Goal: Task Accomplishment & Management: Complete application form

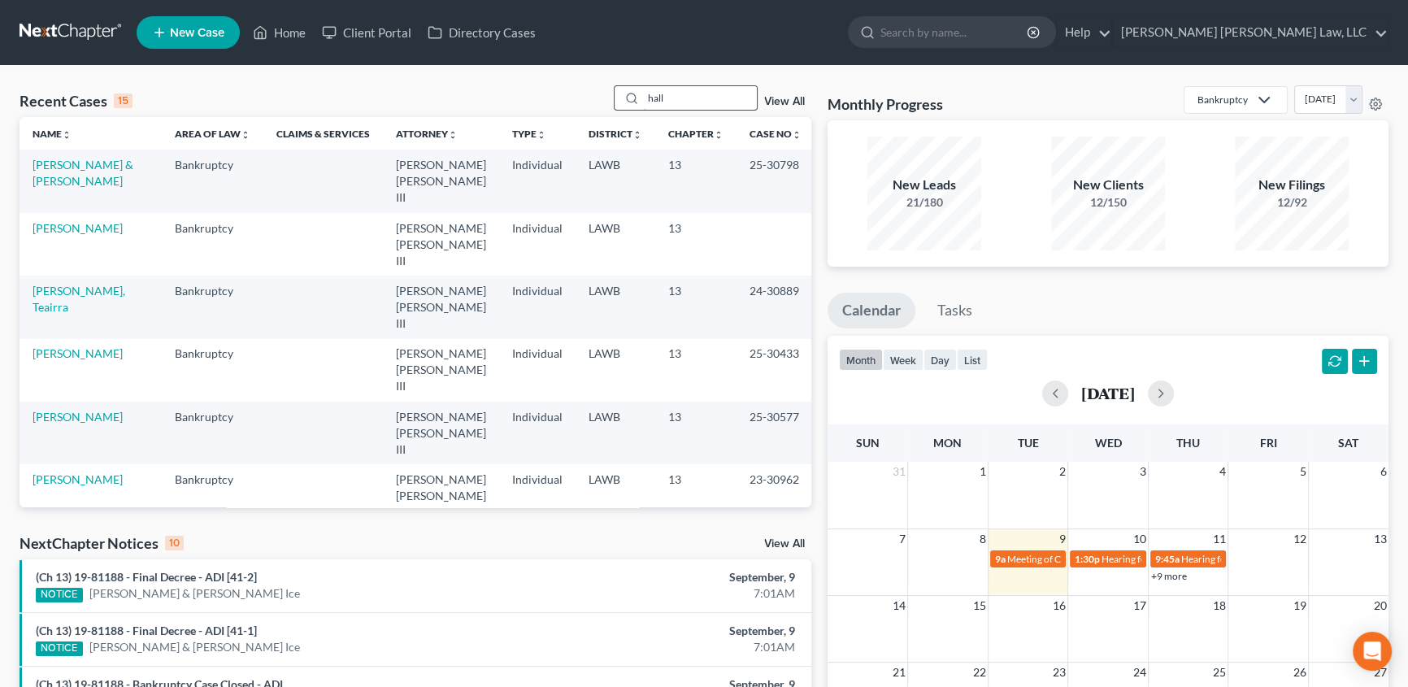
click at [674, 96] on input "hall" at bounding box center [700, 98] width 114 height 24
drag, startPoint x: 674, startPoint y: 96, endPoint x: 652, endPoint y: 98, distance: 22.0
click at [652, 98] on input "hall" at bounding box center [700, 98] width 114 height 24
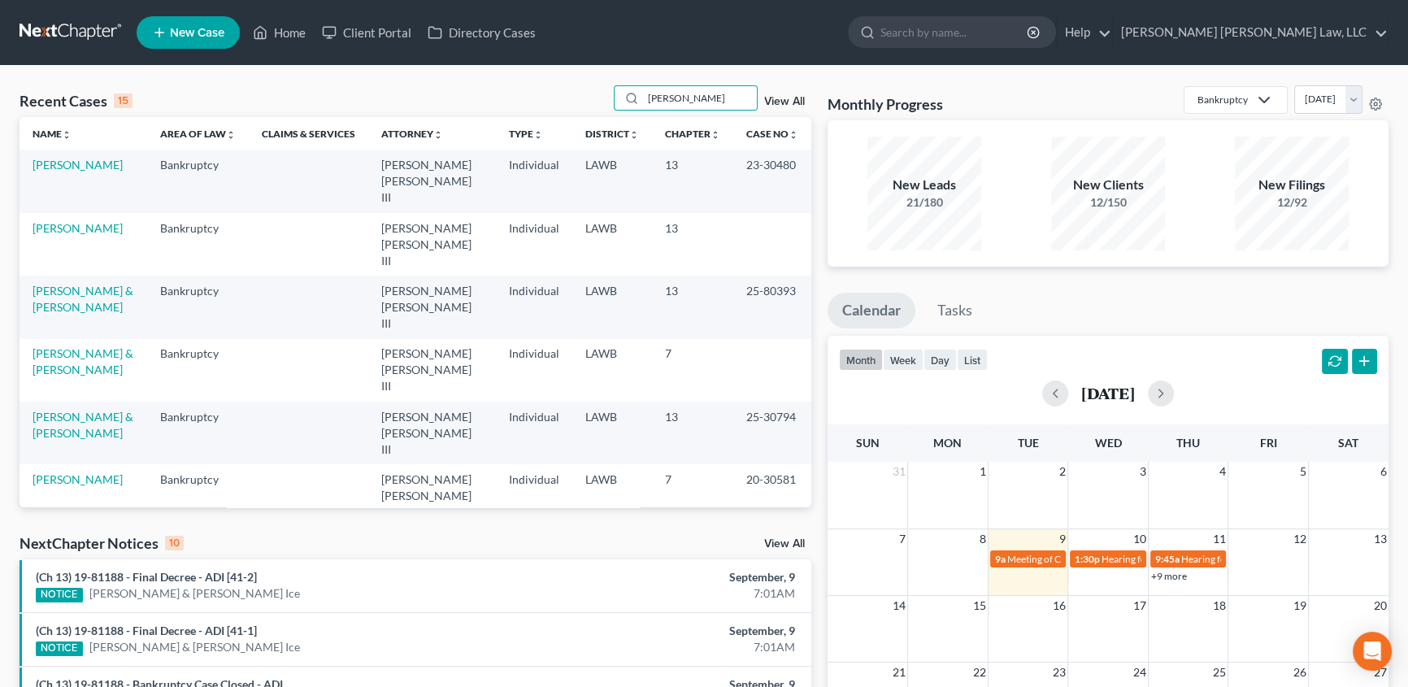
type input "[PERSON_NAME]"
click at [100, 536] on link "[PERSON_NAME]" at bounding box center [78, 543] width 90 height 14
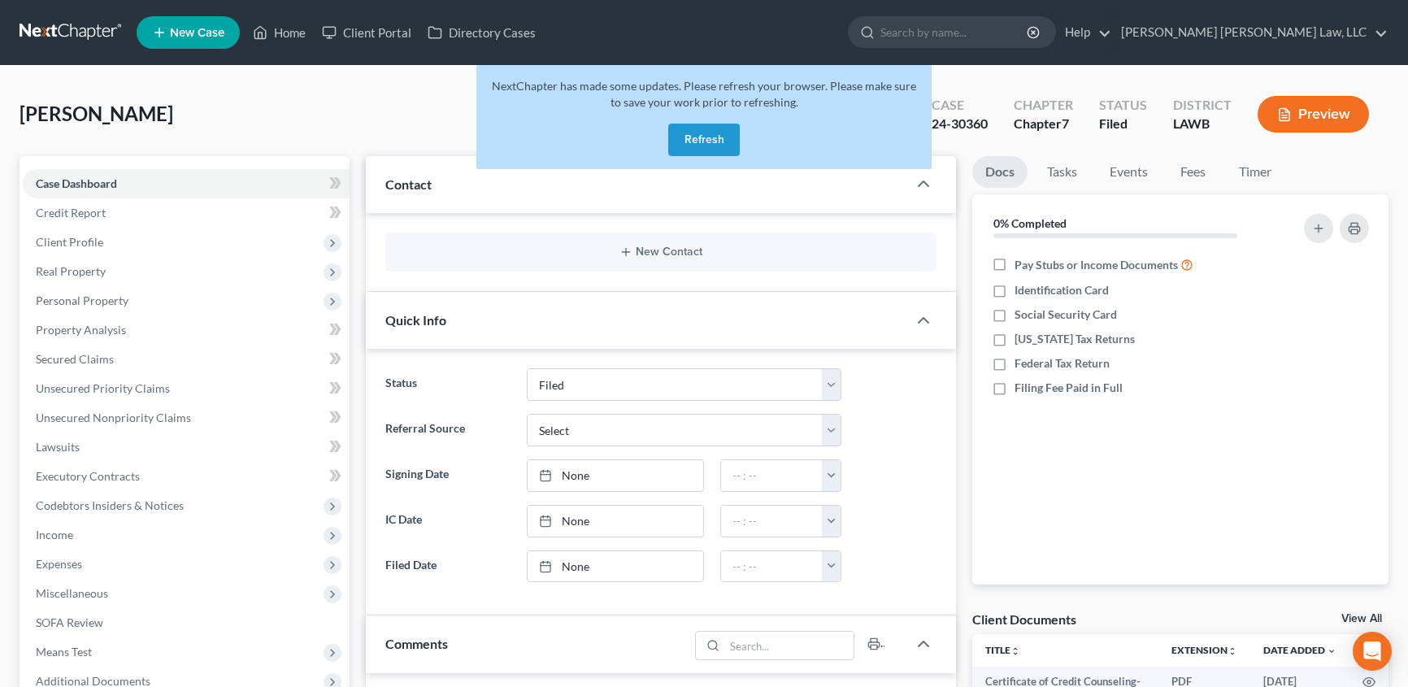
select select "4"
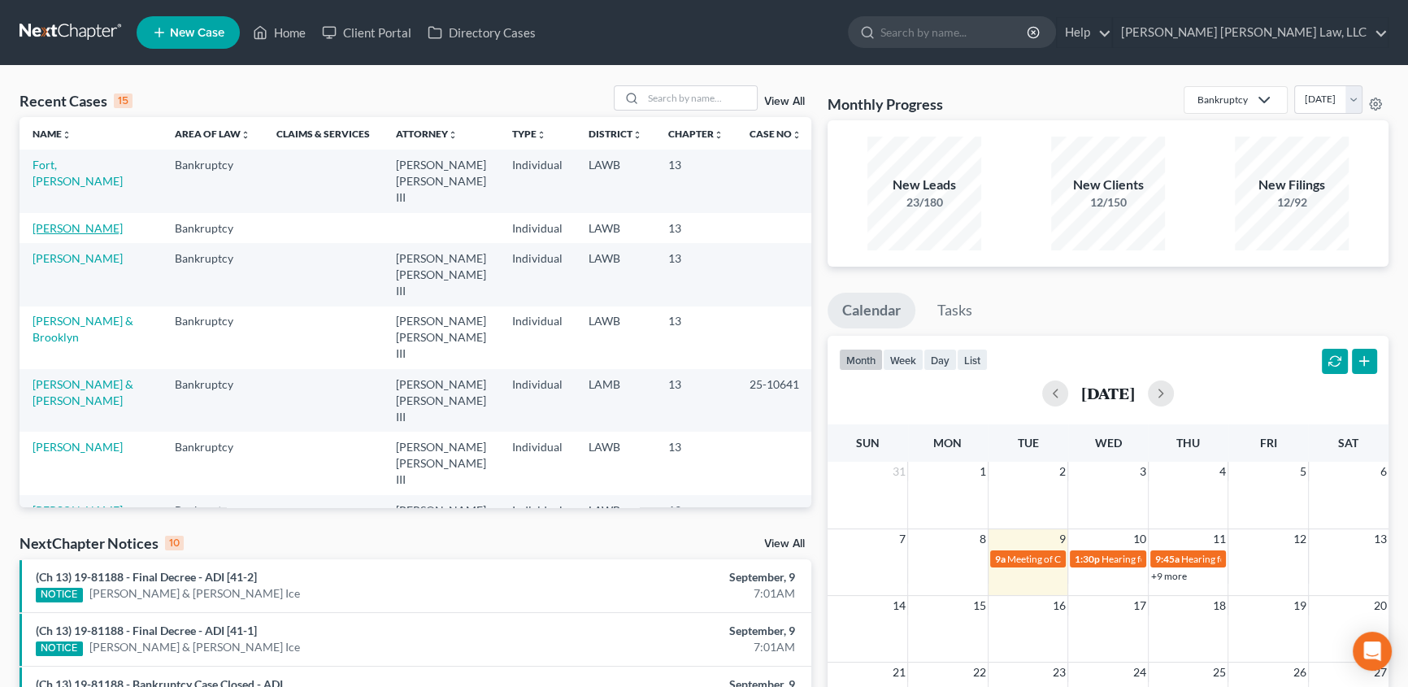
click at [94, 221] on link "[PERSON_NAME]" at bounding box center [78, 228] width 90 height 14
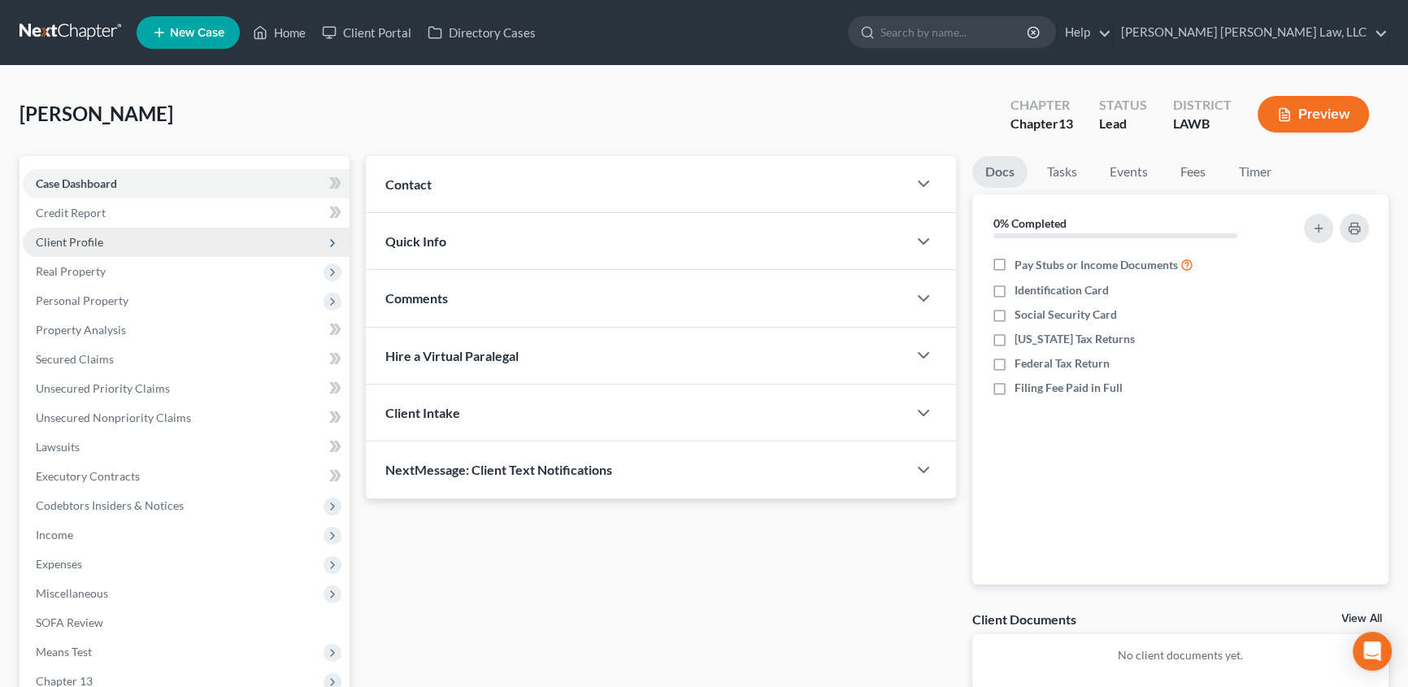
click at [75, 241] on span "Client Profile" at bounding box center [69, 242] width 67 height 14
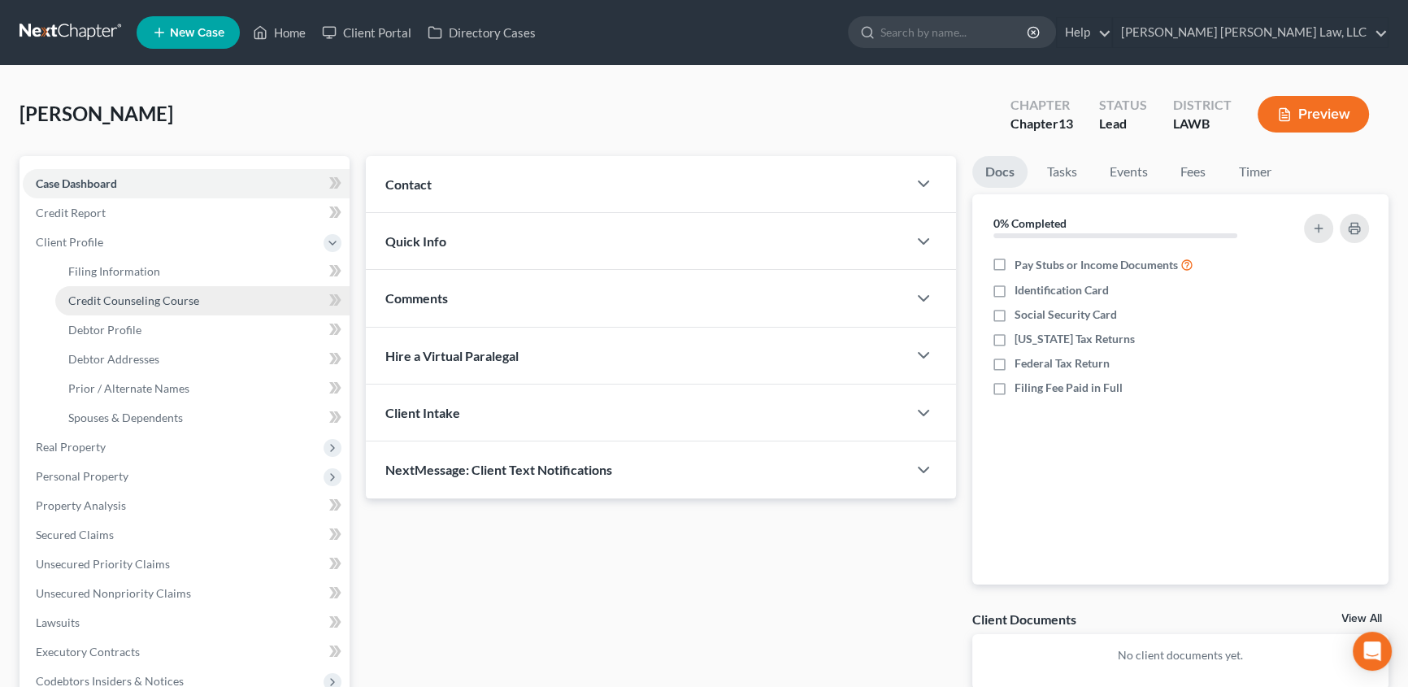
click at [102, 302] on span "Credit Counseling Course" at bounding box center [133, 300] width 131 height 14
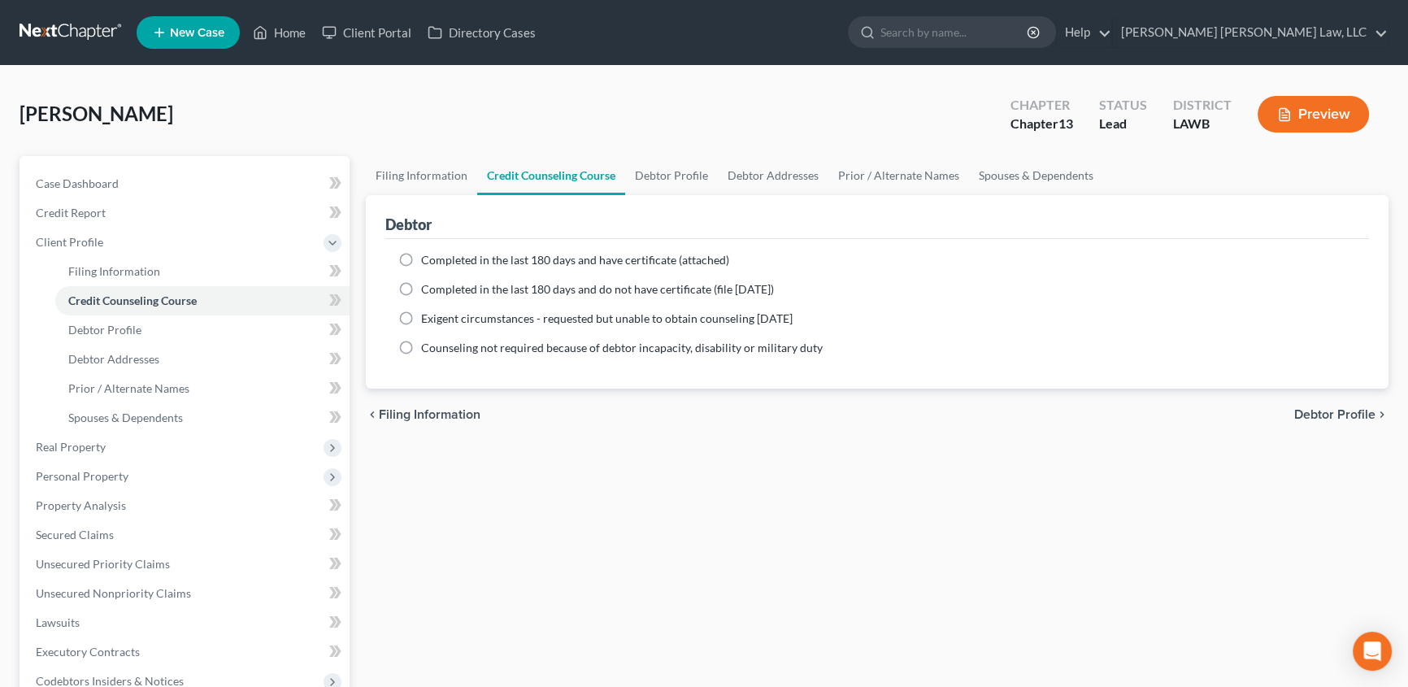
click at [421, 290] on label "Completed in the last 180 days and do not have certificate (file within 14 days)" at bounding box center [597, 289] width 353 height 16
click at [428, 290] on input "Completed in the last 180 days and do not have certificate (file within 14 days)" at bounding box center [433, 286] width 11 height 11
radio input "true"
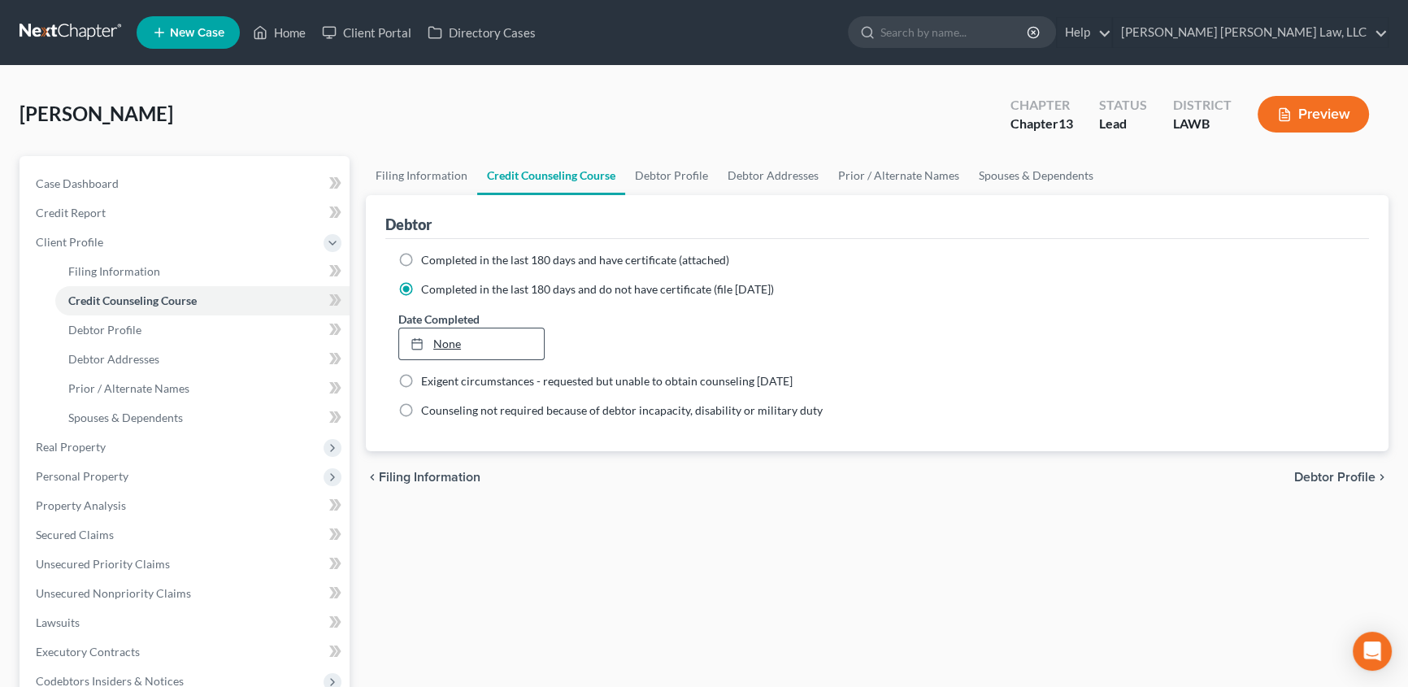
click at [480, 343] on link "None" at bounding box center [471, 343] width 145 height 31
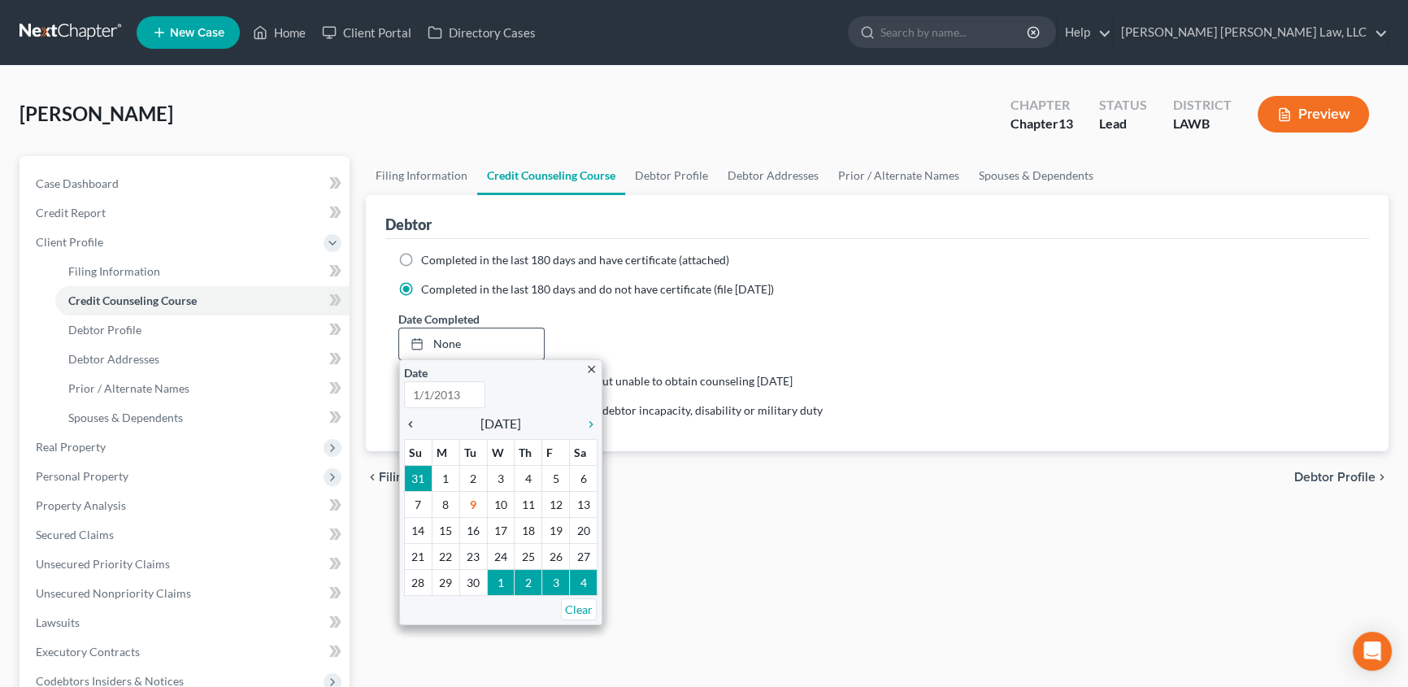
click at [414, 422] on icon "chevron_left" at bounding box center [414, 424] width 21 height 13
type input "9/9/2025"
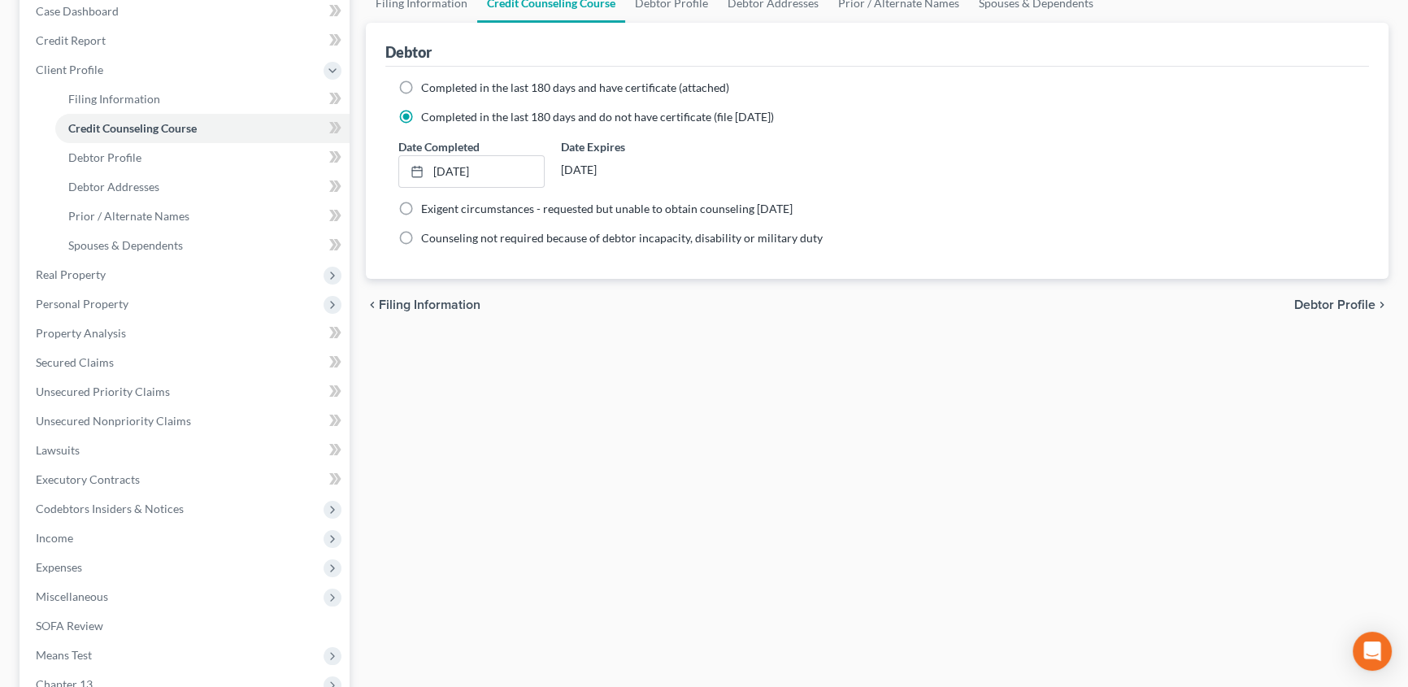
scroll to position [369, 0]
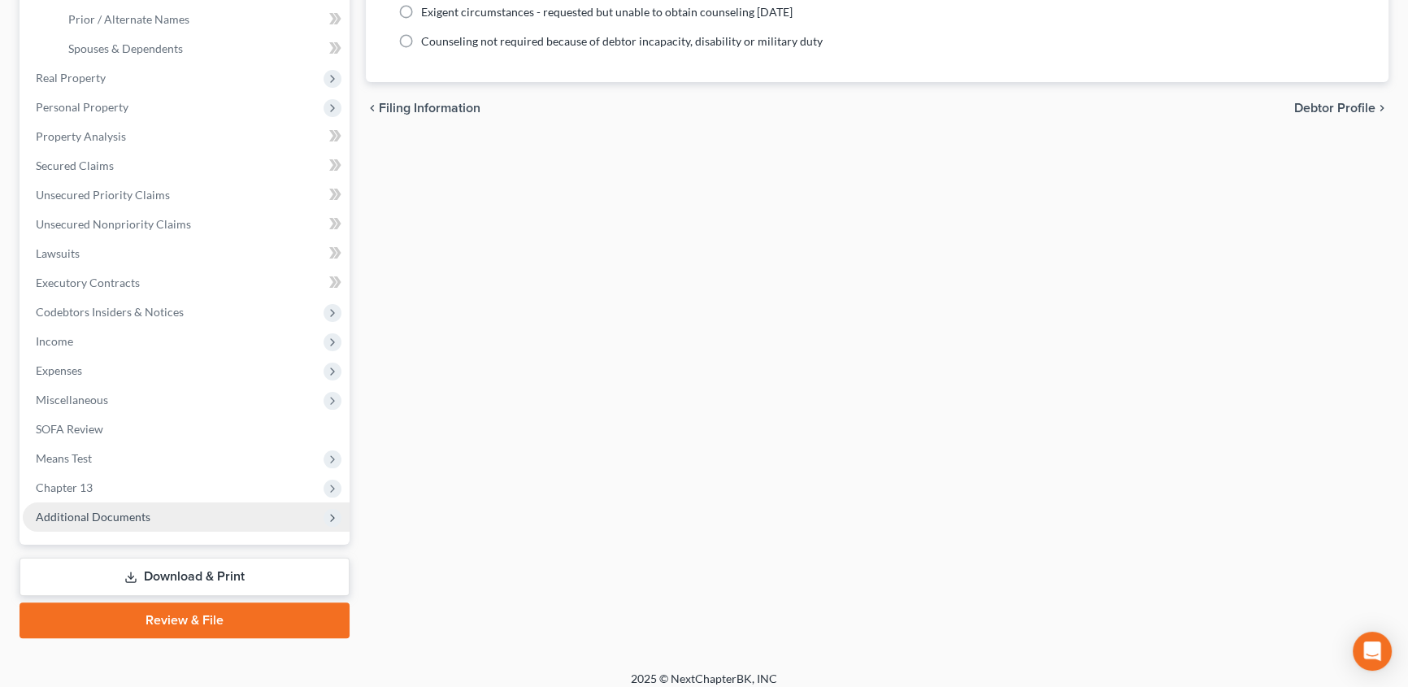
click at [86, 510] on span "Additional Documents" at bounding box center [93, 517] width 115 height 14
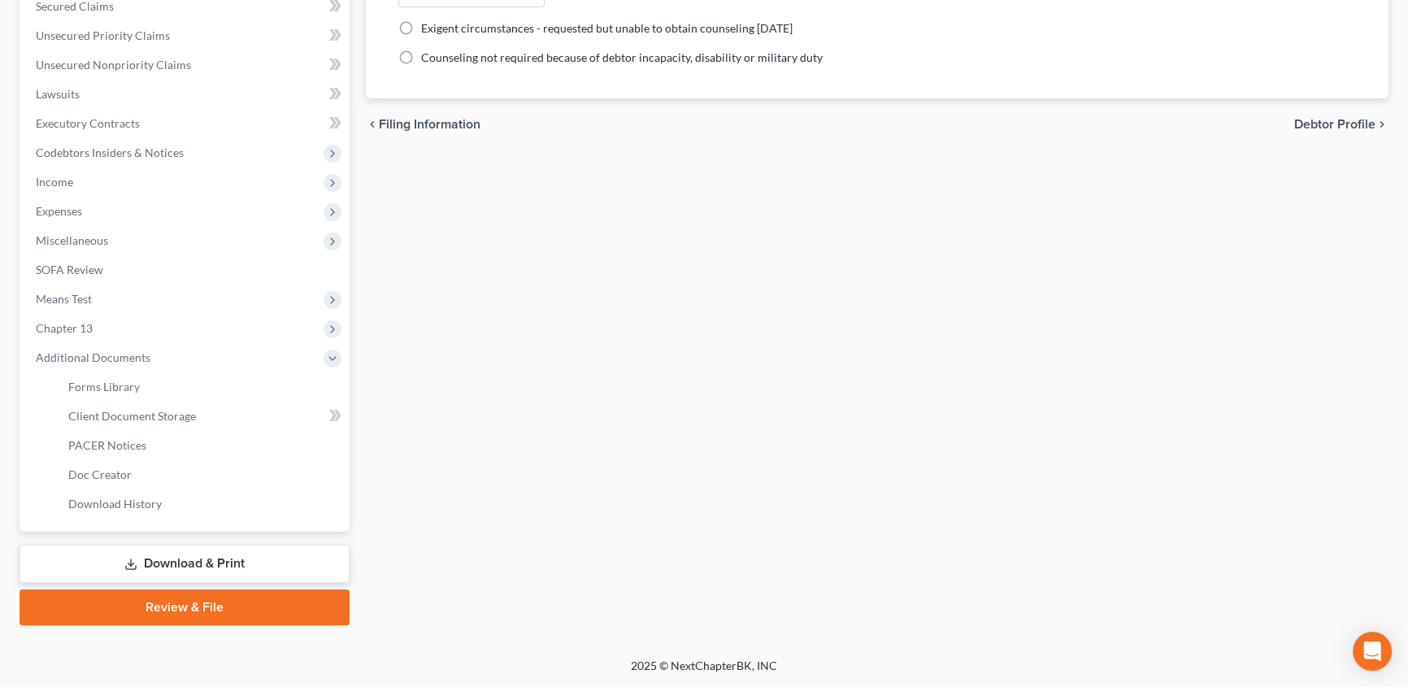
scroll to position [350, 0]
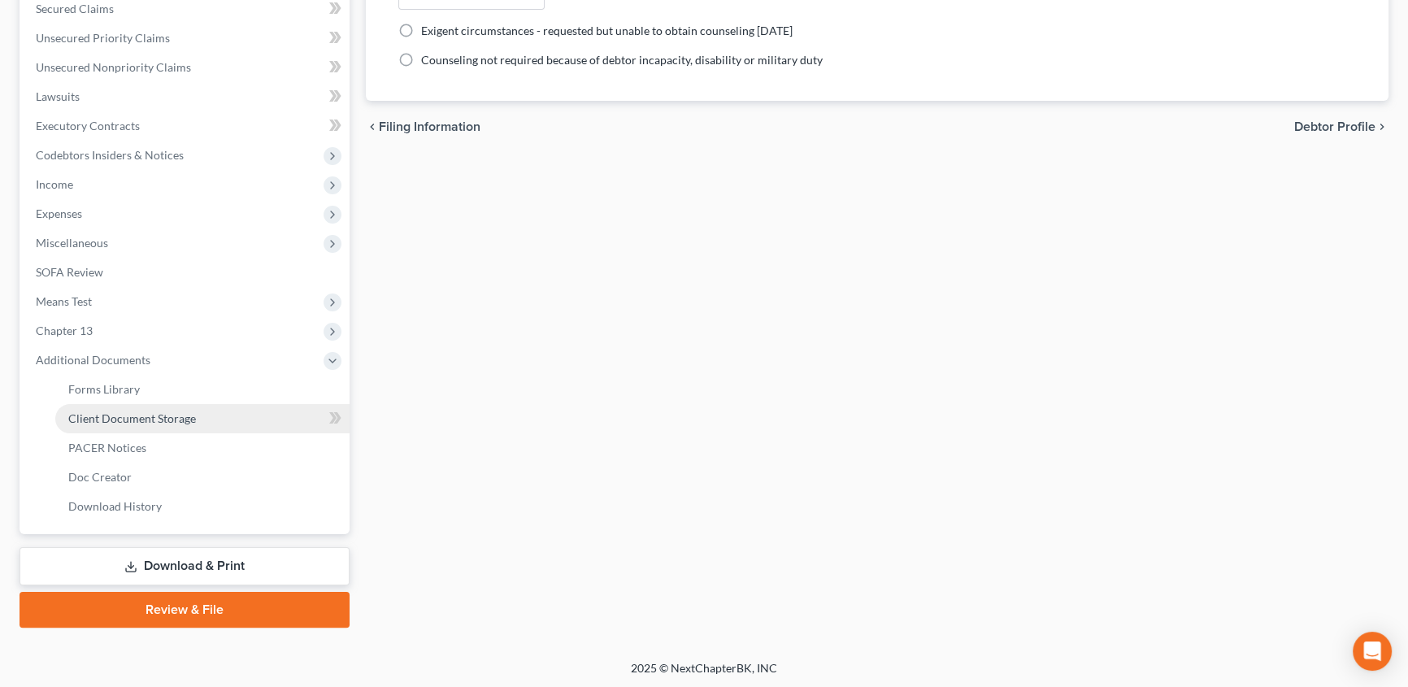
click at [128, 416] on span "Client Document Storage" at bounding box center [132, 418] width 128 height 14
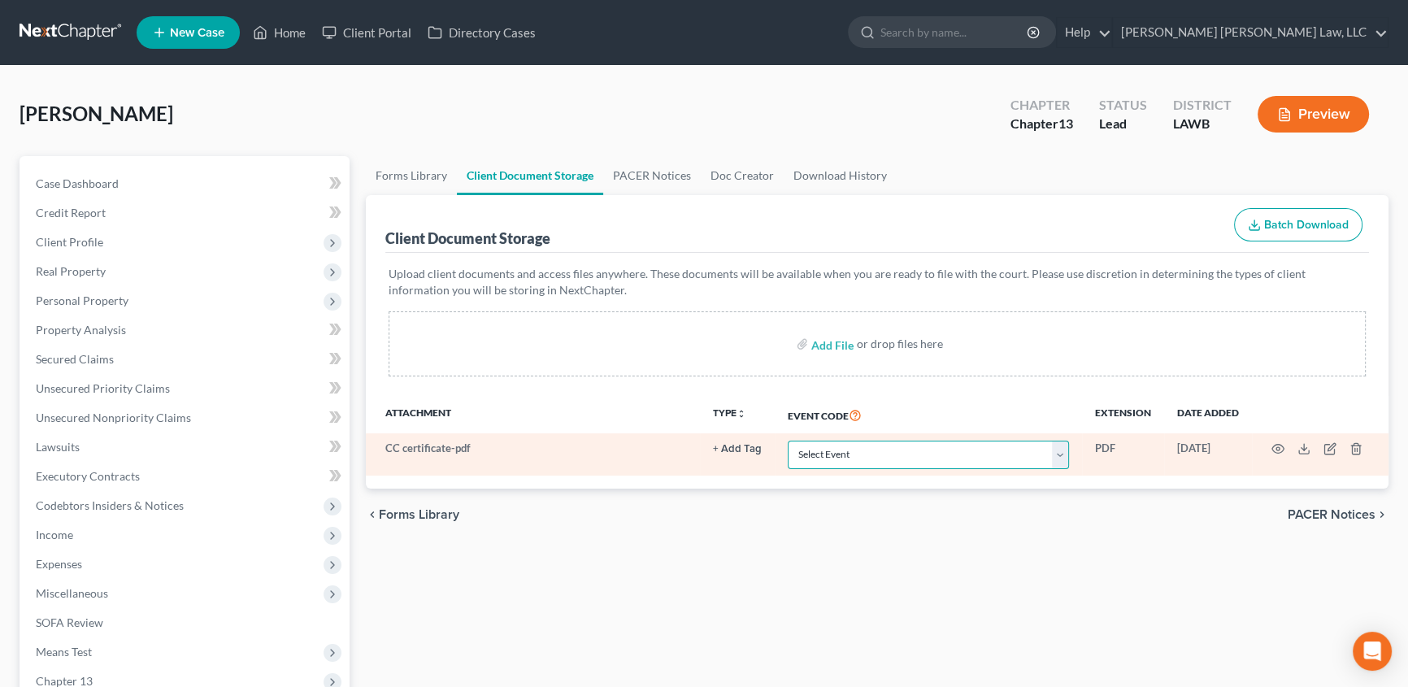
click at [838, 445] on select "Select Event 20 Largest Unsecured Creditors Amended Creditor Matrix (Fee) Amend…" at bounding box center [928, 455] width 281 height 28
select select "9"
click at [788, 441] on select "Select Event 20 Largest Unsecured Creditors Amended Creditor Matrix (Fee) Amend…" at bounding box center [928, 455] width 281 height 28
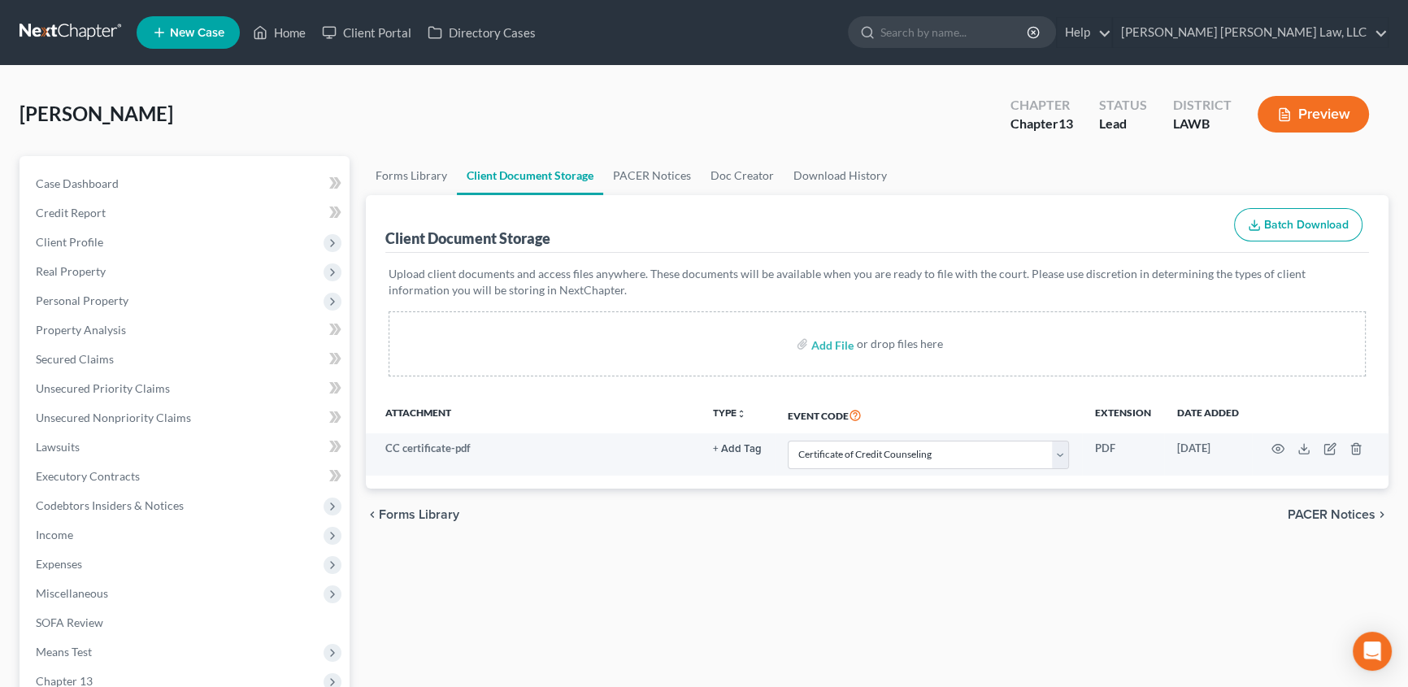
click at [57, 31] on link at bounding box center [72, 32] width 104 height 29
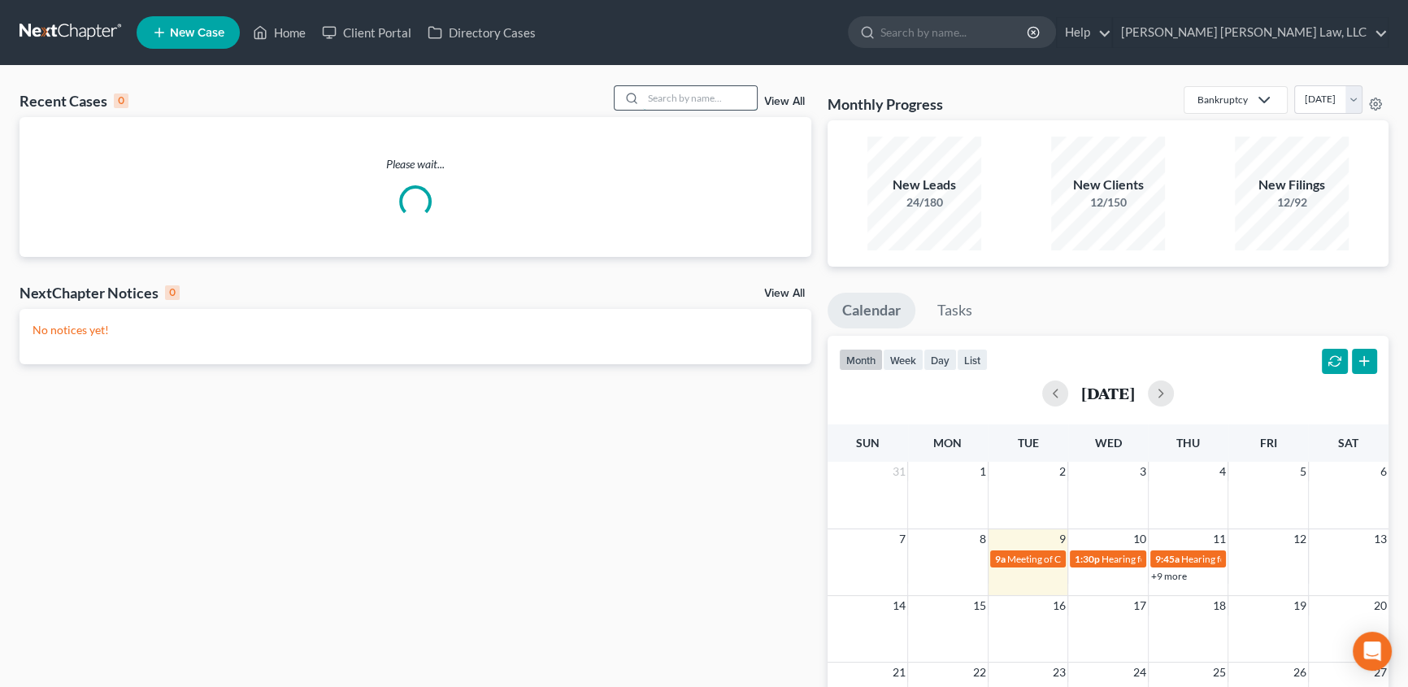
click at [680, 97] on input "search" at bounding box center [700, 98] width 114 height 24
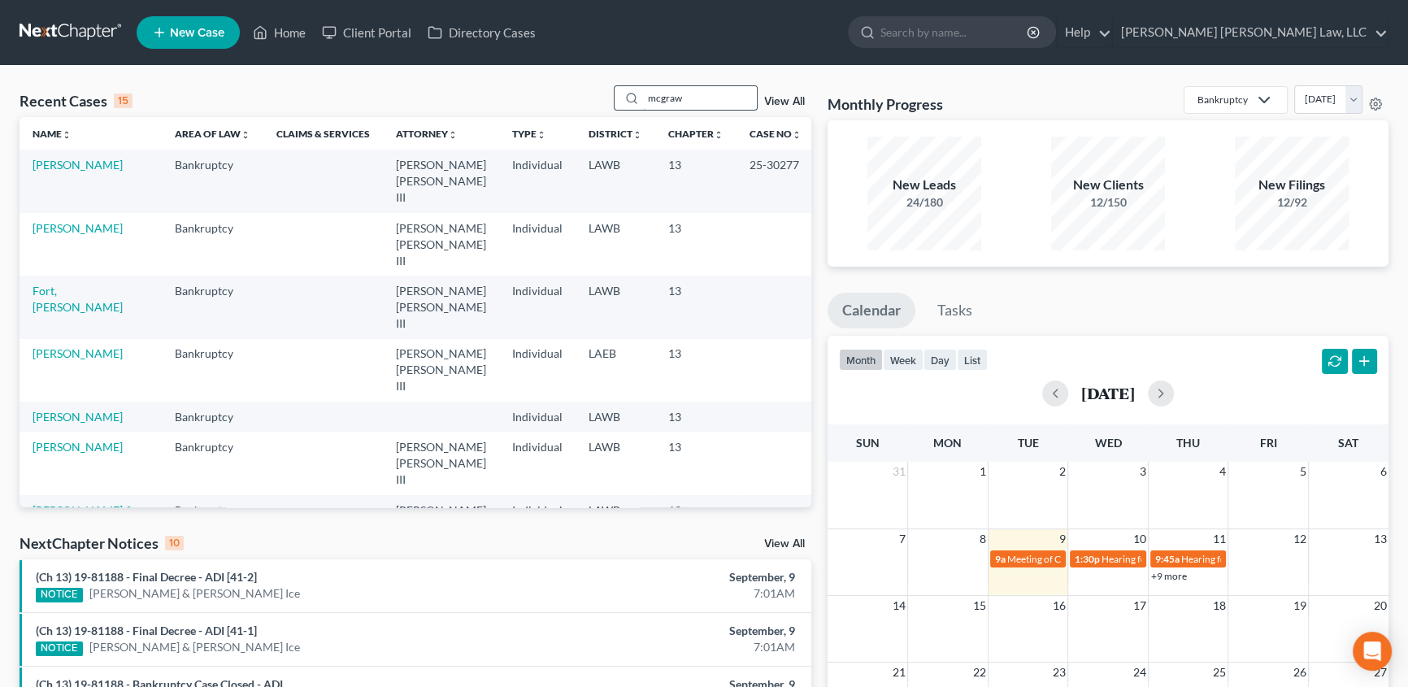
click at [690, 102] on input "mcgraw" at bounding box center [700, 98] width 114 height 24
drag, startPoint x: 683, startPoint y: 102, endPoint x: 582, endPoint y: 102, distance: 100.8
click at [583, 102] on div "Recent Cases 15 mcgraw View All" at bounding box center [416, 101] width 792 height 32
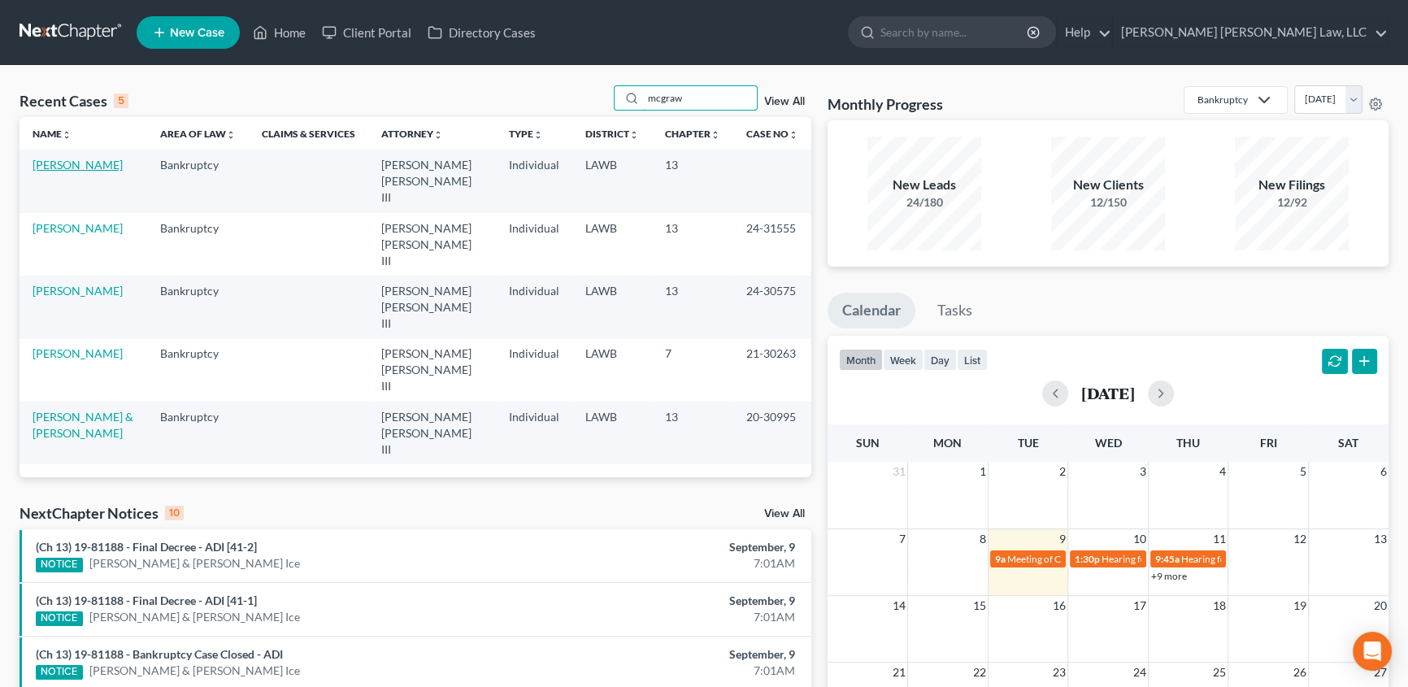
type input "mcgraw"
click at [87, 168] on link "McGraw, Travis" at bounding box center [78, 165] width 90 height 14
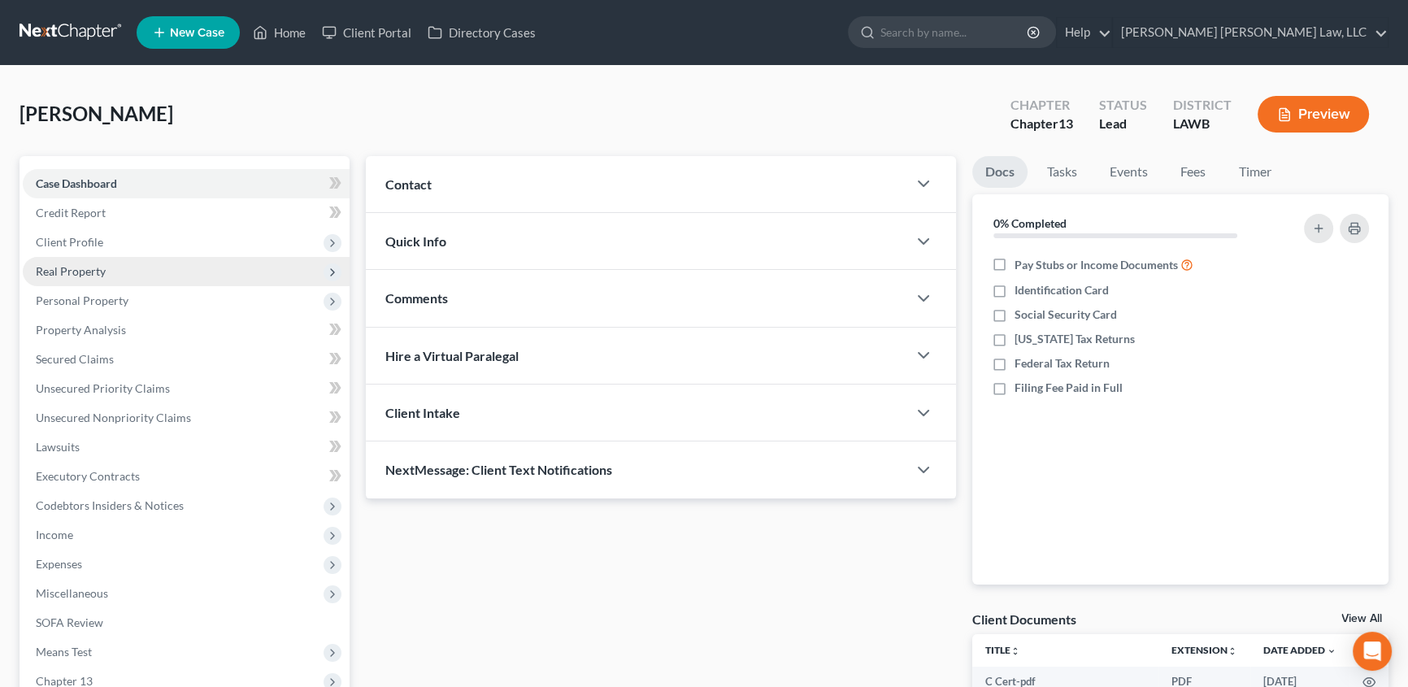
click at [70, 271] on span "Real Property" at bounding box center [71, 271] width 70 height 14
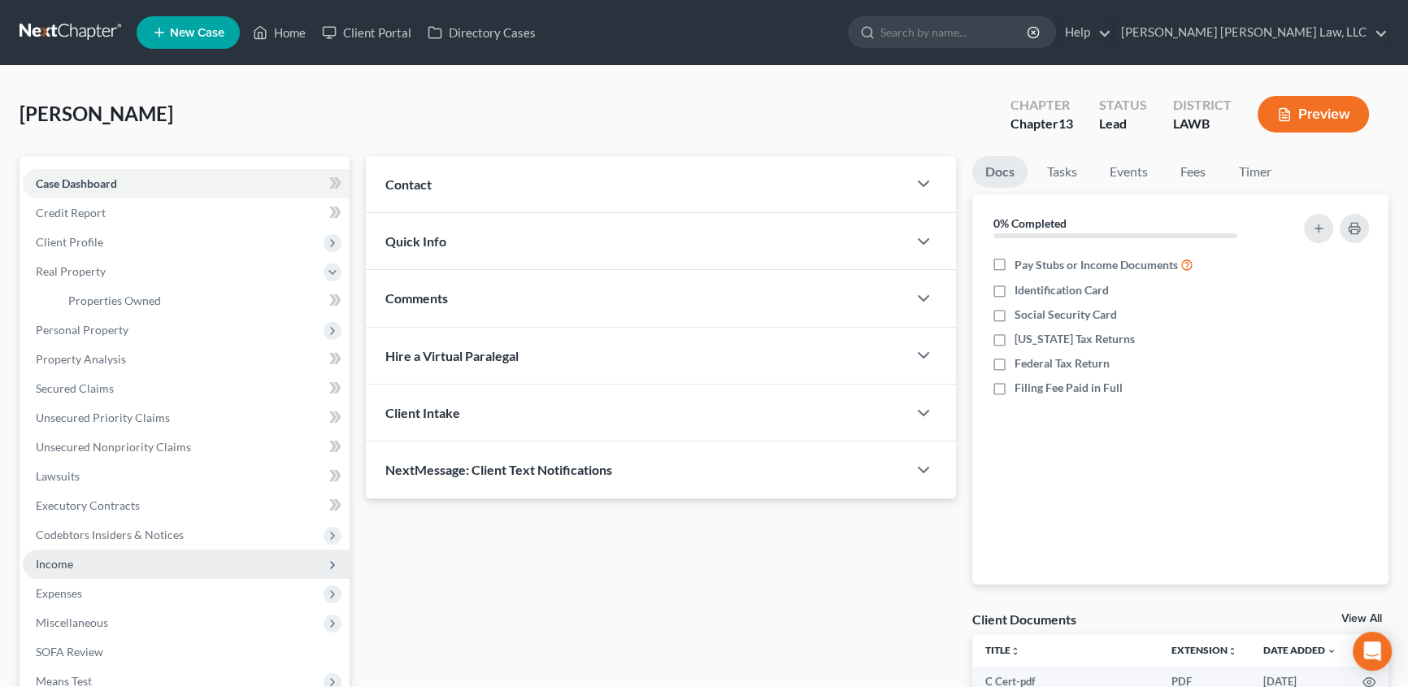
click at [60, 569] on span "Income" at bounding box center [186, 563] width 327 height 29
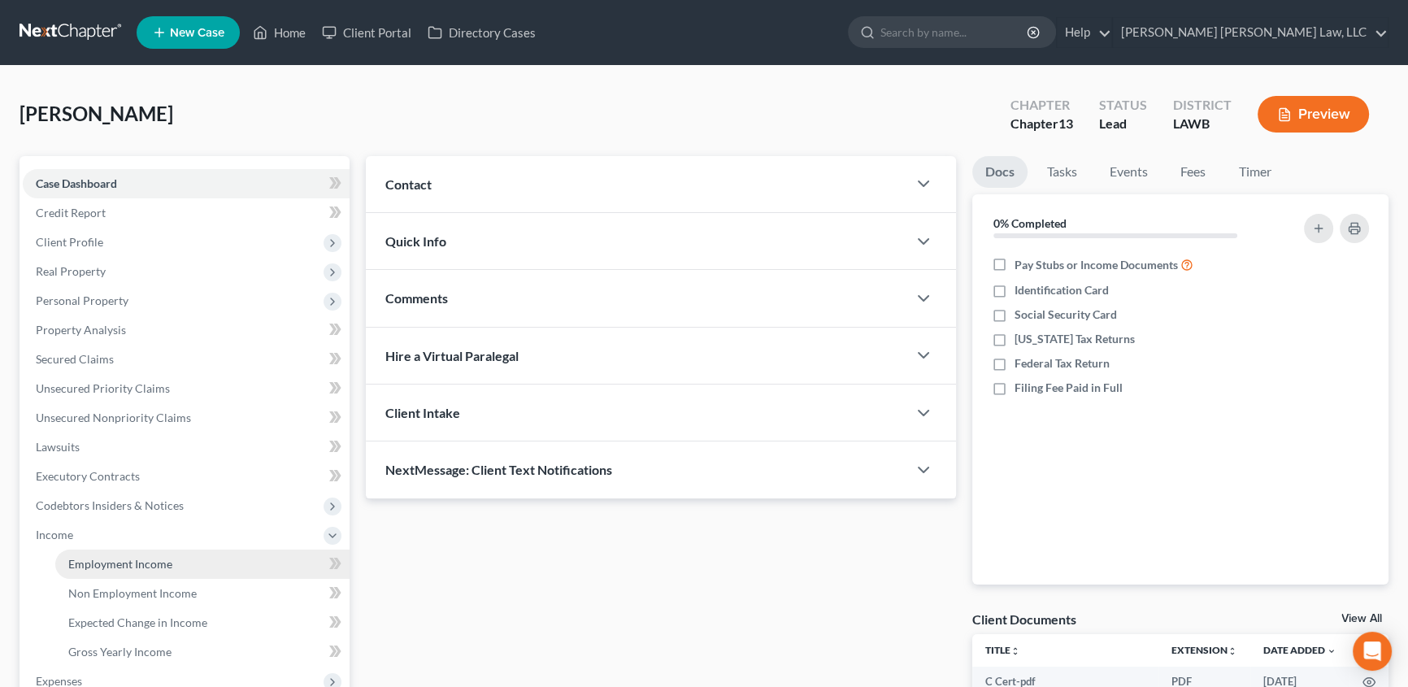
click at [102, 563] on span "Employment Income" at bounding box center [120, 564] width 104 height 14
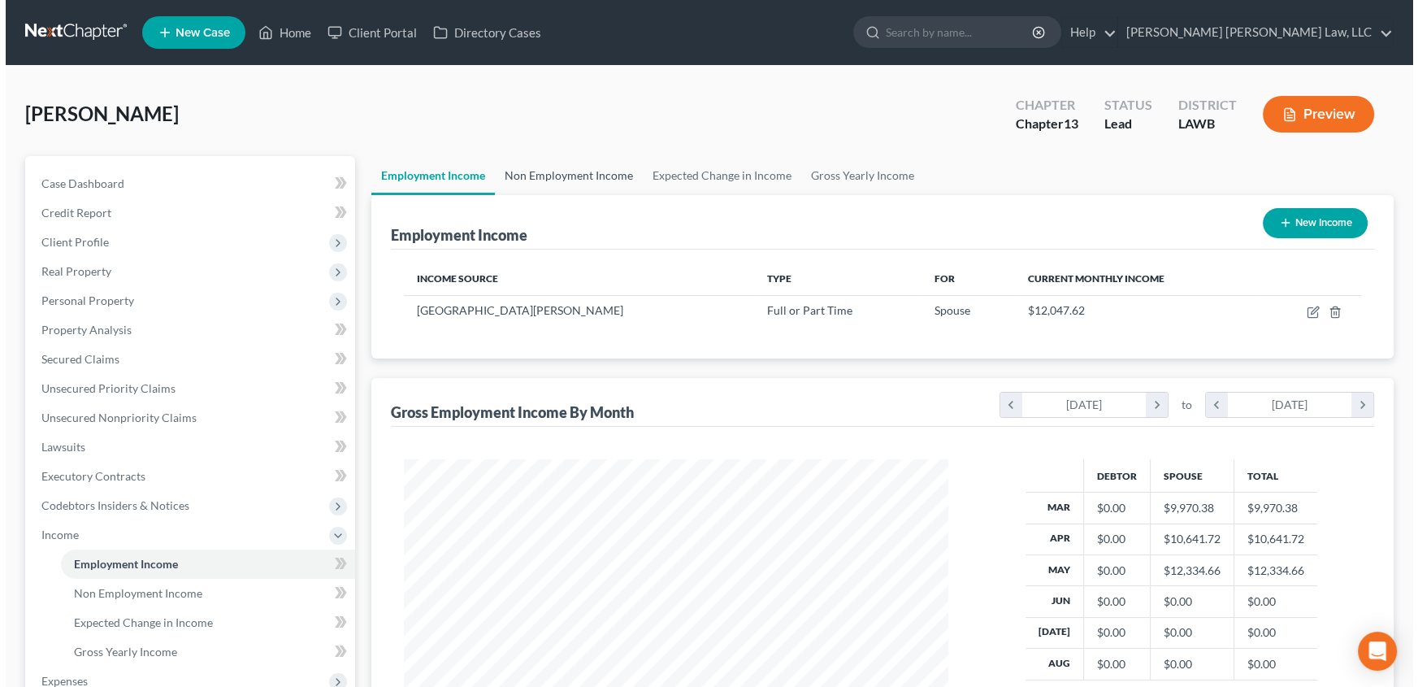
scroll to position [291, 577]
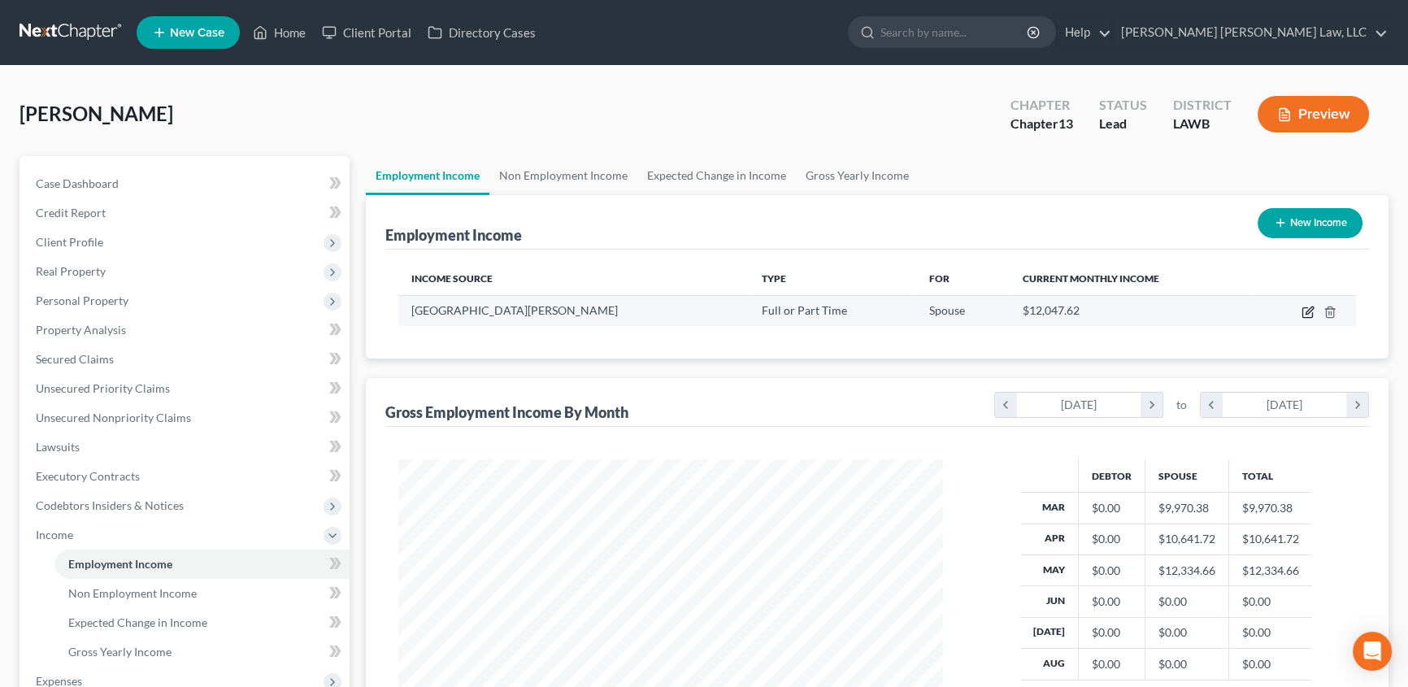
click at [1307, 312] on icon "button" at bounding box center [1308, 309] width 7 height 7
select select "0"
select select "19"
select select "2"
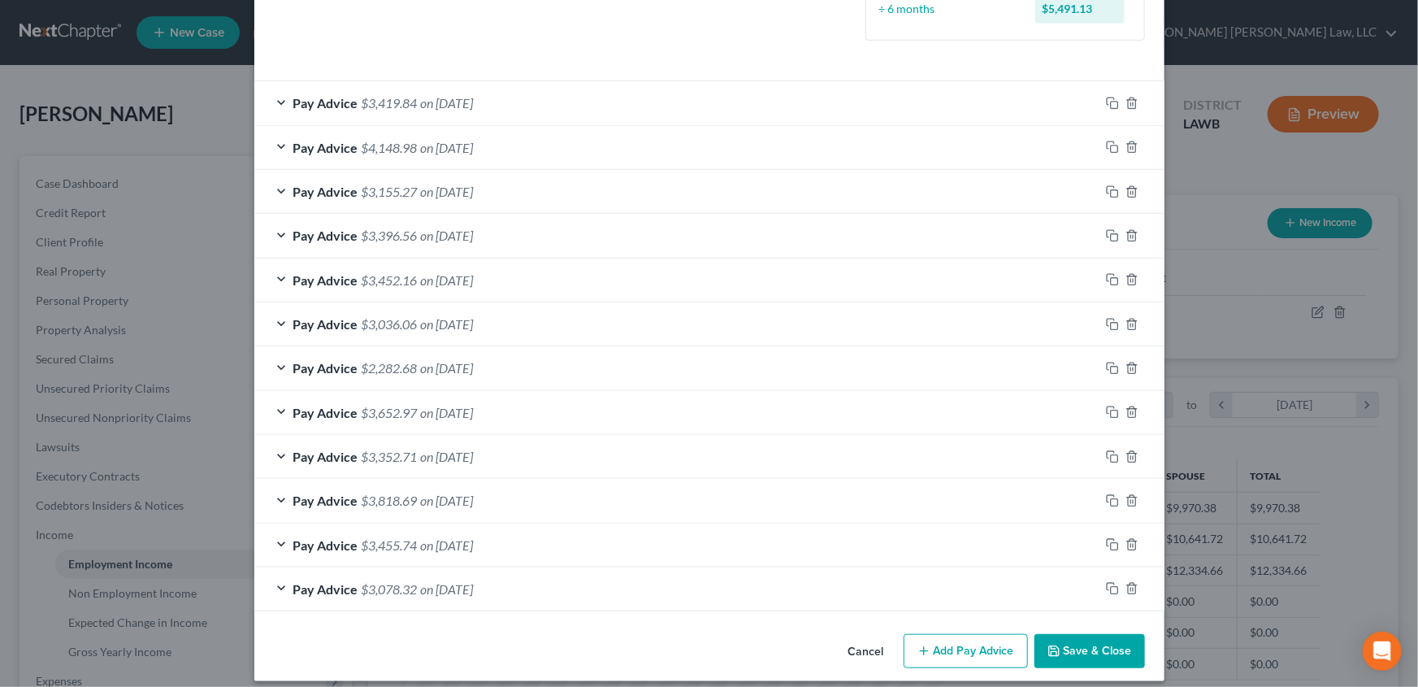
scroll to position [512, 0]
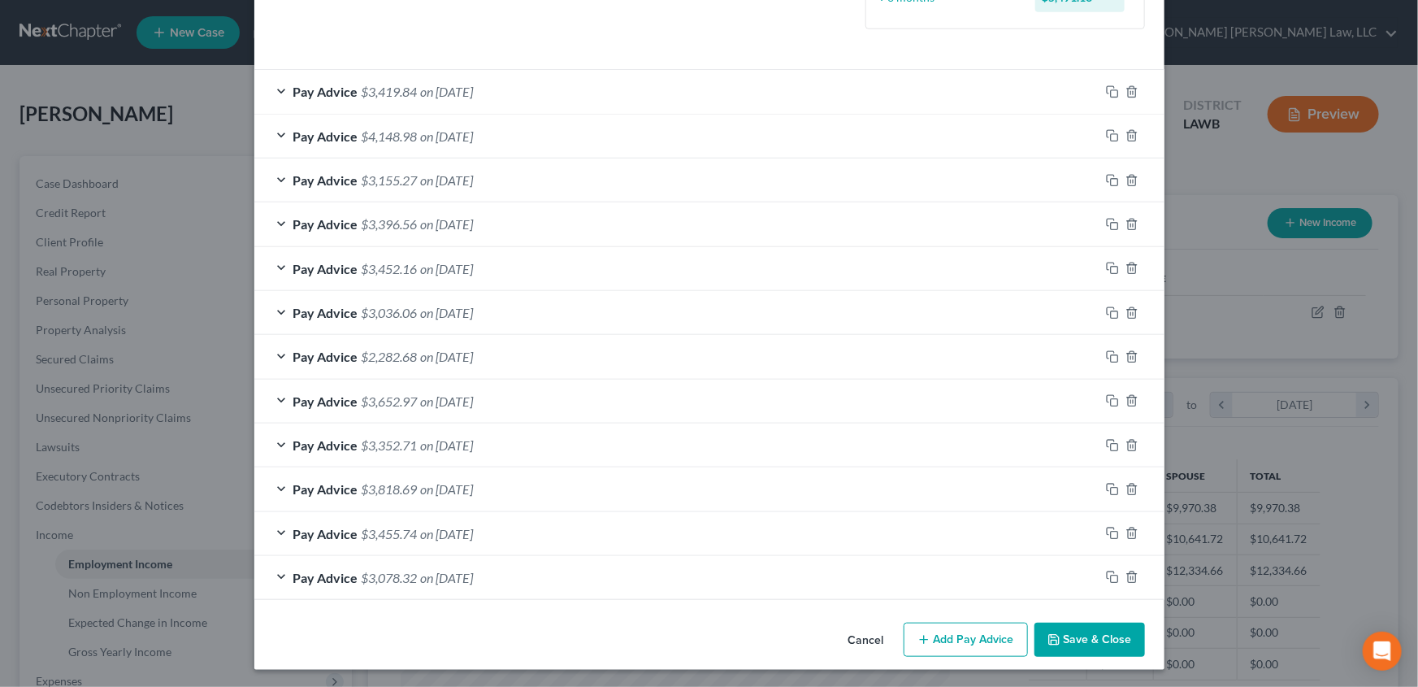
click at [957, 640] on button "Add Pay Advice" at bounding box center [966, 640] width 124 height 34
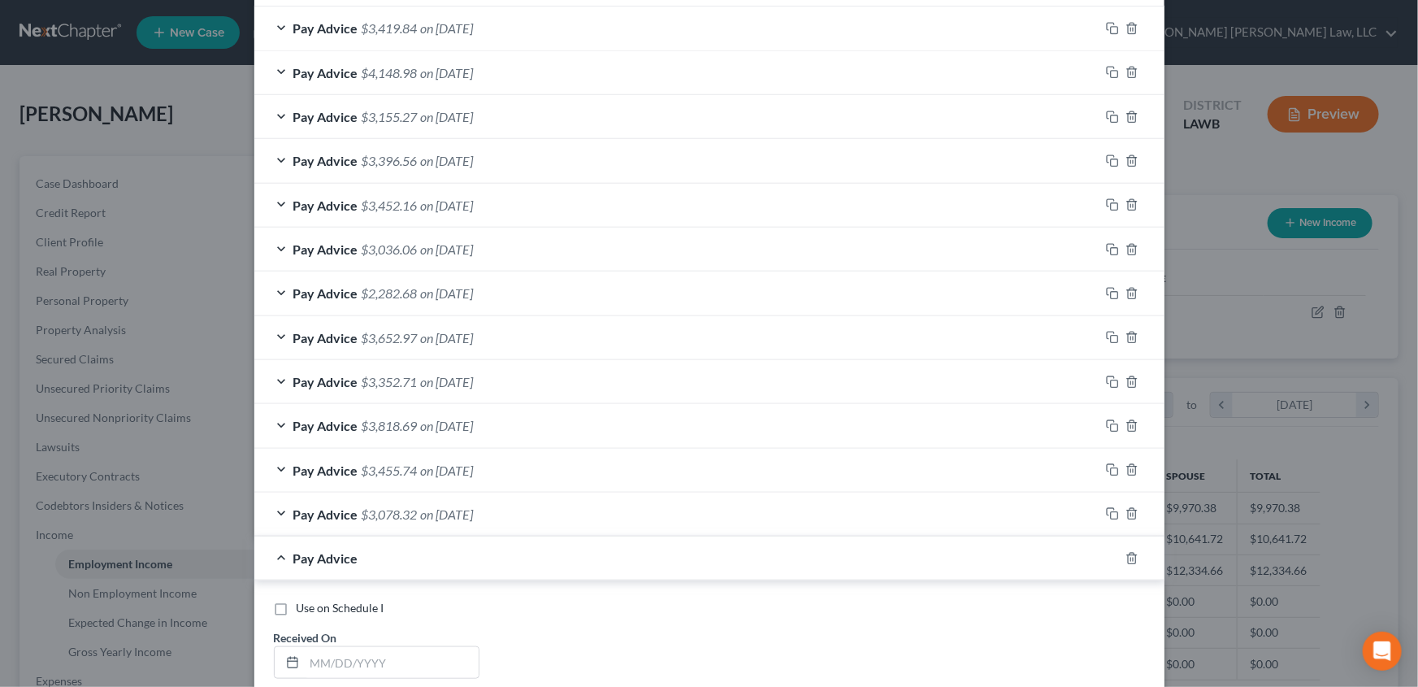
scroll to position [660, 0]
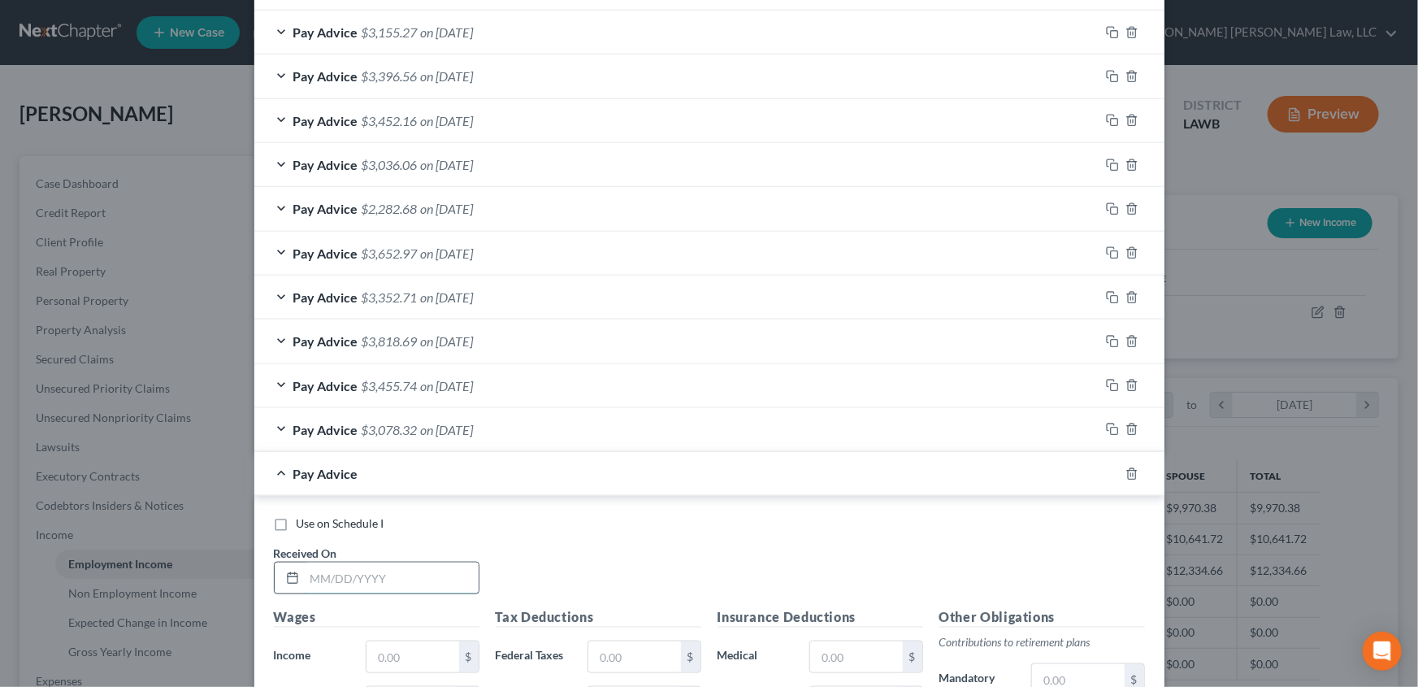
drag, startPoint x: 382, startPoint y: 576, endPoint x: 358, endPoint y: 578, distance: 23.6
click at [382, 576] on input "text" at bounding box center [392, 577] width 174 height 31
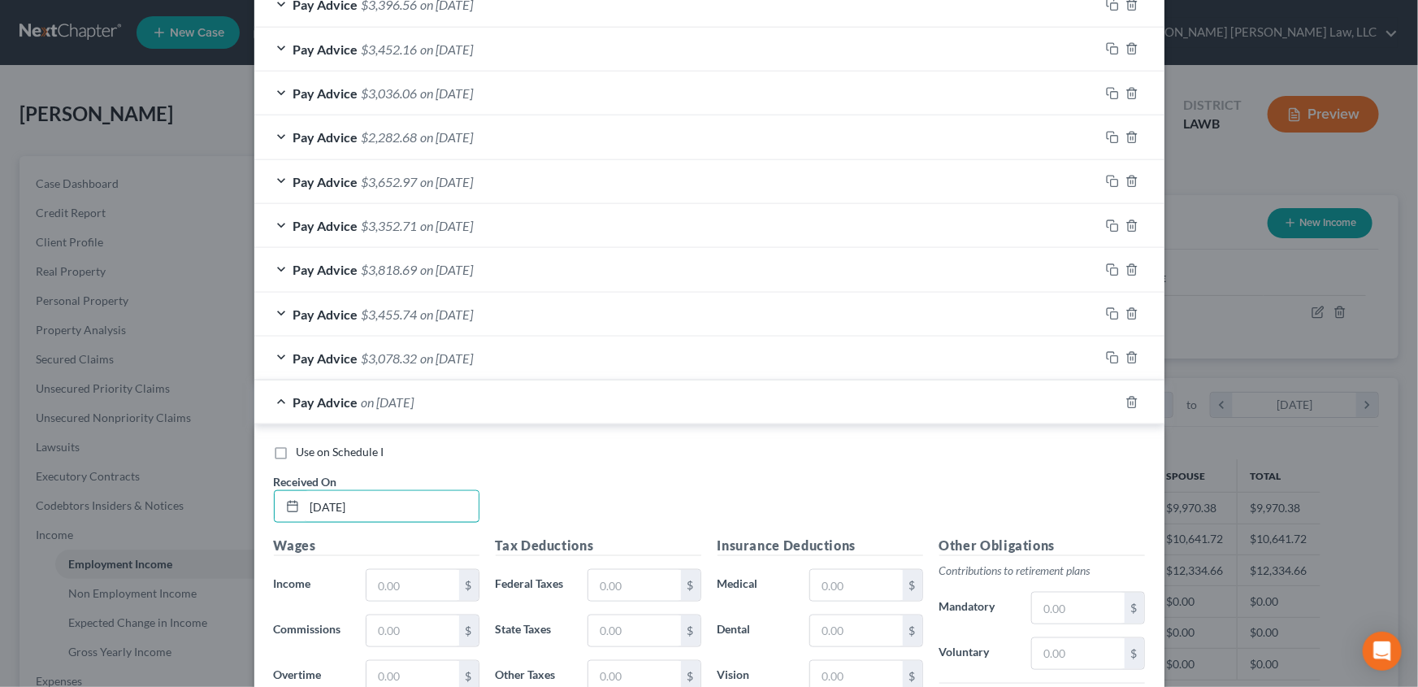
scroll to position [808, 0]
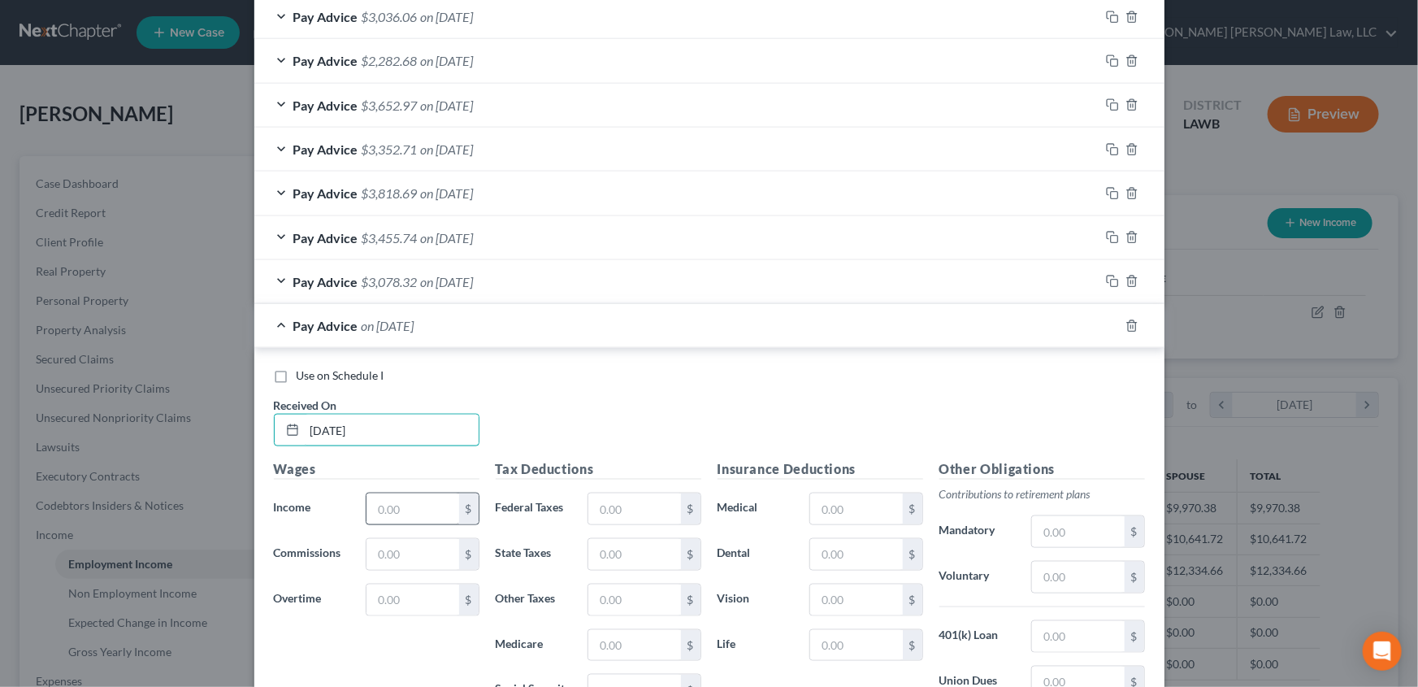
type input "07/03/2025"
click at [397, 503] on input "text" at bounding box center [413, 508] width 92 height 31
type input "4,888.42"
click at [613, 497] on input "text" at bounding box center [634, 508] width 92 height 31
type input "671.47"
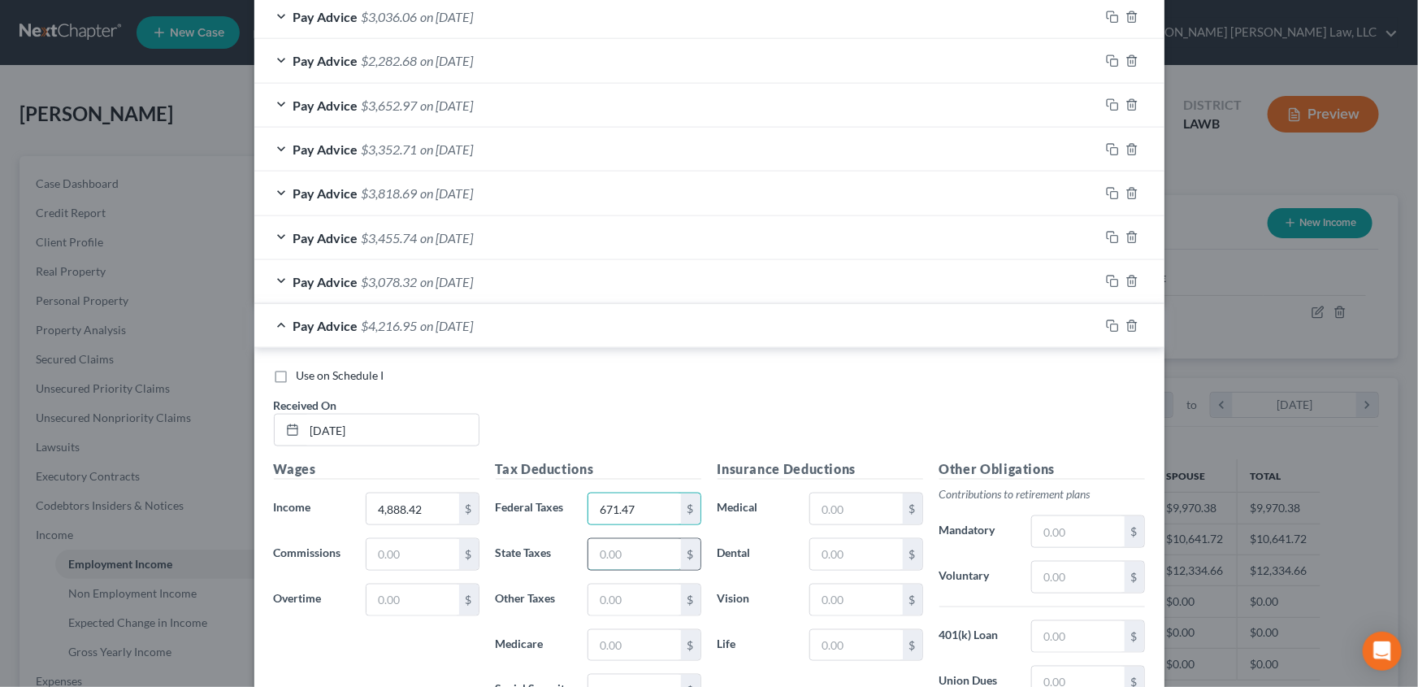
click at [625, 542] on input "text" at bounding box center [634, 554] width 92 height 31
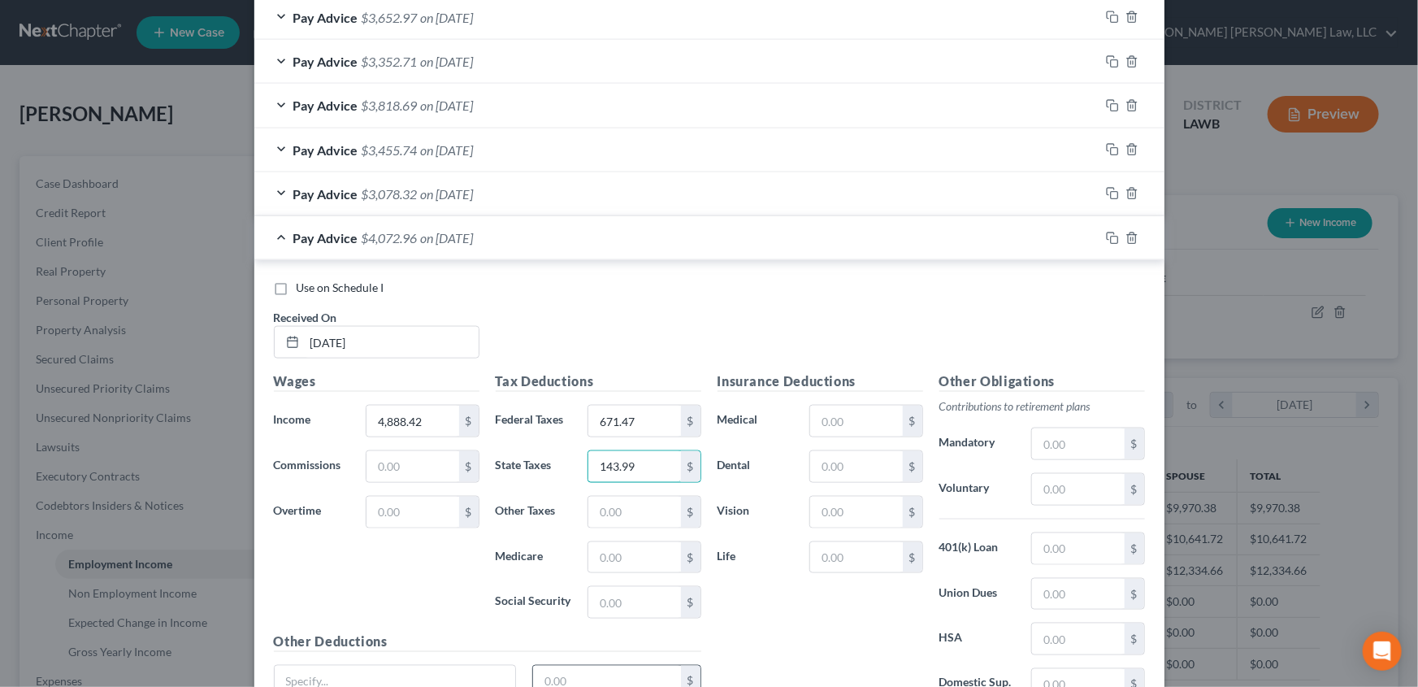
scroll to position [1030, 0]
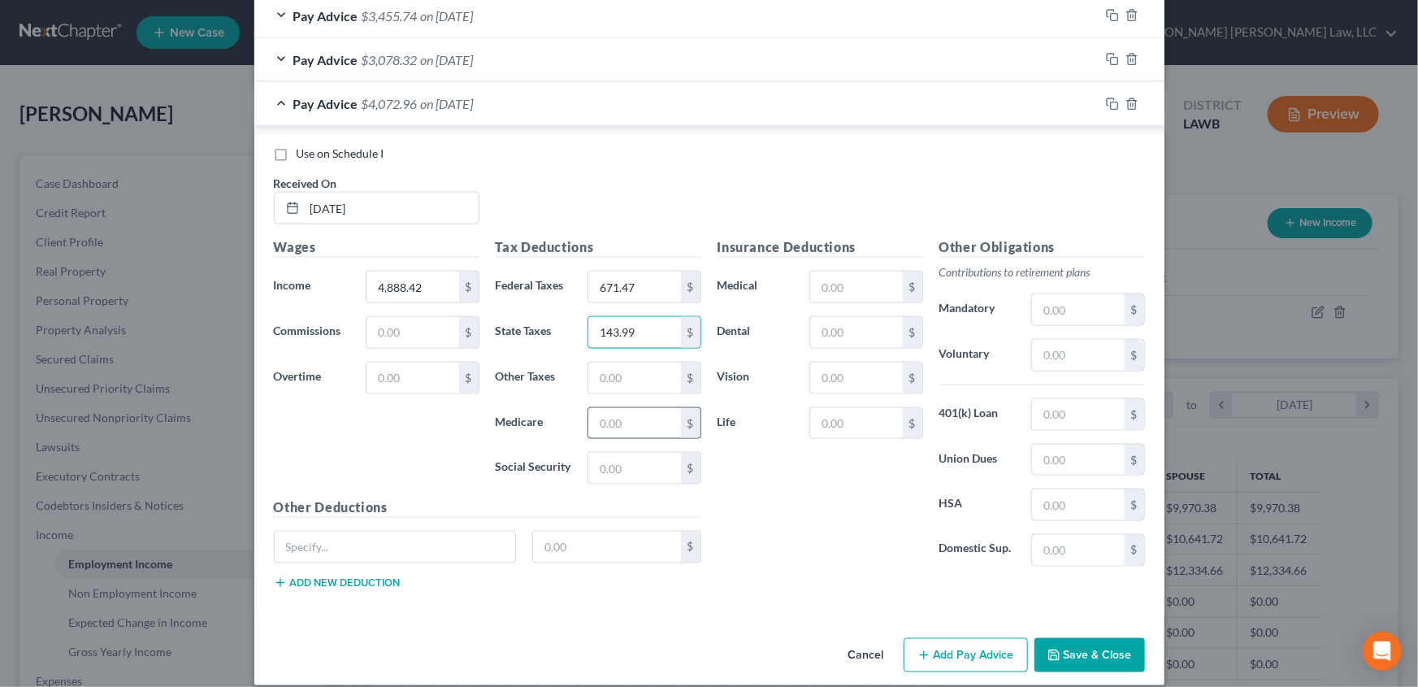
type input "143.99"
click at [614, 423] on input "text" at bounding box center [634, 423] width 92 height 31
type input "65.00"
click at [615, 458] on input "text" at bounding box center [634, 468] width 92 height 31
type input "277.95"
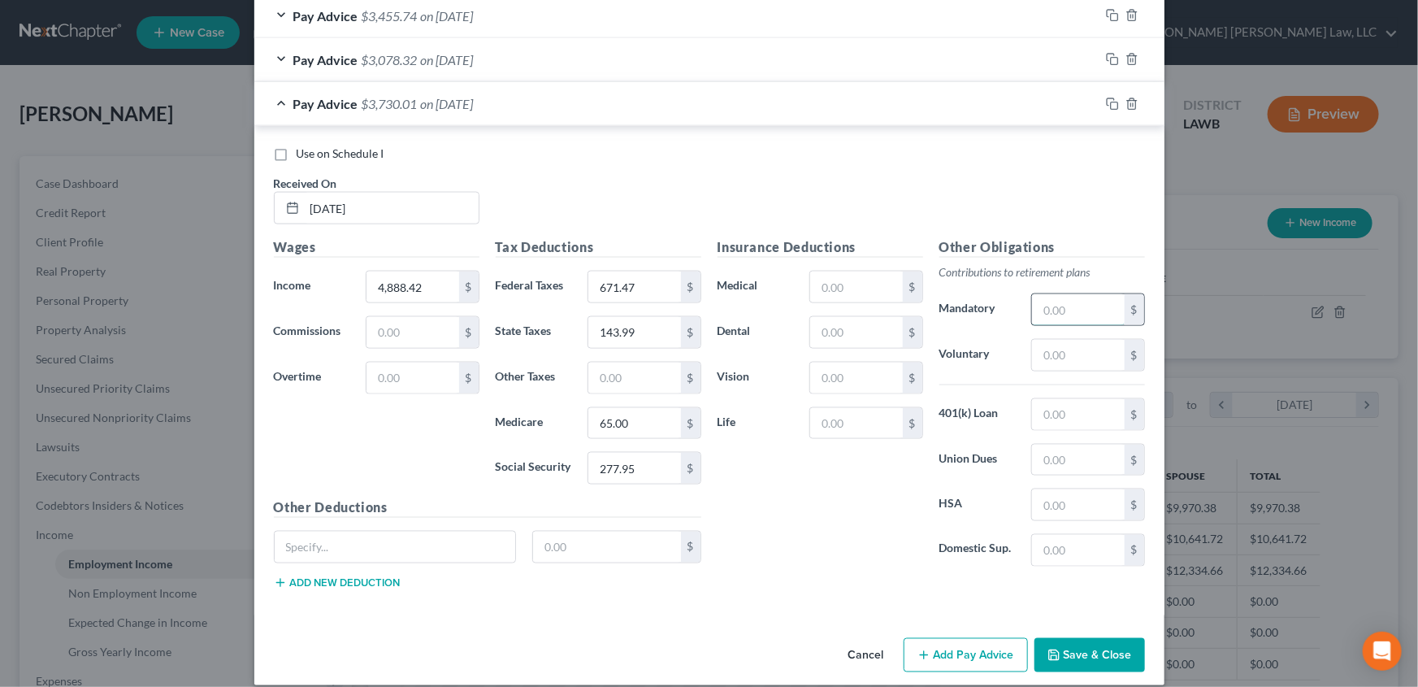
click at [1057, 294] on input "text" at bounding box center [1078, 309] width 92 height 31
type input "146.65"
click at [863, 285] on input "text" at bounding box center [856, 286] width 92 height 31
type input "13.73"
click at [825, 425] on input "text" at bounding box center [856, 423] width 92 height 31
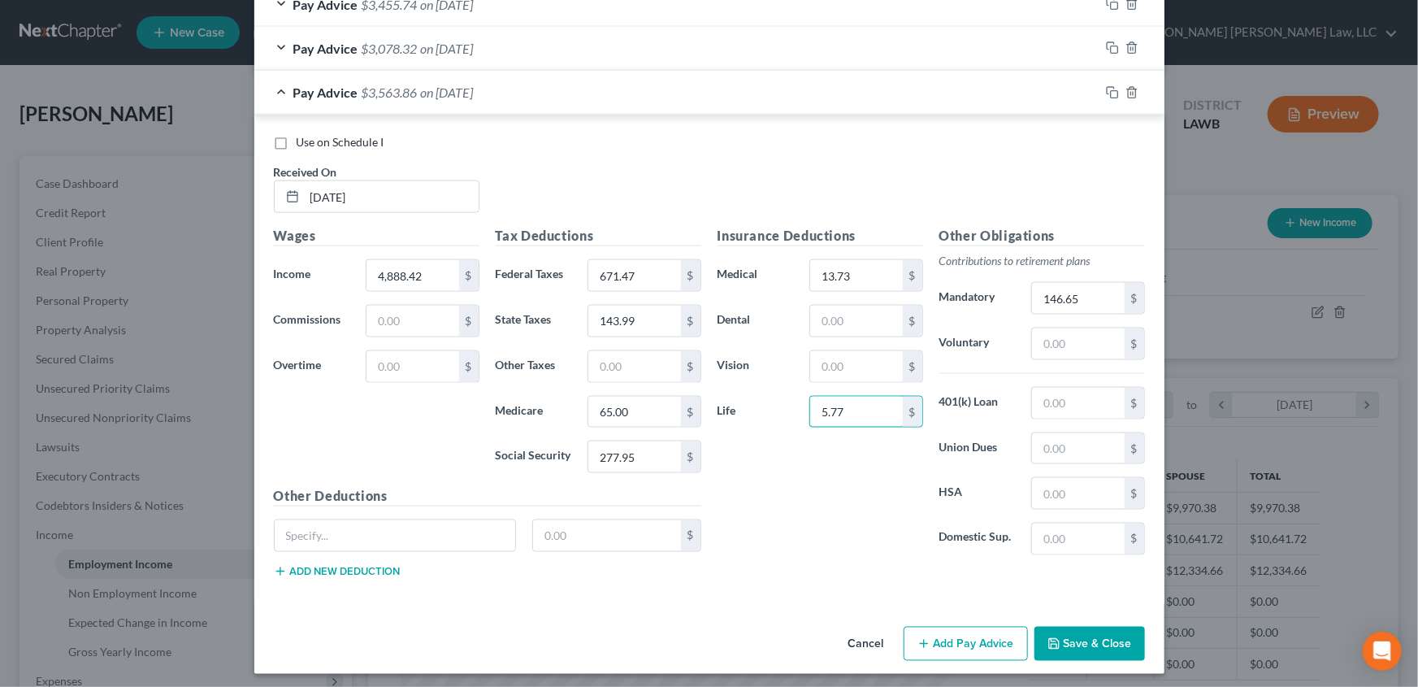
scroll to position [1044, 0]
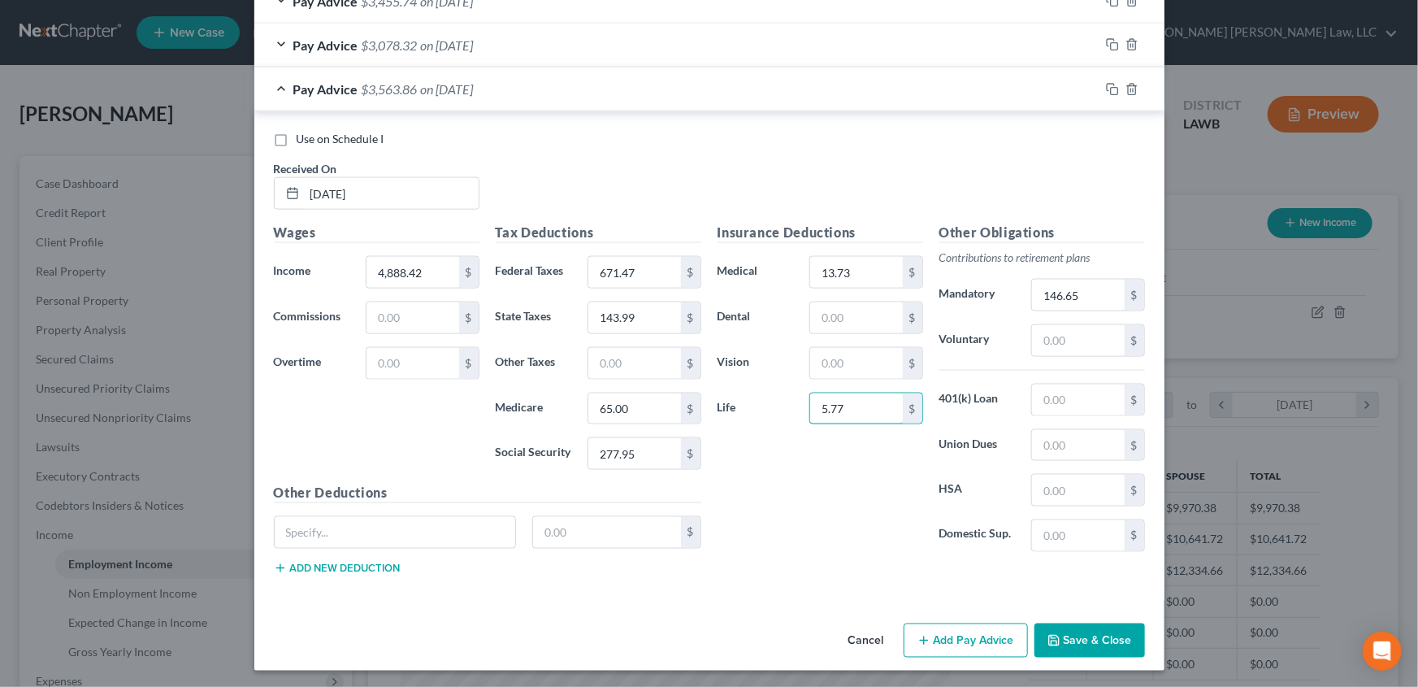
type input "5.77"
click at [940, 645] on button "Add Pay Advice" at bounding box center [966, 640] width 124 height 34
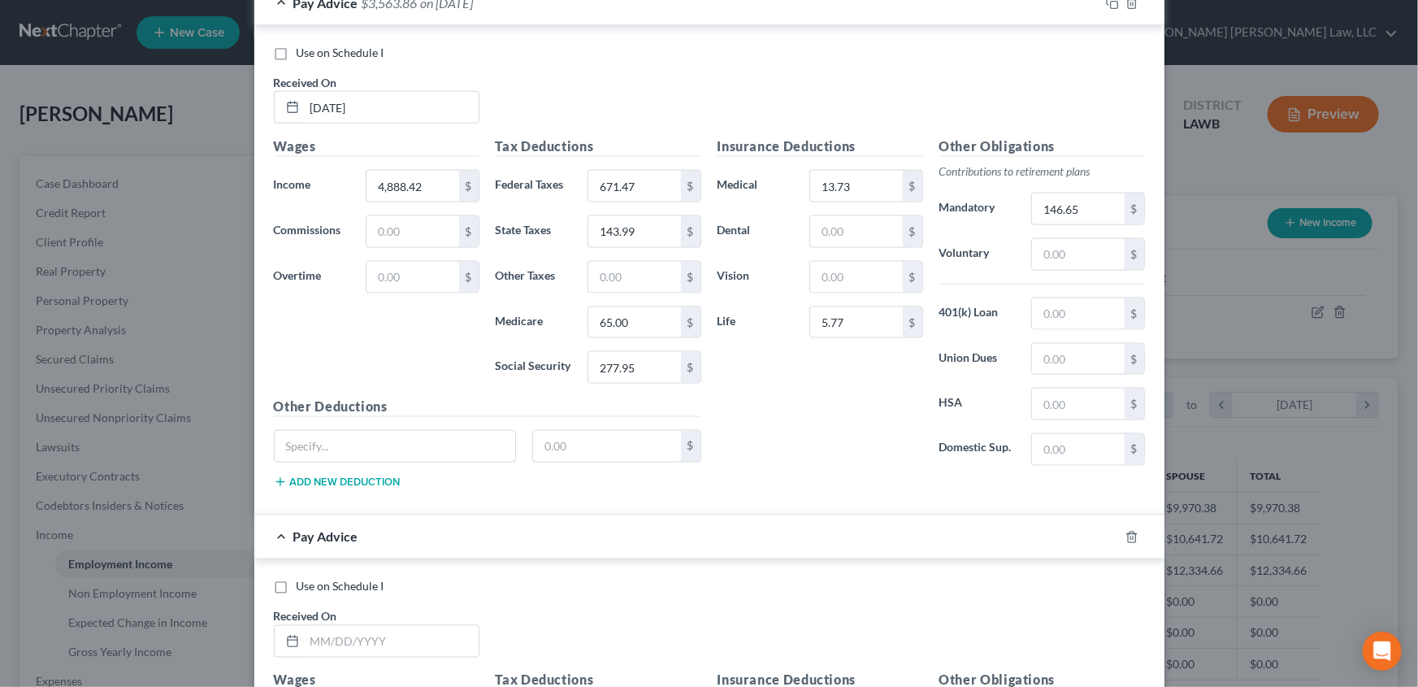
scroll to position [1266, 0]
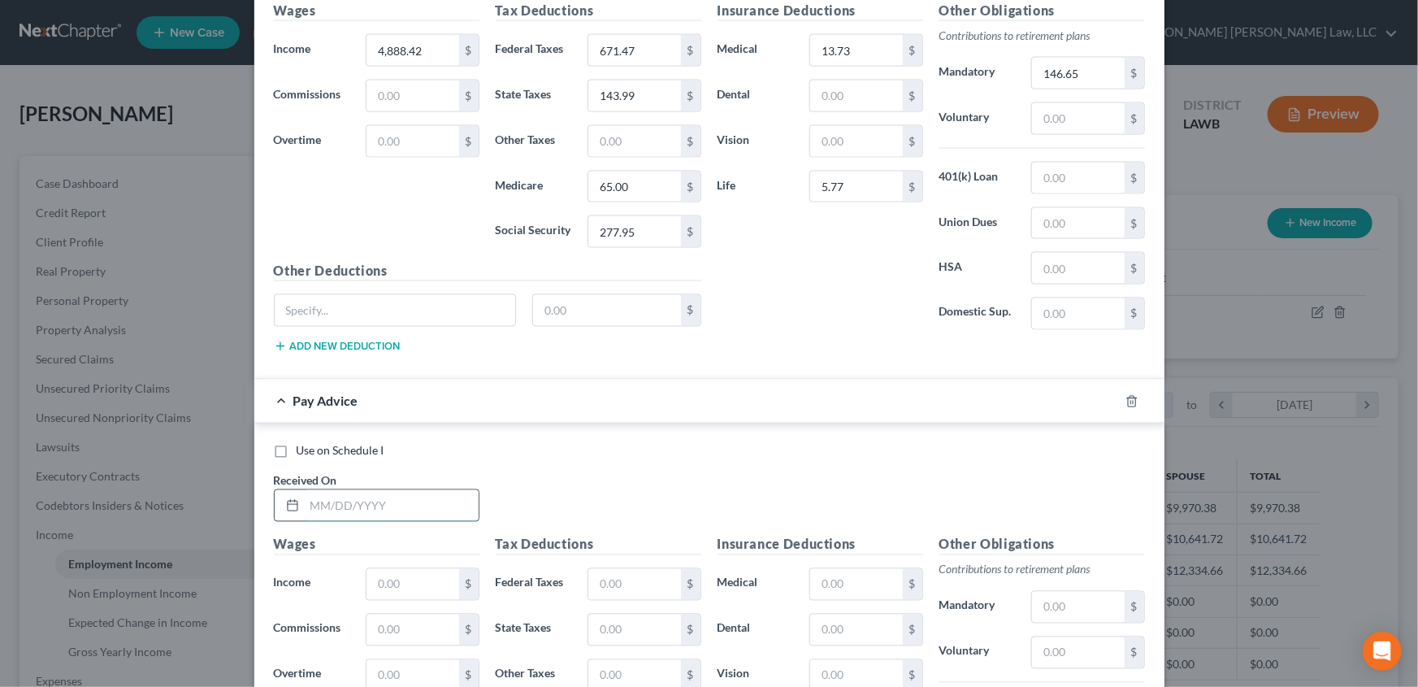
click at [362, 513] on input "text" at bounding box center [392, 505] width 174 height 31
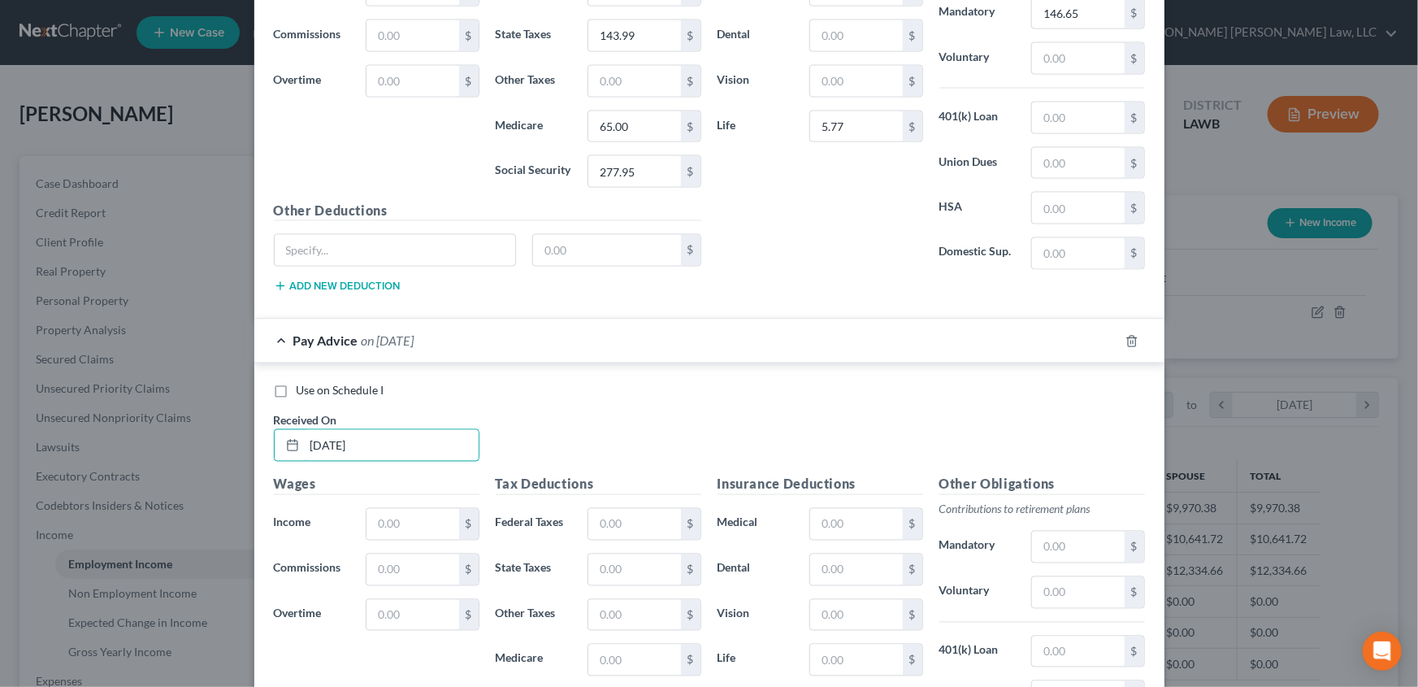
scroll to position [1340, 0]
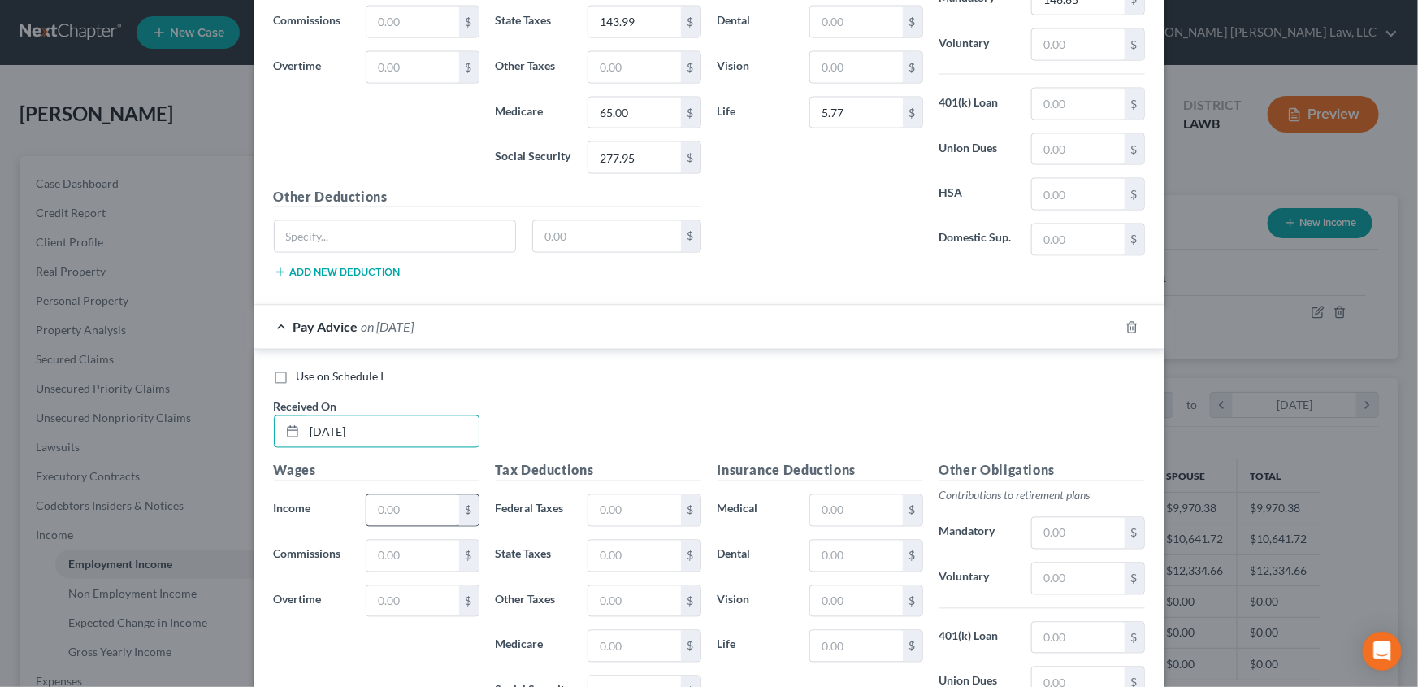
type input "7/18/25"
click at [395, 497] on input "text" at bounding box center [413, 510] width 92 height 31
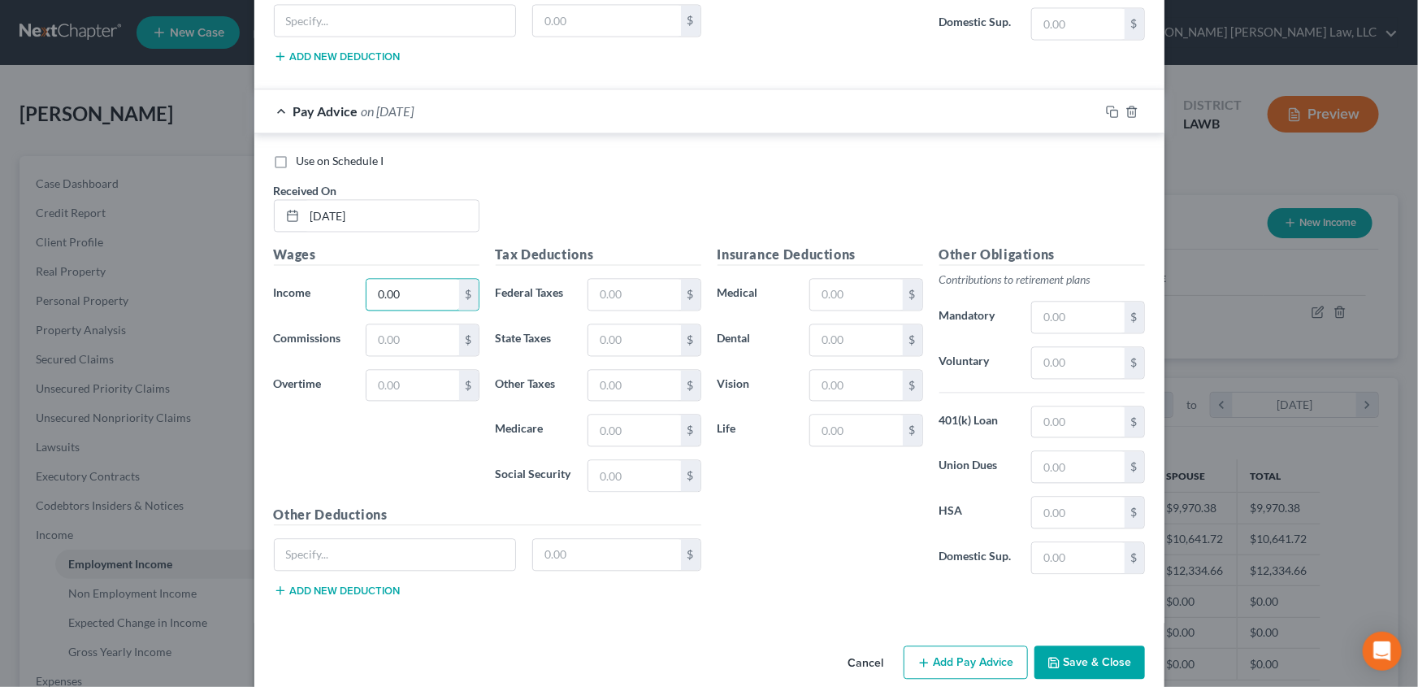
scroll to position [1561, 0]
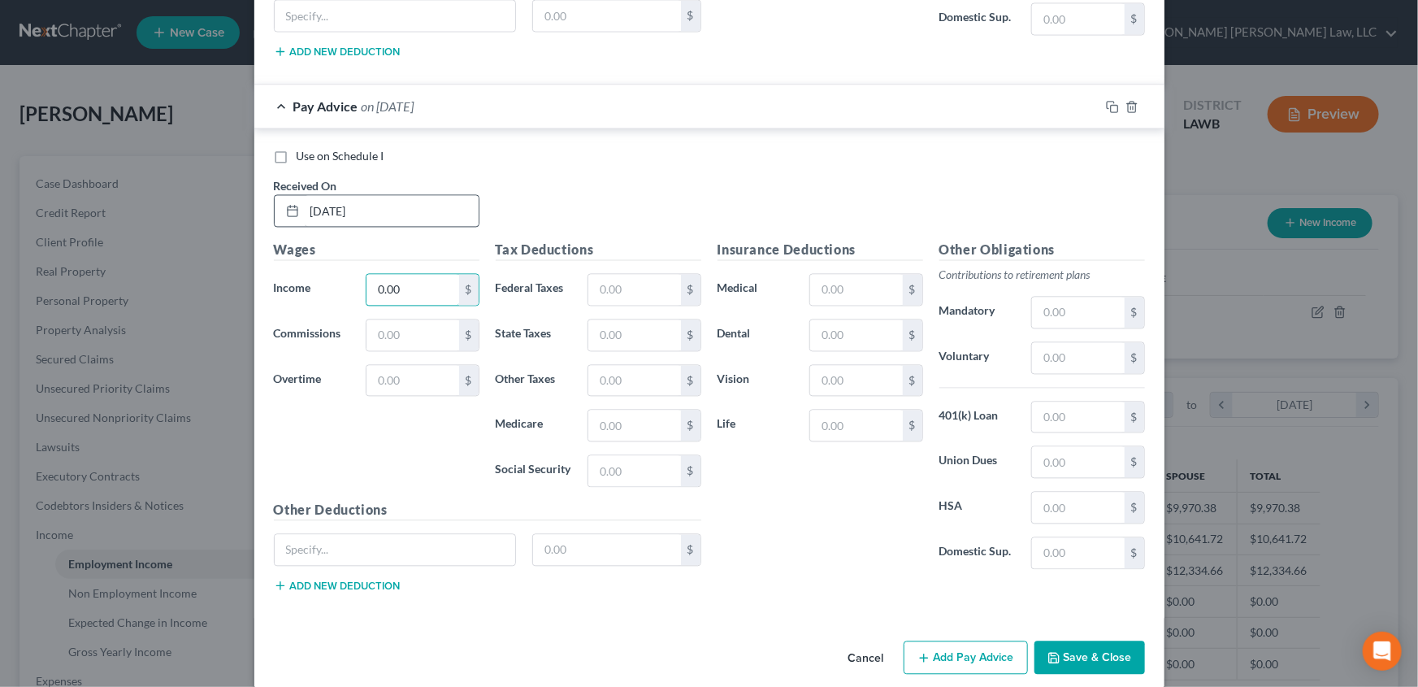
type input "0.00"
drag, startPoint x: 380, startPoint y: 202, endPoint x: 209, endPoint y: 207, distance: 170.8
click at [209, 207] on div "Edit Income Source × Employment Type * Select Full or Part Time Employment Self…" at bounding box center [709, 343] width 1418 height 687
type input "08/01/2025"
click at [406, 278] on input "0.00" at bounding box center [413, 289] width 92 height 31
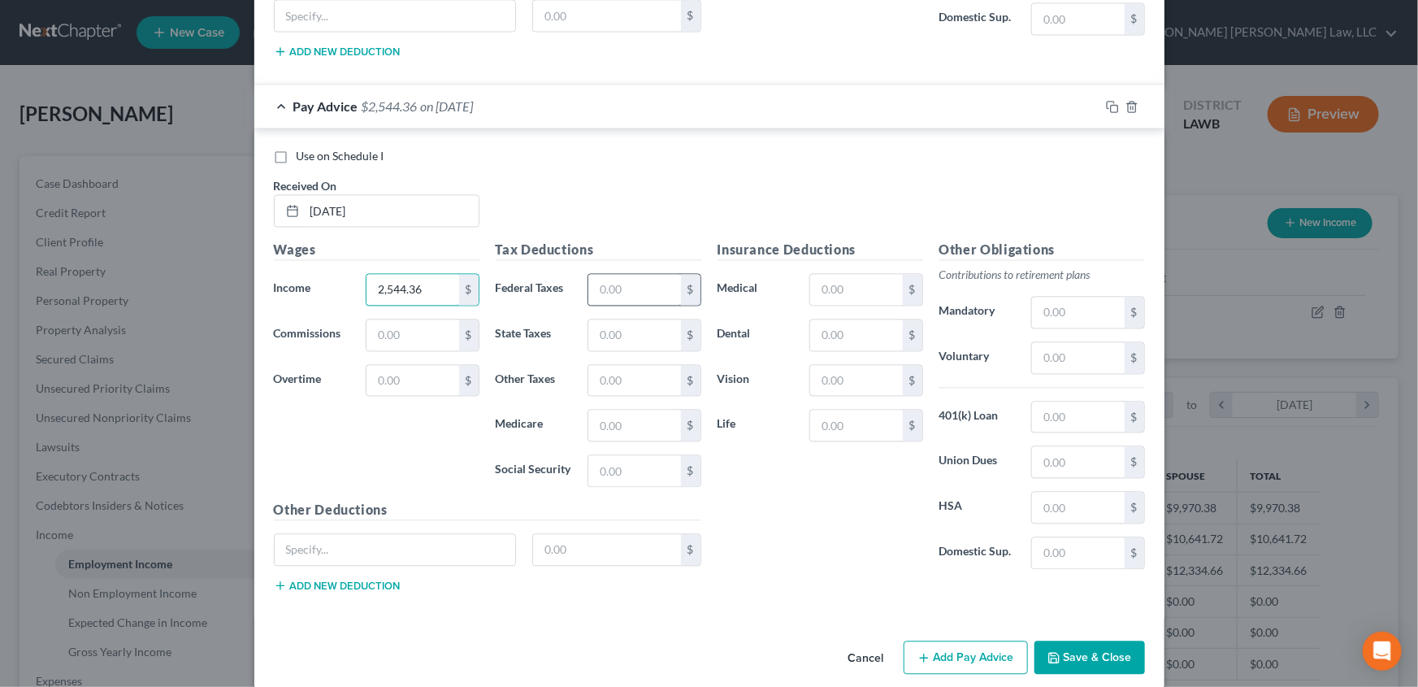
type input "2,544.36"
click at [623, 276] on input "text" at bounding box center [634, 289] width 92 height 31
type input "160.47"
click at [619, 333] on input "text" at bounding box center [634, 334] width 92 height 31
type input "61.21"
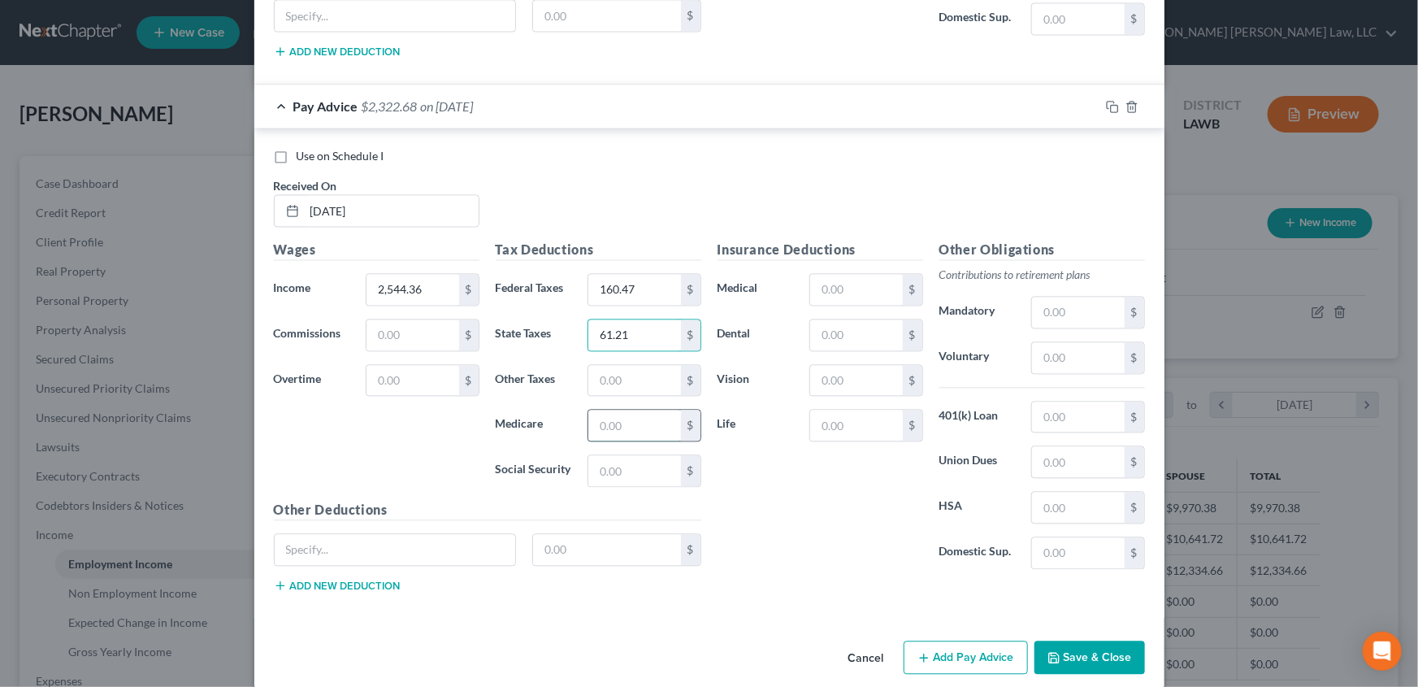
click at [609, 419] on input "text" at bounding box center [634, 425] width 92 height 31
type input "25.14"
click at [610, 458] on input "text" at bounding box center [634, 470] width 92 height 31
type input "107.49"
click at [837, 289] on input "text" at bounding box center [856, 289] width 92 height 31
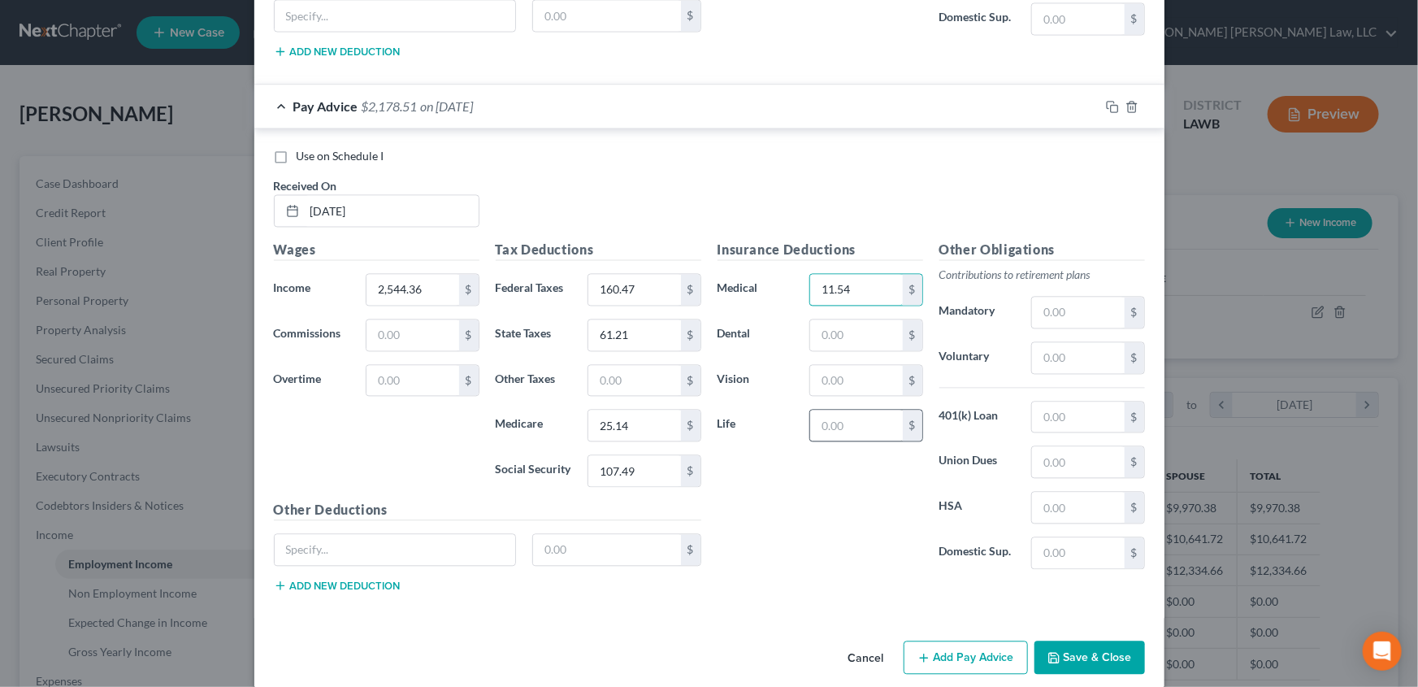
type input "11.54"
click at [831, 415] on input "text" at bounding box center [856, 425] width 92 height 31
type input "27.46"
click at [1083, 314] on input "text" at bounding box center [1078, 312] width 92 height 31
type input "76.33"
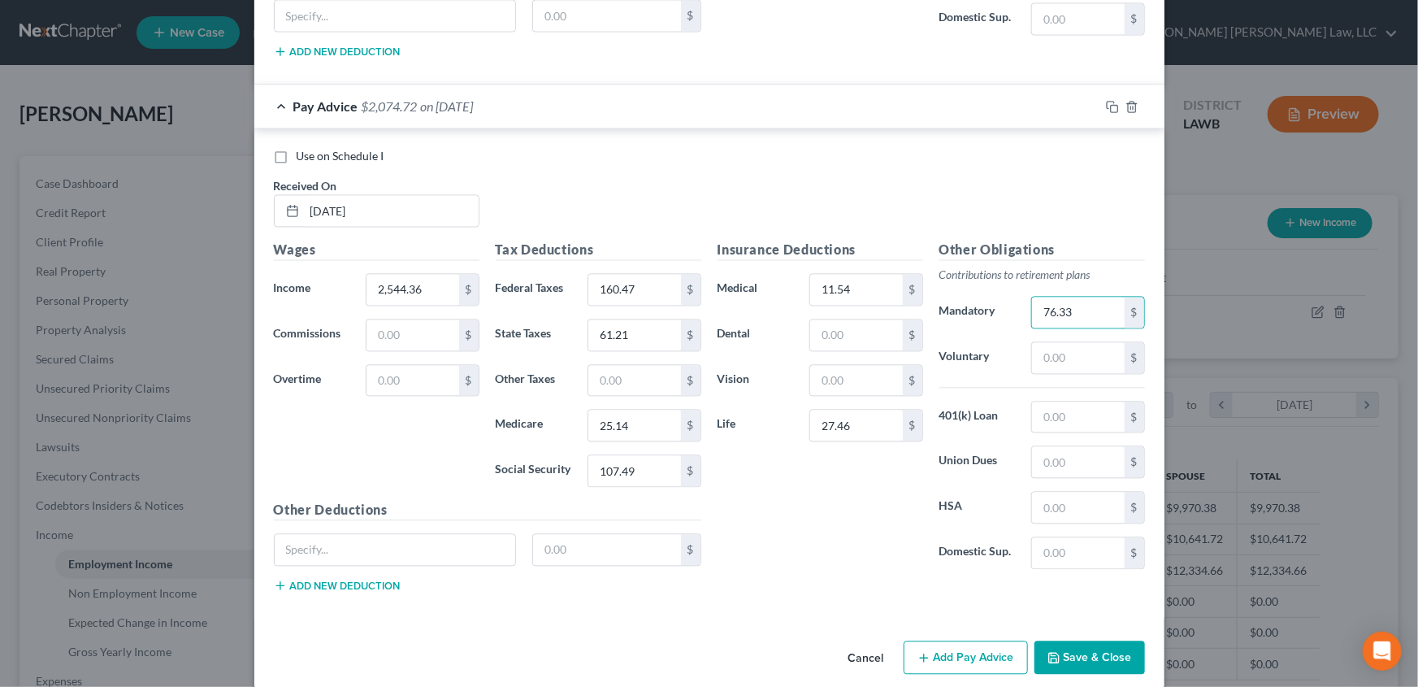
click at [948, 652] on button "Add Pay Advice" at bounding box center [966, 657] width 124 height 34
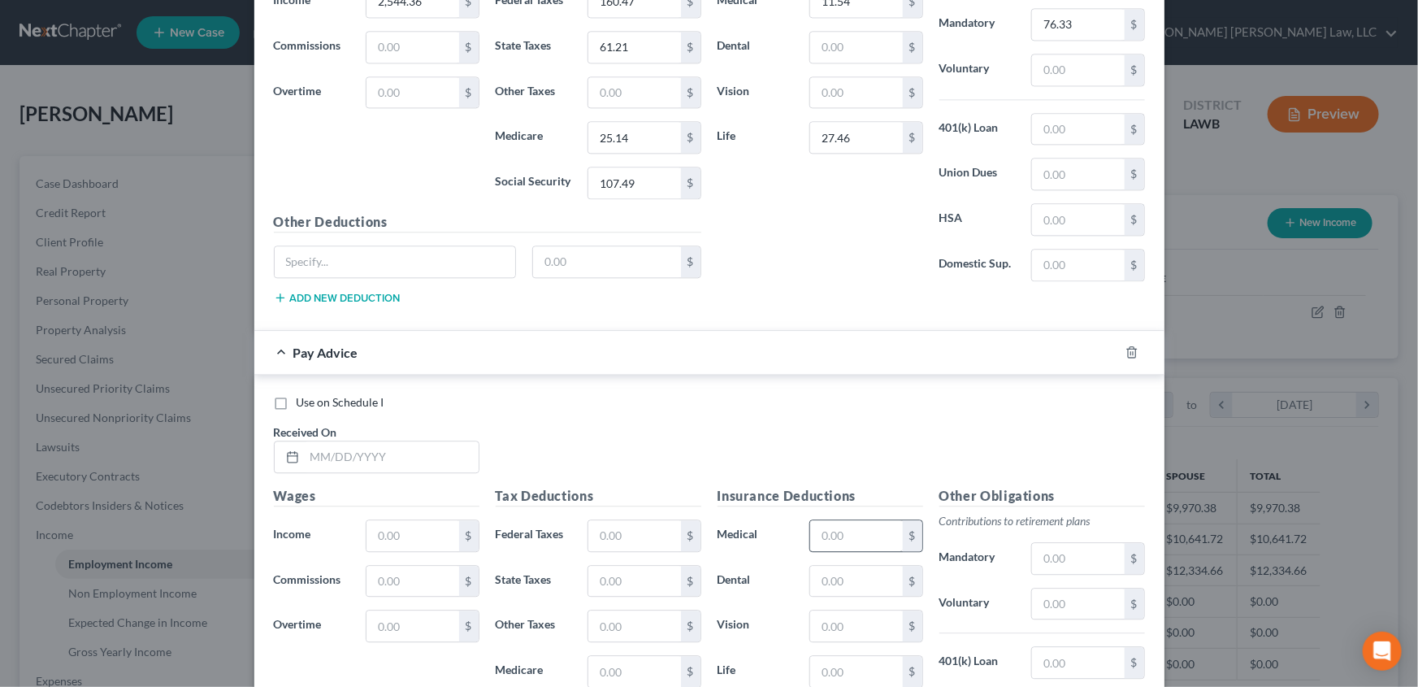
scroll to position [1857, 0]
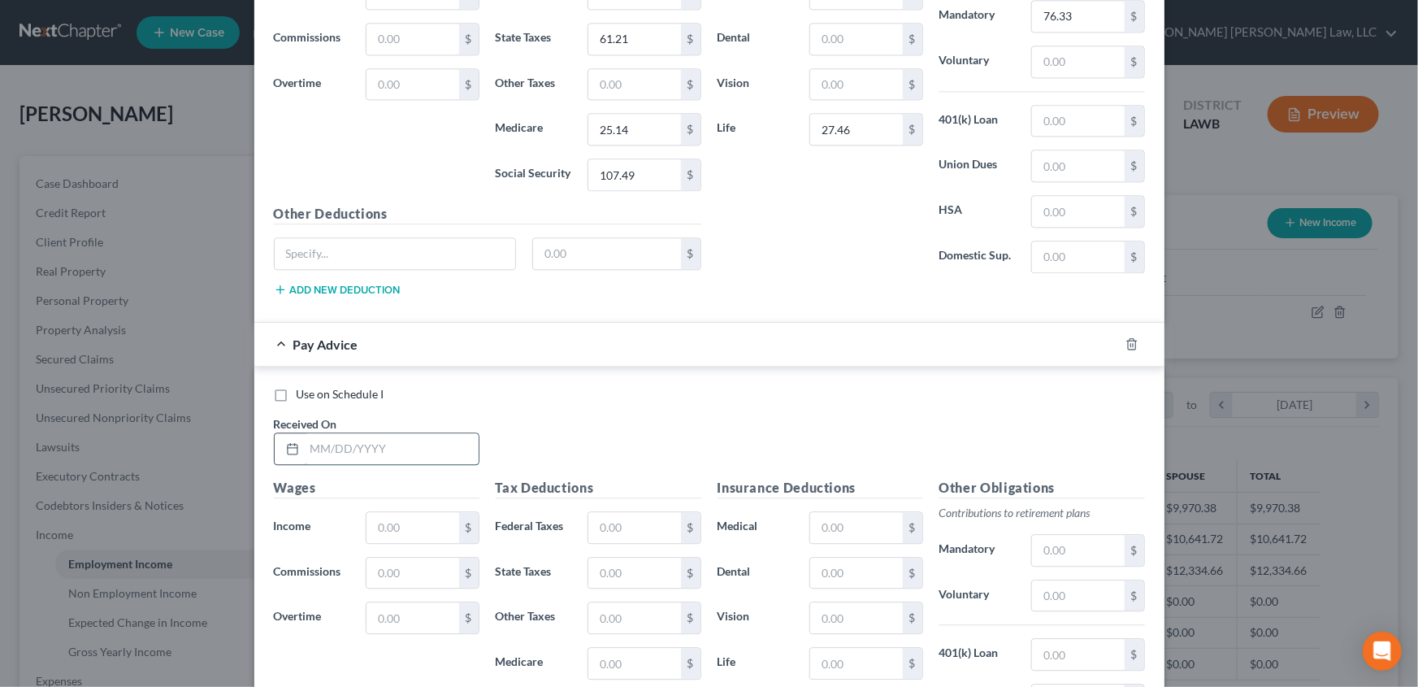
click at [365, 443] on input "text" at bounding box center [392, 448] width 174 height 31
type input "08/7/2025"
click at [396, 523] on input "text" at bounding box center [413, 527] width 92 height 31
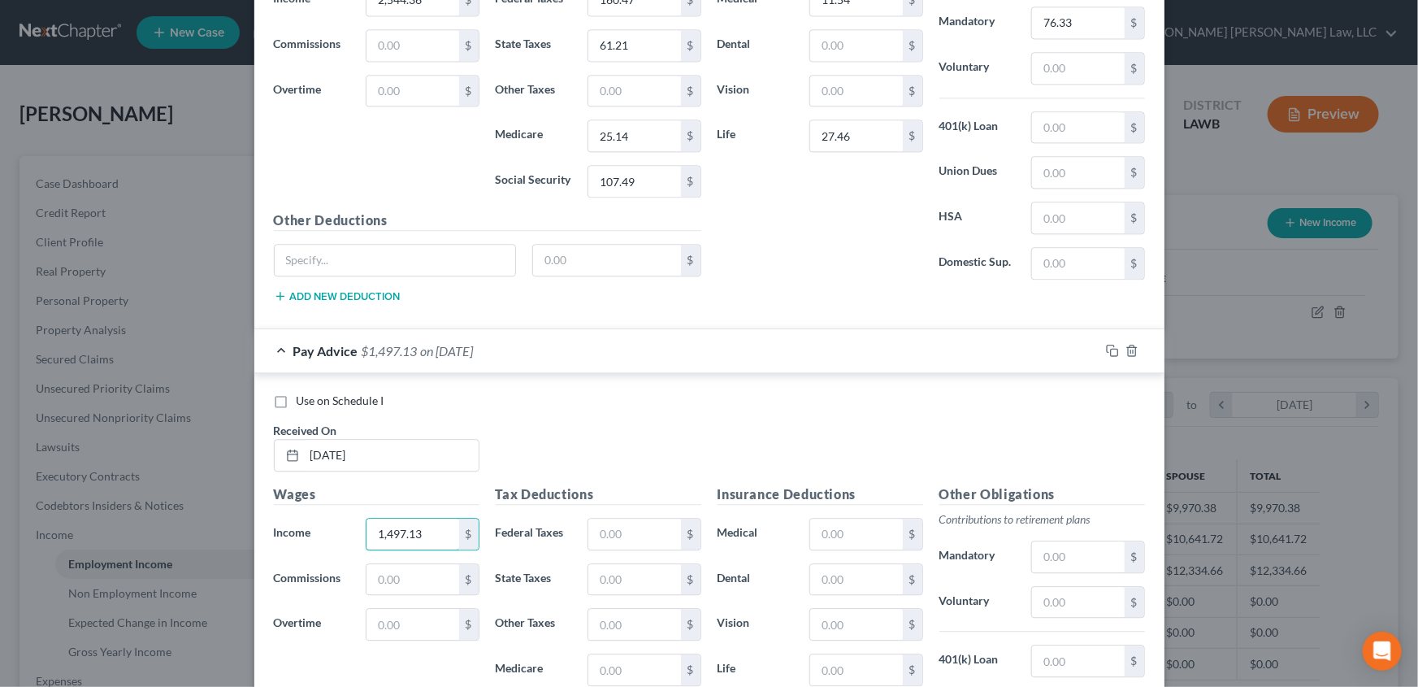
scroll to position [1931, 0]
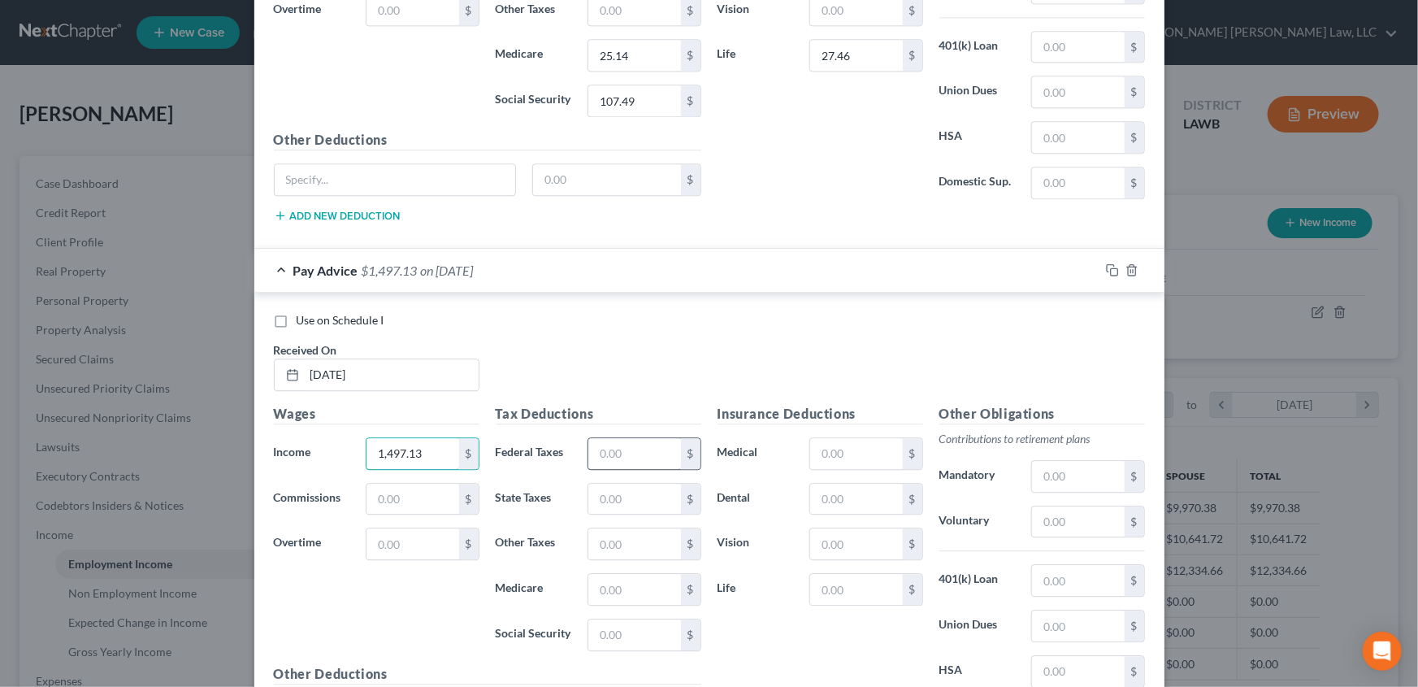
type input "1,497.13"
click at [629, 447] on input "text" at bounding box center [634, 453] width 92 height 31
type input "135.86"
click at [616, 489] on input "text" at bounding box center [634, 499] width 92 height 31
type input "54.87"
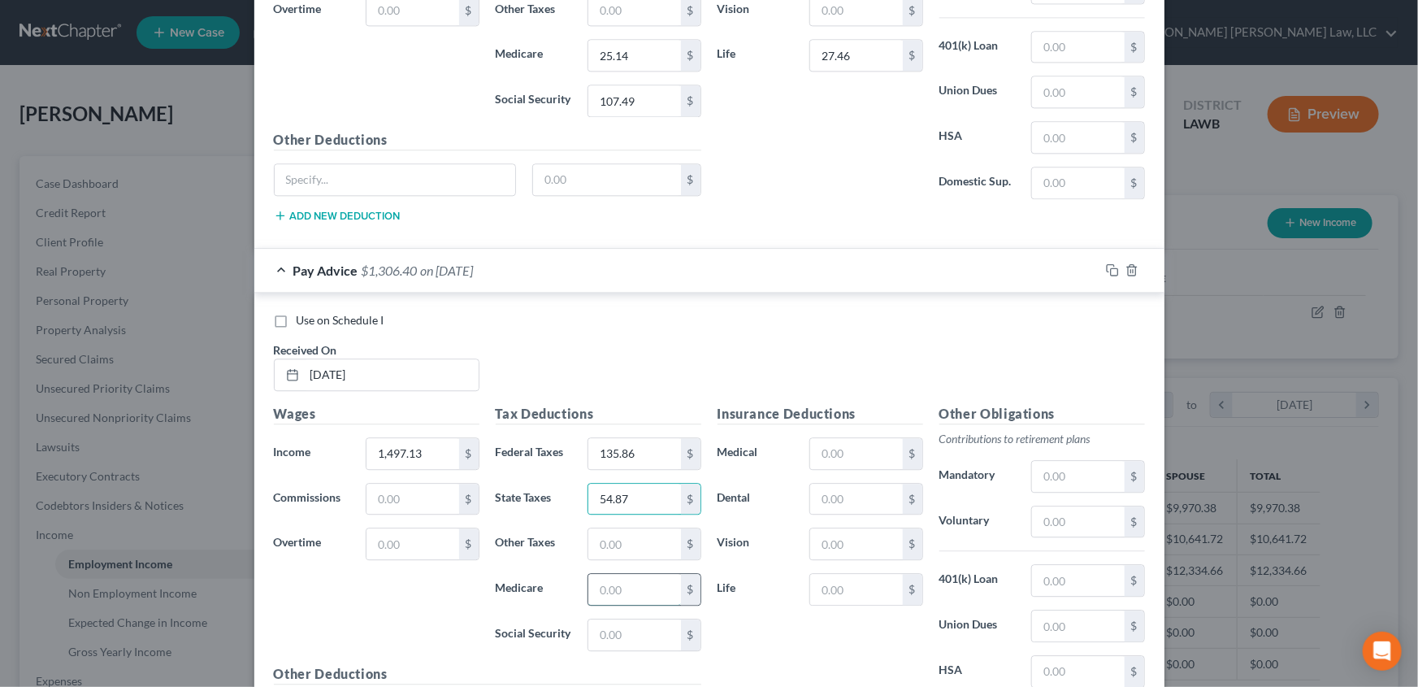
click at [591, 584] on input "text" at bounding box center [634, 589] width 92 height 31
type input "21.71"
click at [624, 629] on input "text" at bounding box center [634, 634] width 92 height 31
type input "92.82"
click at [844, 445] on input "text" at bounding box center [856, 453] width 92 height 31
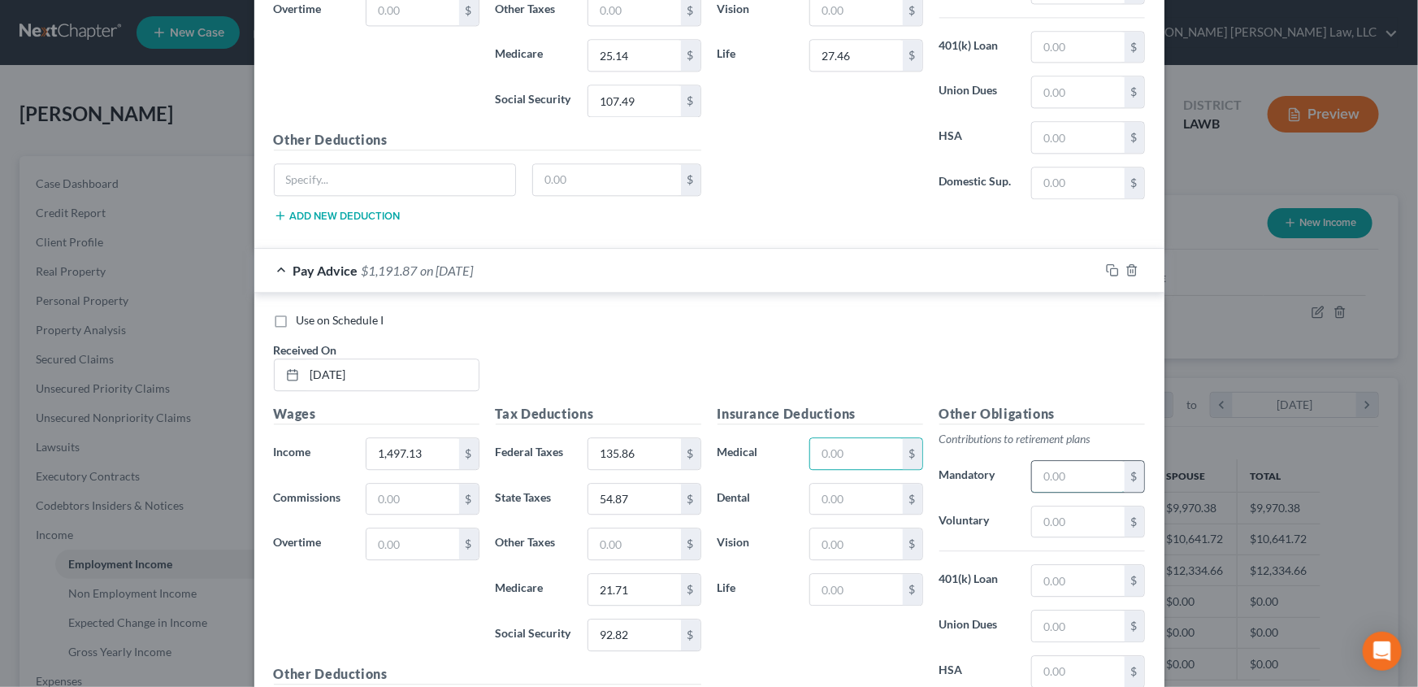
drag, startPoint x: 1044, startPoint y: 473, endPoint x: 1053, endPoint y: 471, distance: 9.9
click at [1044, 473] on input "text" at bounding box center [1078, 476] width 92 height 31
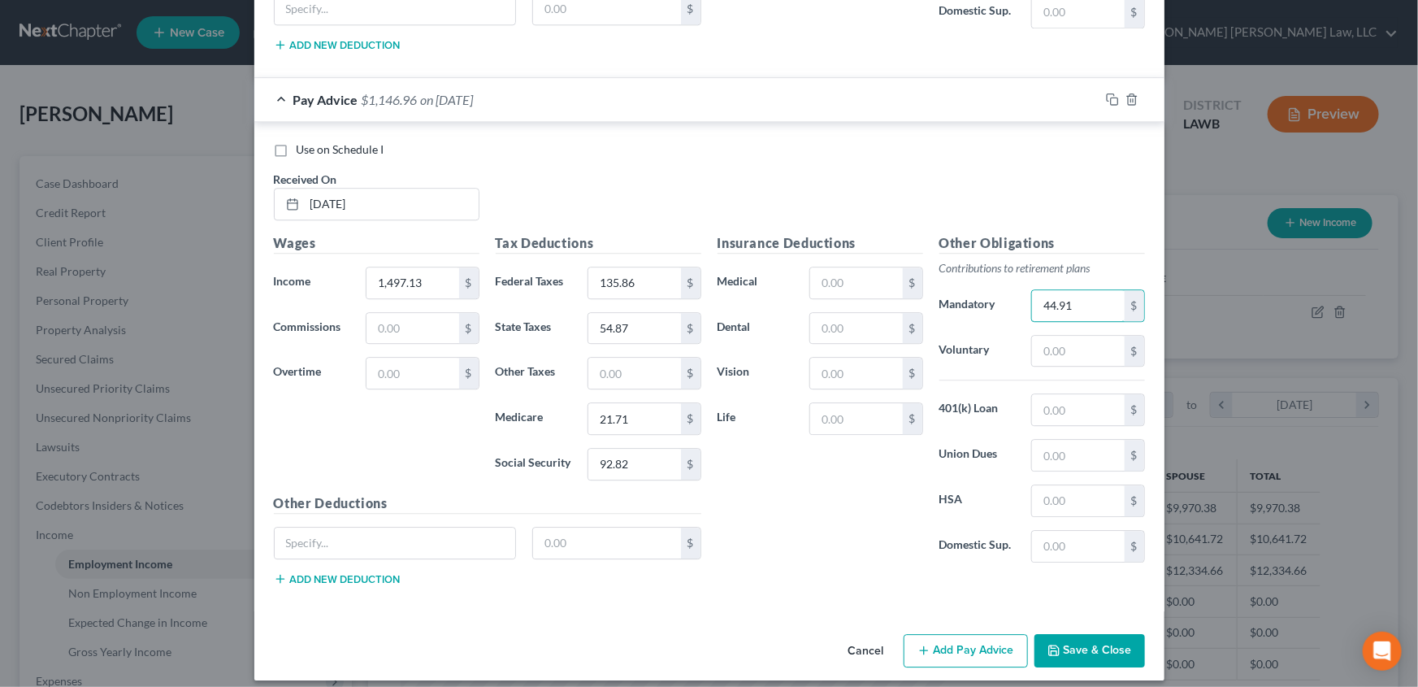
scroll to position [2109, 0]
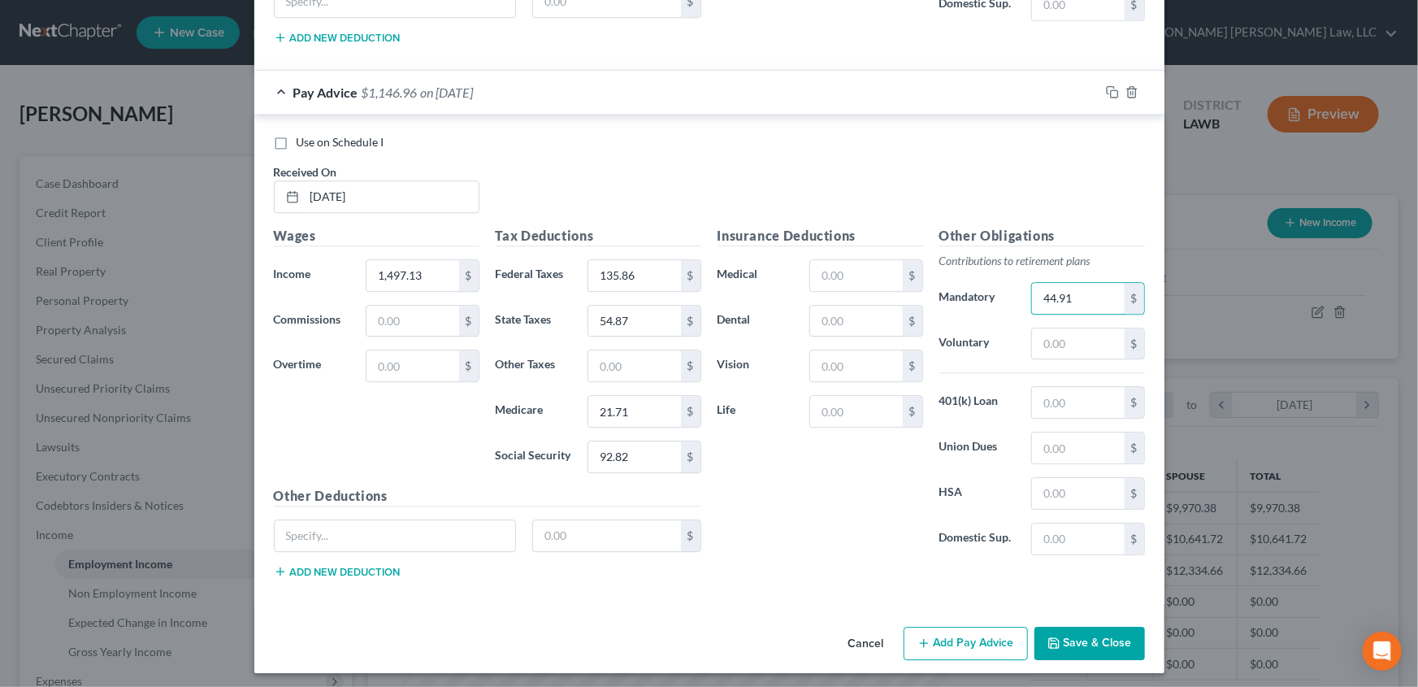
type input "44.91"
click at [951, 633] on button "Add Pay Advice" at bounding box center [966, 644] width 124 height 34
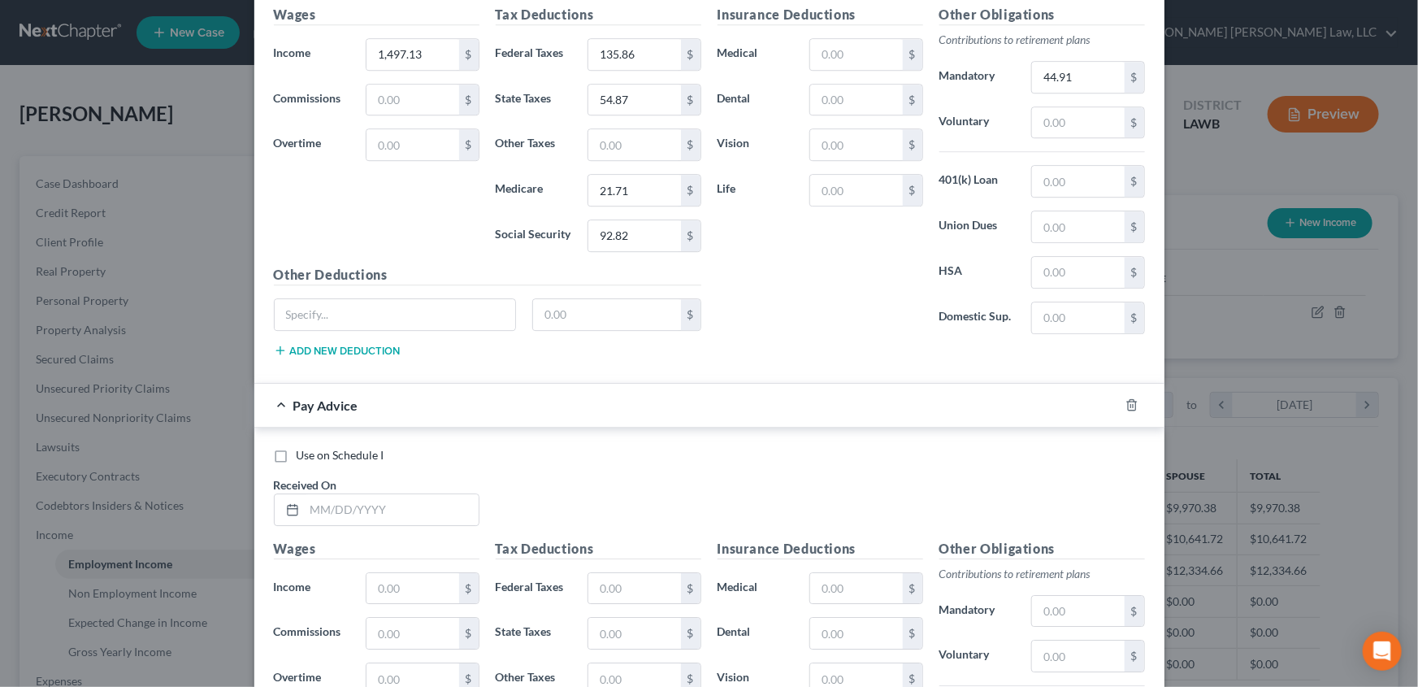
scroll to position [2331, 0]
click at [374, 305] on input "text" at bounding box center [395, 313] width 241 height 31
type input "08/15/2025"
drag, startPoint x: 357, startPoint y: 309, endPoint x: 211, endPoint y: 319, distance: 145.9
click at [211, 319] on div "Edit Income Source × Employment Type * Select Full or Part Time Employment Self…" at bounding box center [709, 343] width 1418 height 687
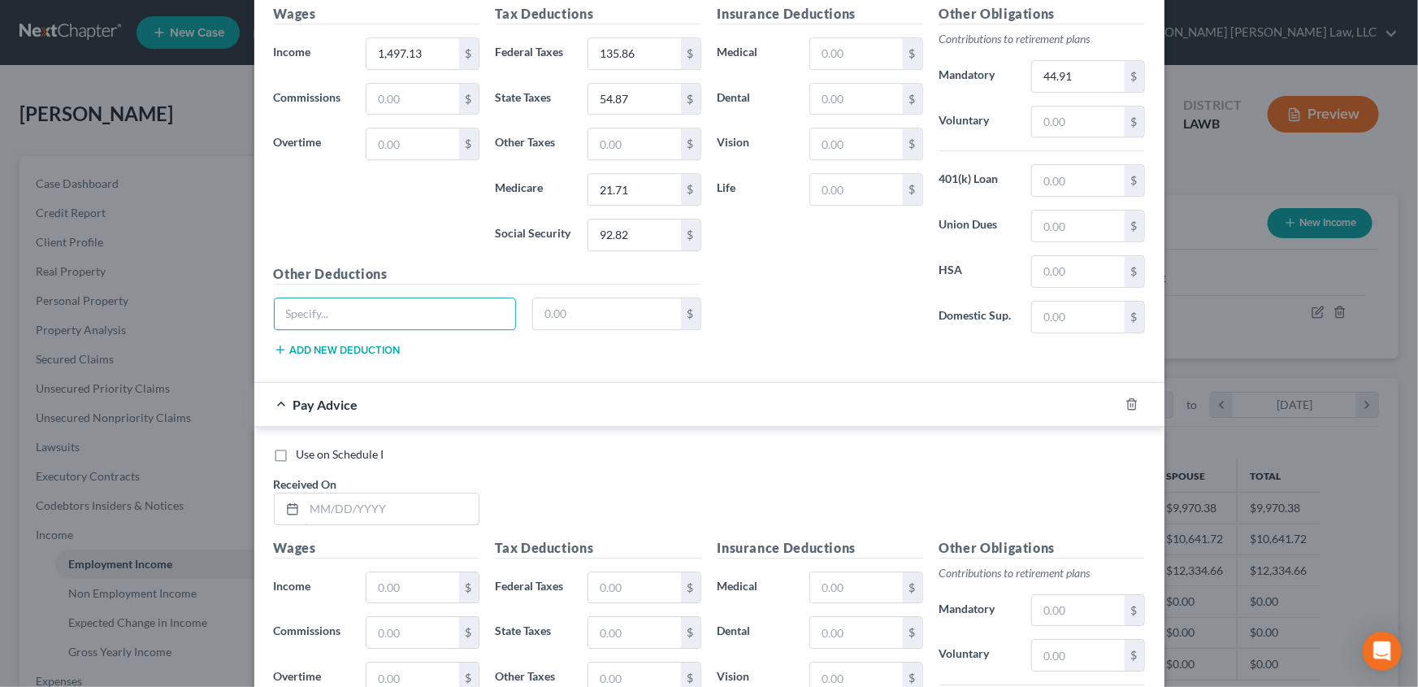
drag, startPoint x: 328, startPoint y: 502, endPoint x: 516, endPoint y: 645, distance: 236.7
click at [328, 502] on input "text" at bounding box center [392, 508] width 174 height 31
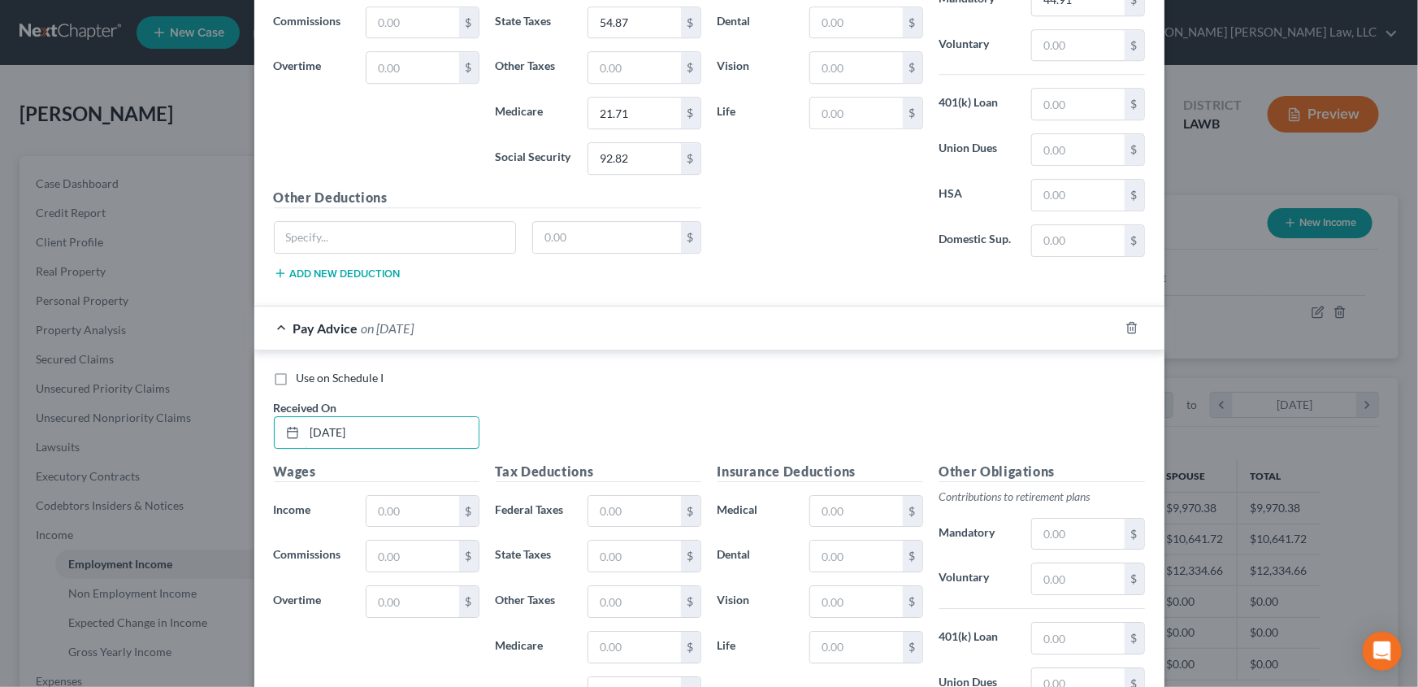
scroll to position [2479, 0]
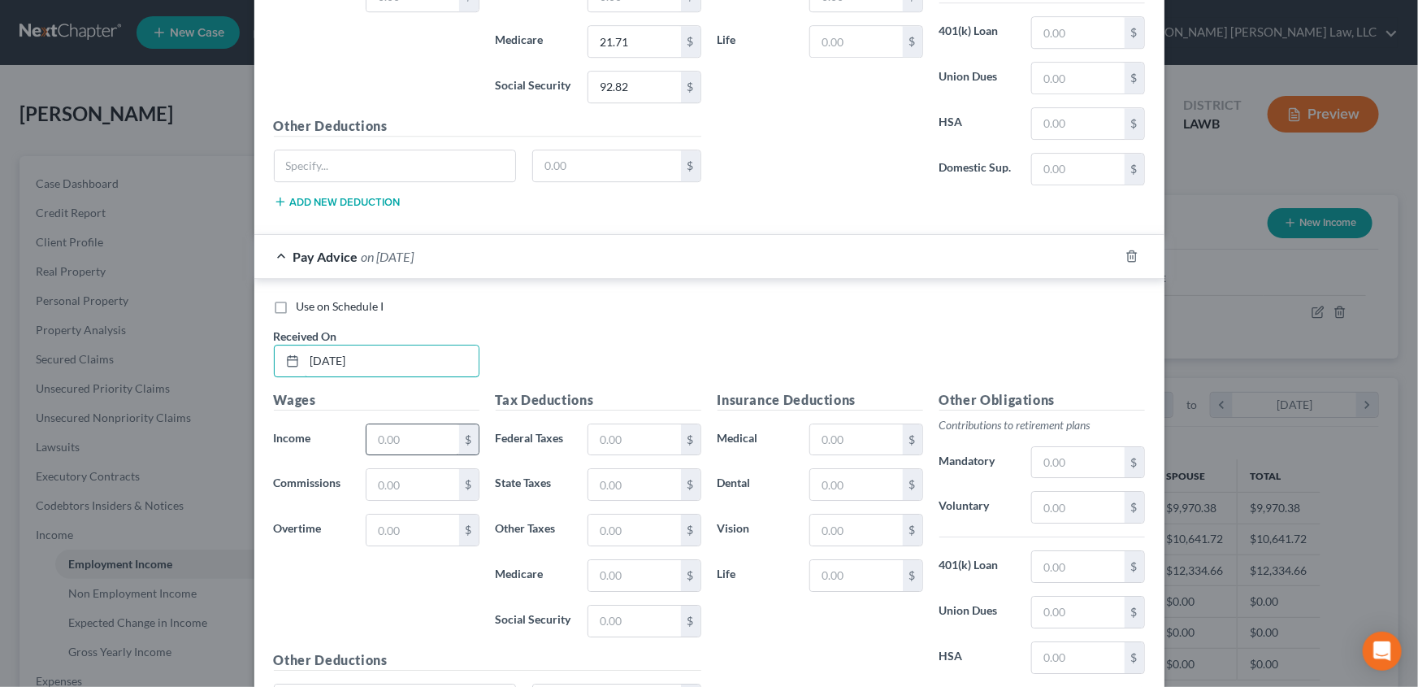
type input "08/15/2025"
click at [390, 427] on input "text" at bounding box center [413, 439] width 92 height 31
type input "2,805.71"
click at [615, 435] on input "text" at bounding box center [634, 439] width 92 height 31
type input "239.54"
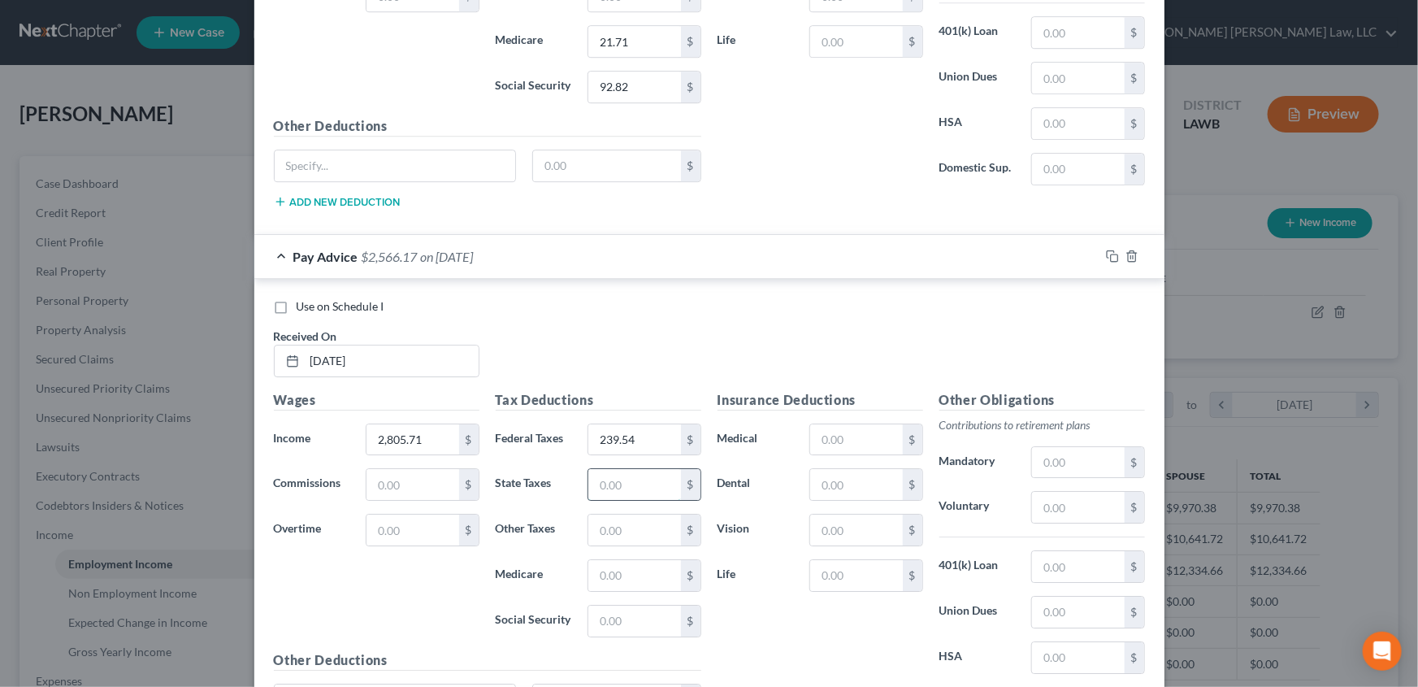
click at [626, 470] on input "text" at bounding box center [634, 484] width 92 height 31
type input "81.57"
click at [614, 566] on input "text" at bounding box center [634, 575] width 92 height 31
type input "34.80"
click at [616, 611] on input "text" at bounding box center [634, 621] width 92 height 31
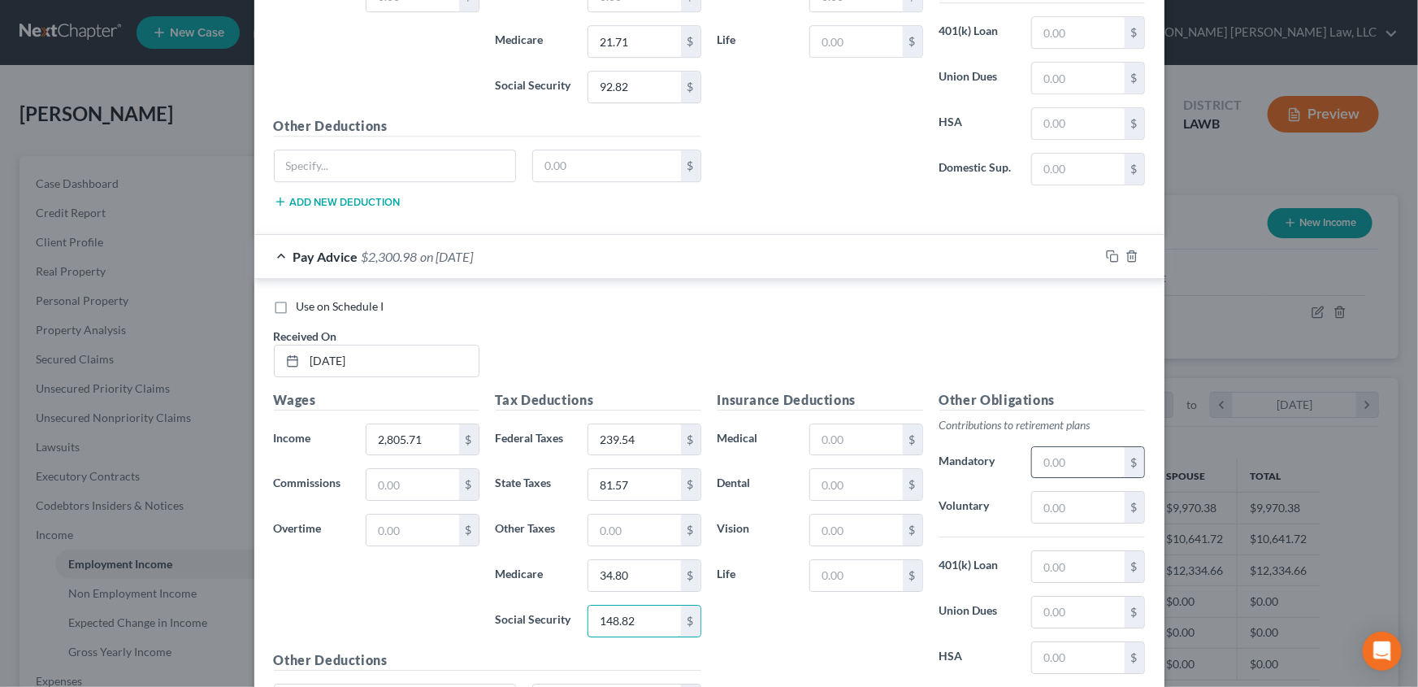
type input "148.82"
drag, startPoint x: 1052, startPoint y: 461, endPoint x: 1061, endPoint y: 456, distance: 10.2
click at [1052, 461] on input "text" at bounding box center [1078, 462] width 92 height 31
type input "84.17"
click at [845, 440] on input "text" at bounding box center [856, 439] width 92 height 31
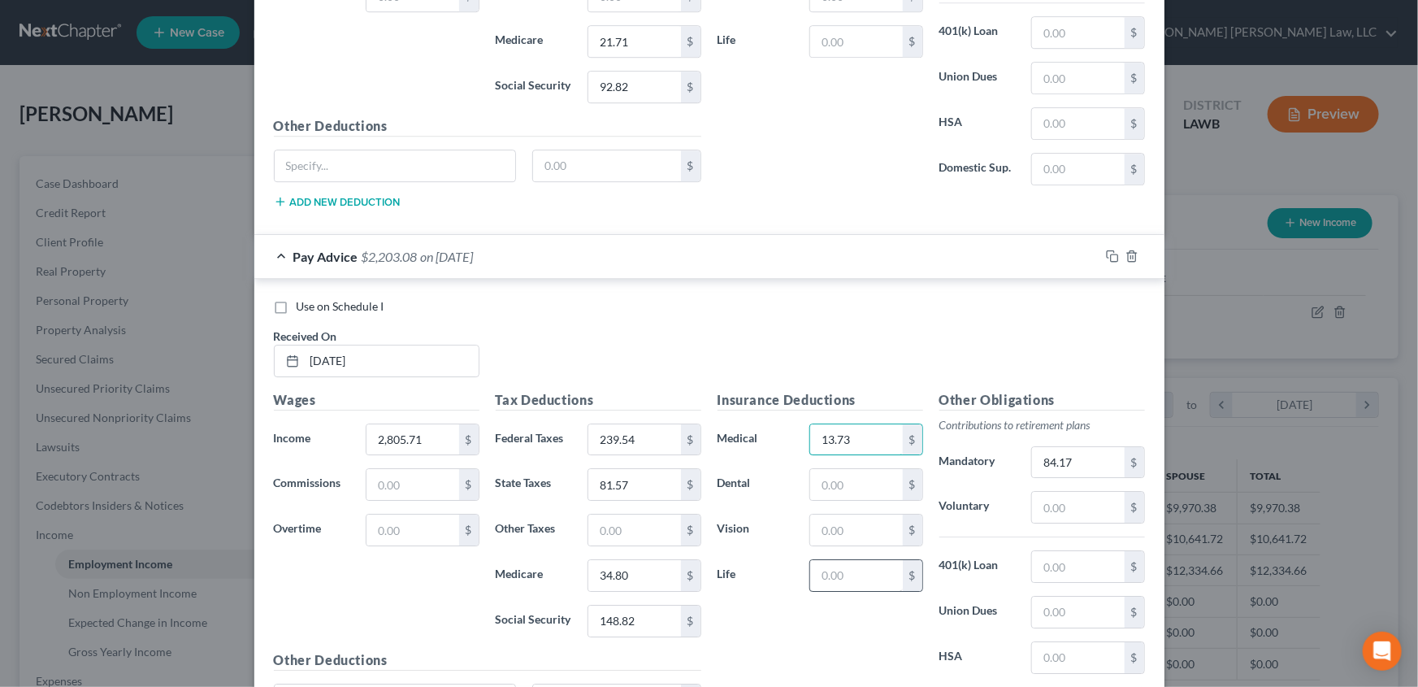
type input "13.73"
click at [825, 572] on input "text" at bounding box center [856, 575] width 92 height 31
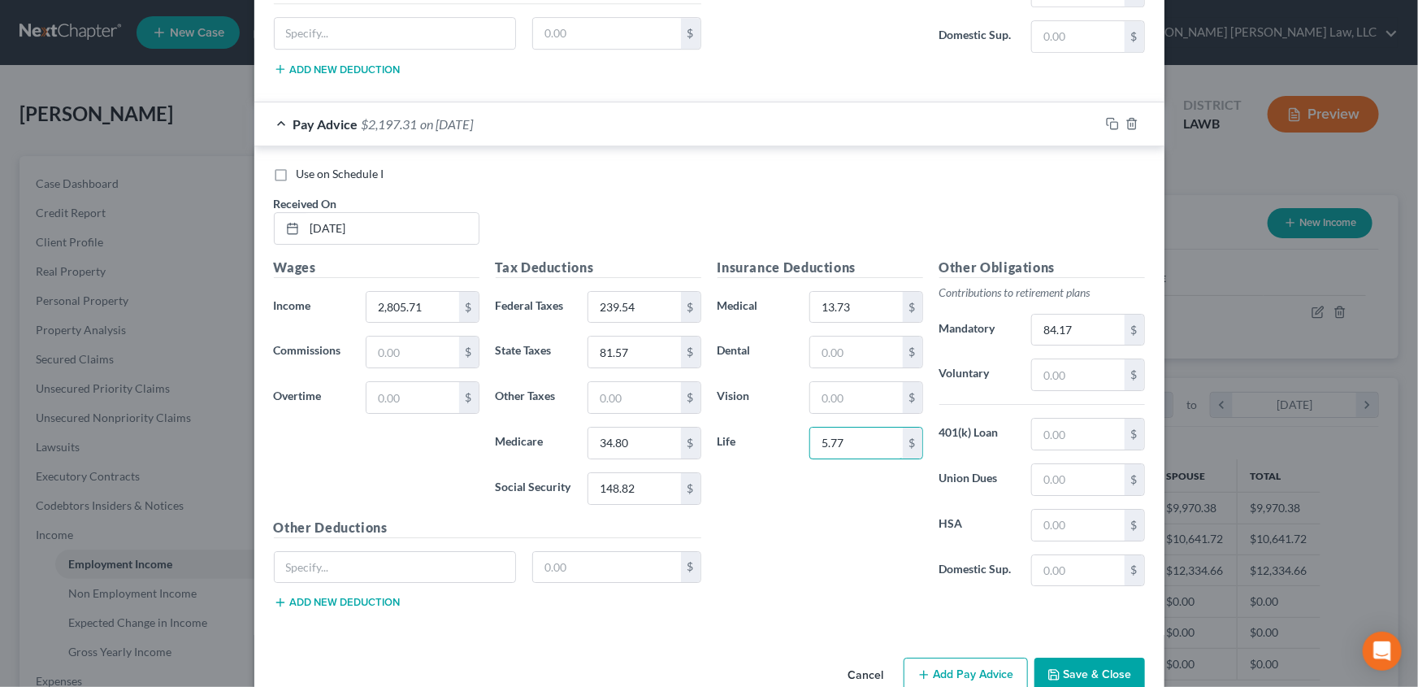
scroll to position [2642, 0]
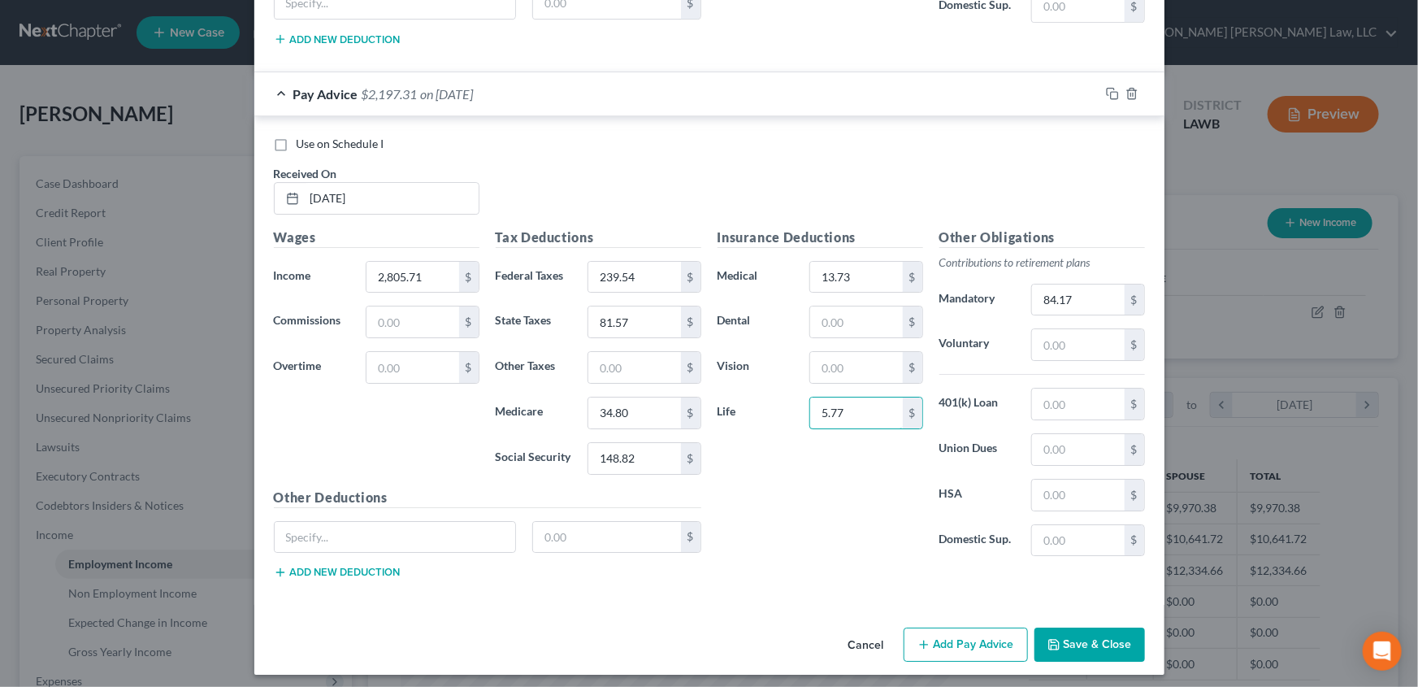
type input "5.77"
click at [944, 637] on button "Add Pay Advice" at bounding box center [966, 644] width 124 height 34
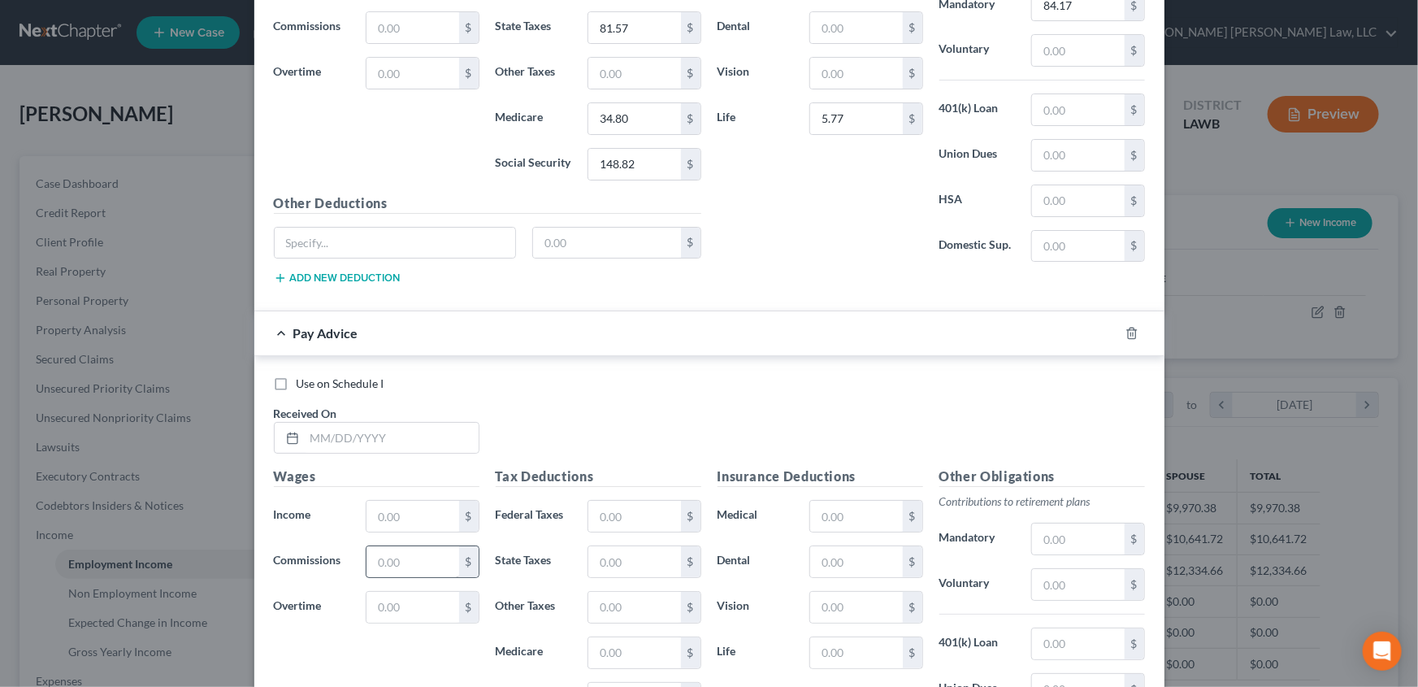
scroll to position [2937, 0]
drag, startPoint x: 348, startPoint y: 437, endPoint x: 343, endPoint y: 430, distance: 8.8
click at [348, 437] on input "text" at bounding box center [392, 437] width 174 height 31
type input "08/29/2025"
click at [381, 503] on input "text" at bounding box center [413, 515] width 92 height 31
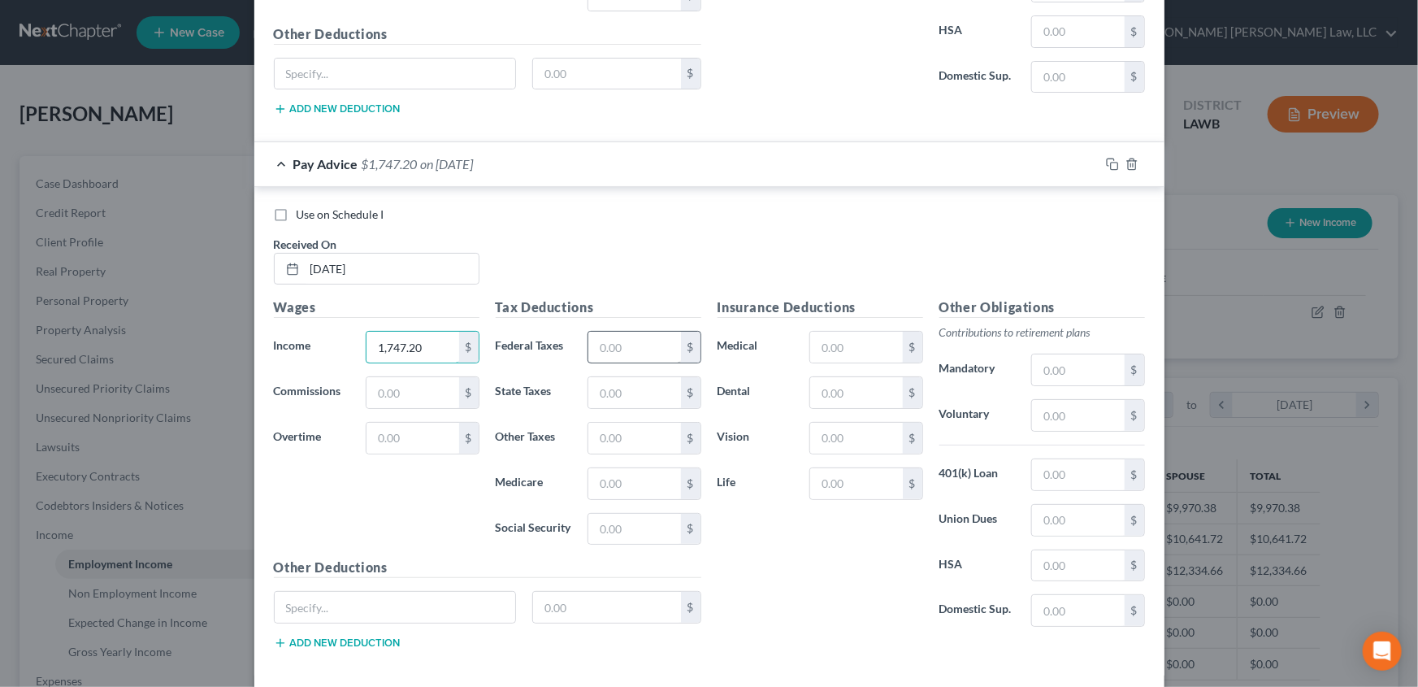
scroll to position [3159, 0]
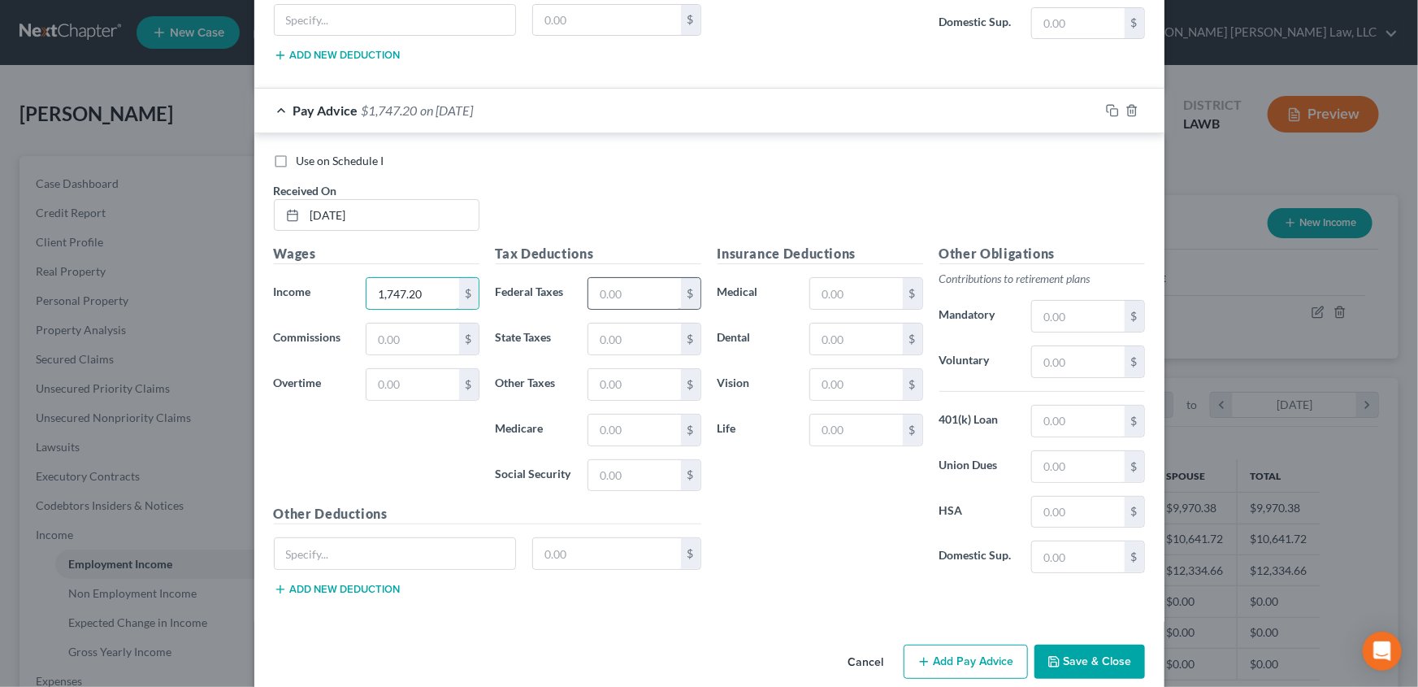
type input "1,747.20"
click at [640, 292] on input "text" at bounding box center [634, 293] width 92 height 31
type input "123.01"
click at [629, 335] on input "text" at bounding box center [634, 339] width 92 height 31
type input "51.56"
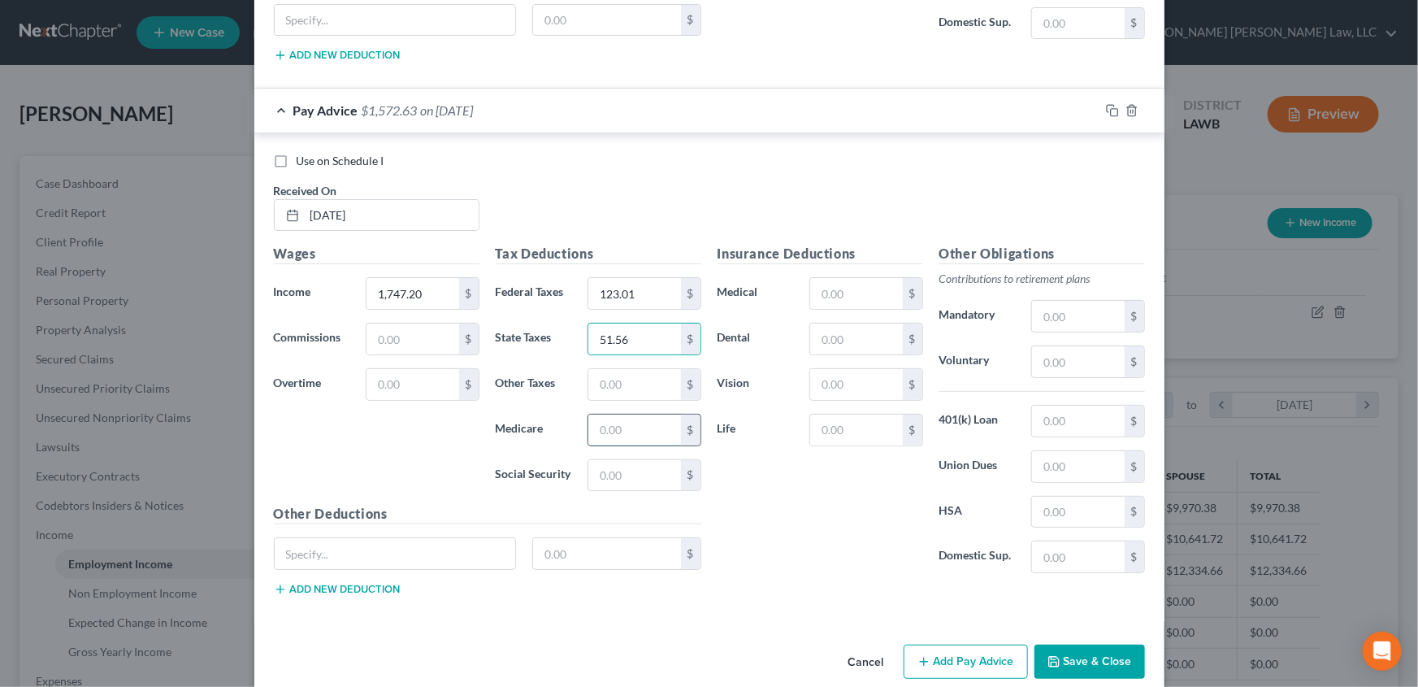
click at [604, 416] on input "text" at bounding box center [634, 430] width 92 height 31
type input "20.27"
click at [635, 462] on input "text" at bounding box center [634, 475] width 92 height 31
type input "86.65"
click at [829, 286] on input "text" at bounding box center [856, 293] width 92 height 31
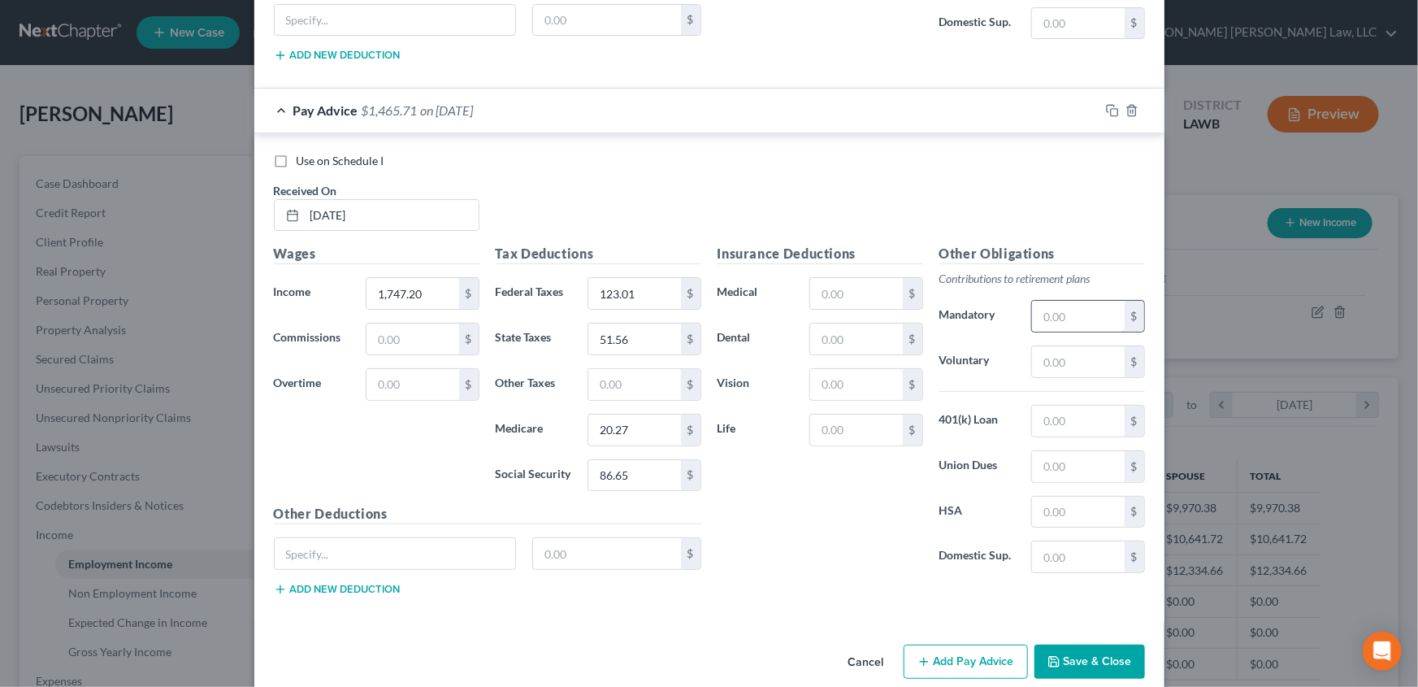
click at [1074, 301] on input "text" at bounding box center [1078, 316] width 92 height 31
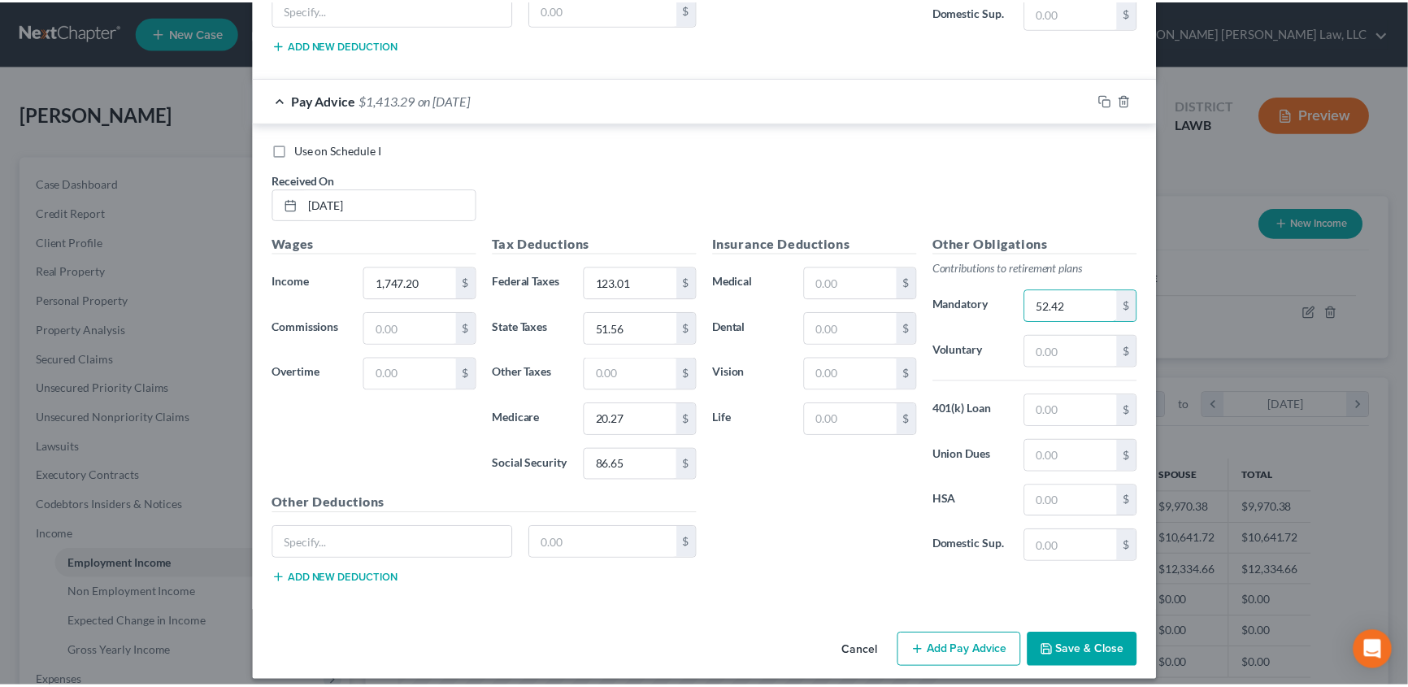
scroll to position [3174, 0]
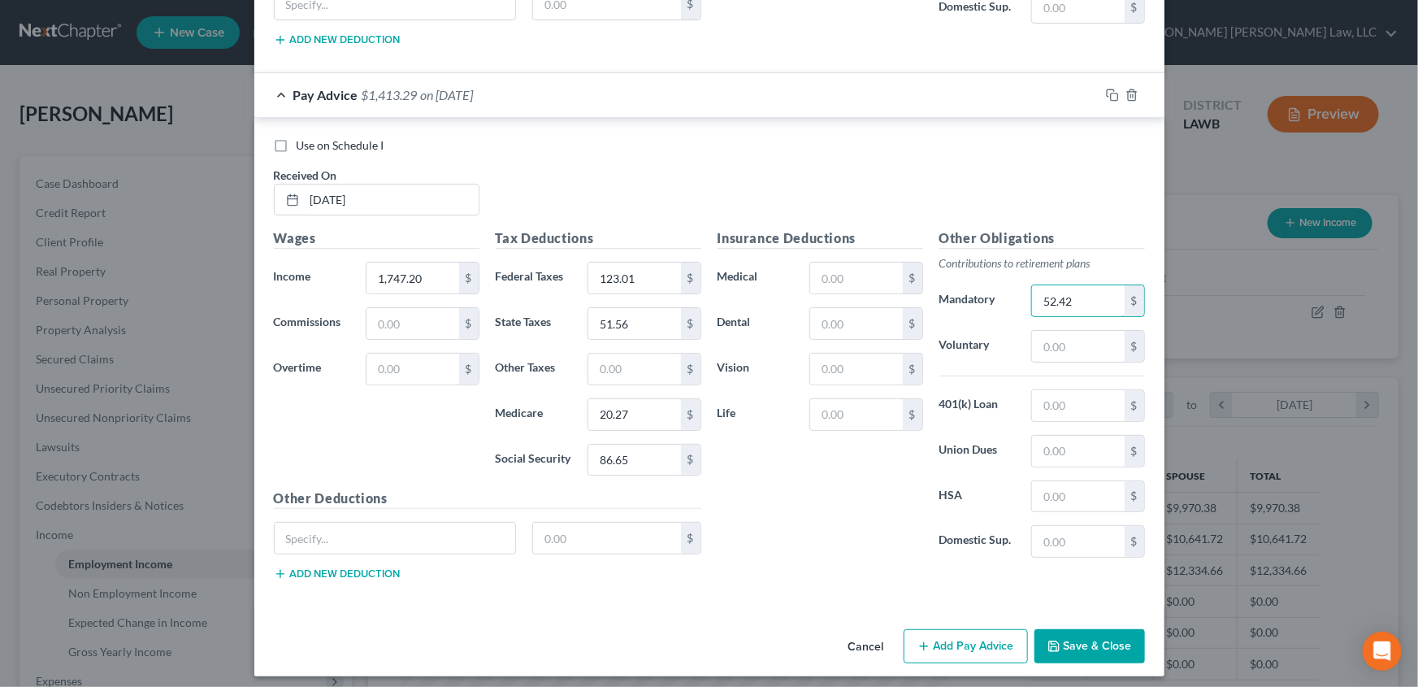
type input "52.42"
click at [1064, 645] on button "Save & Close" at bounding box center [1090, 646] width 111 height 34
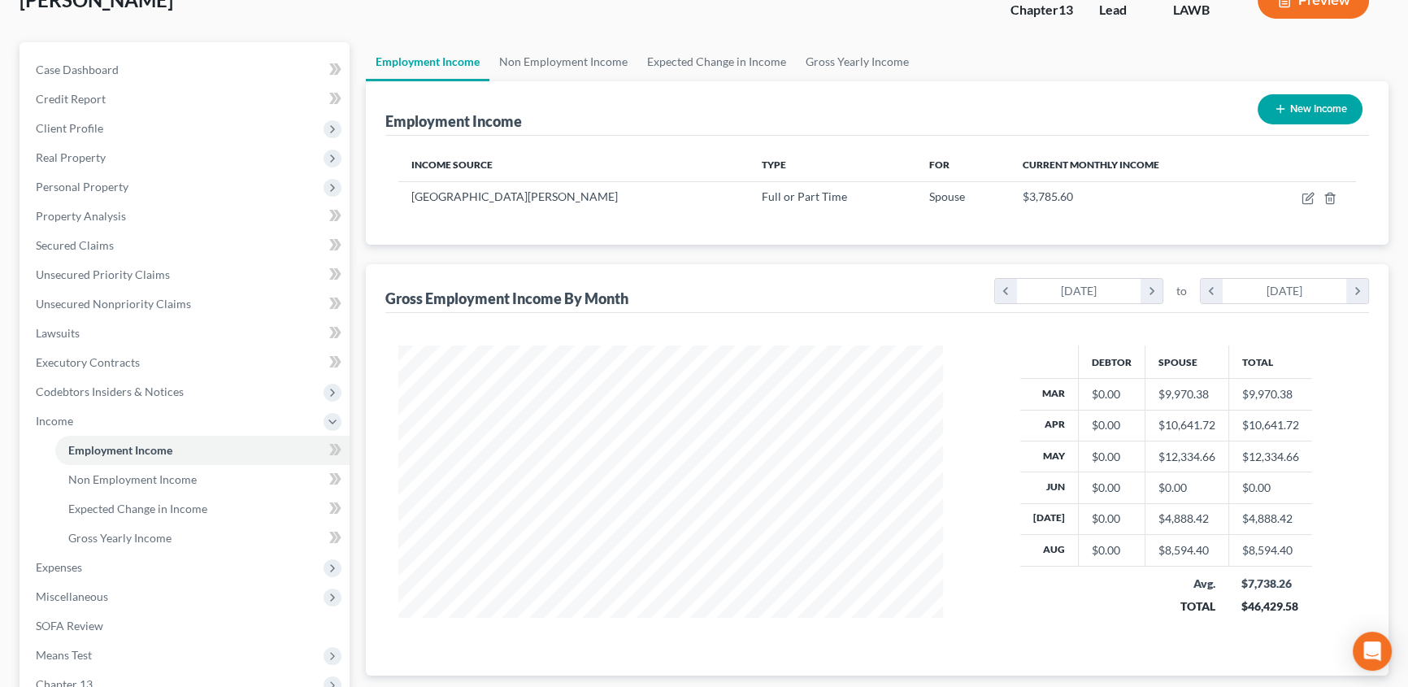
scroll to position [0, 0]
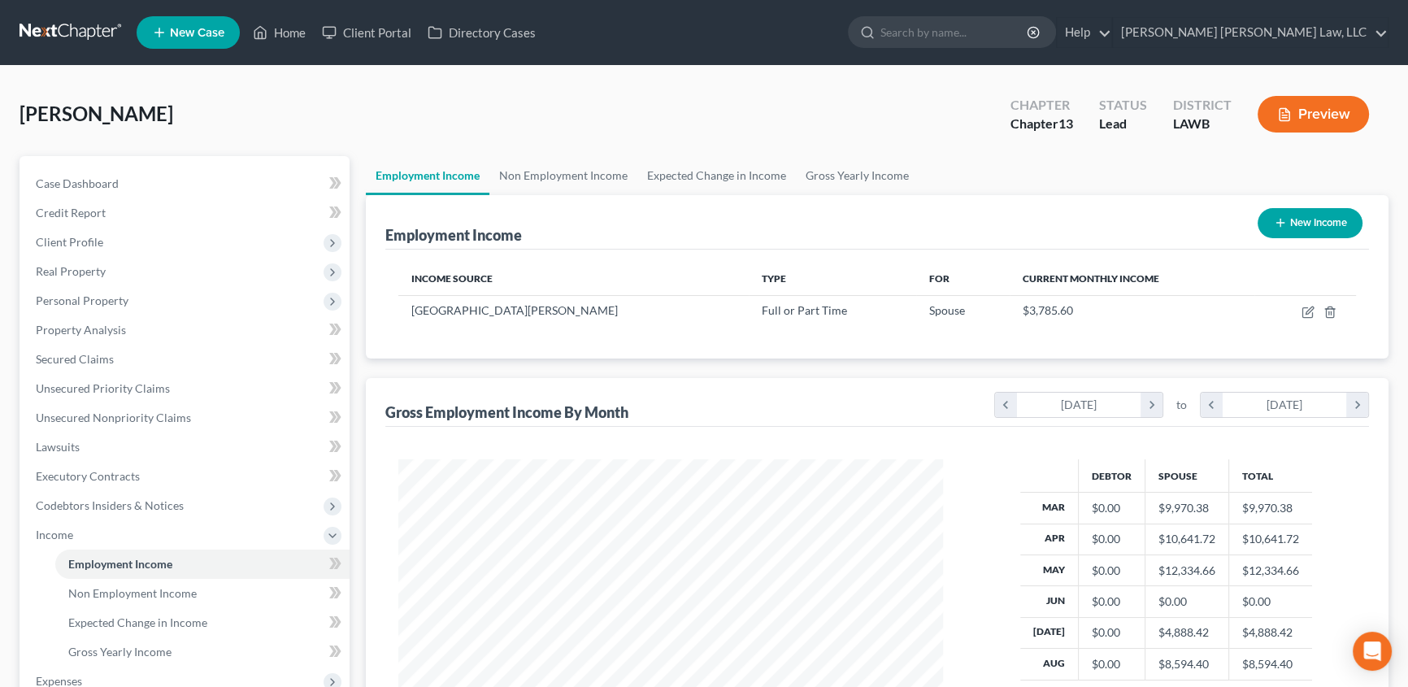
click at [67, 28] on link at bounding box center [72, 32] width 104 height 29
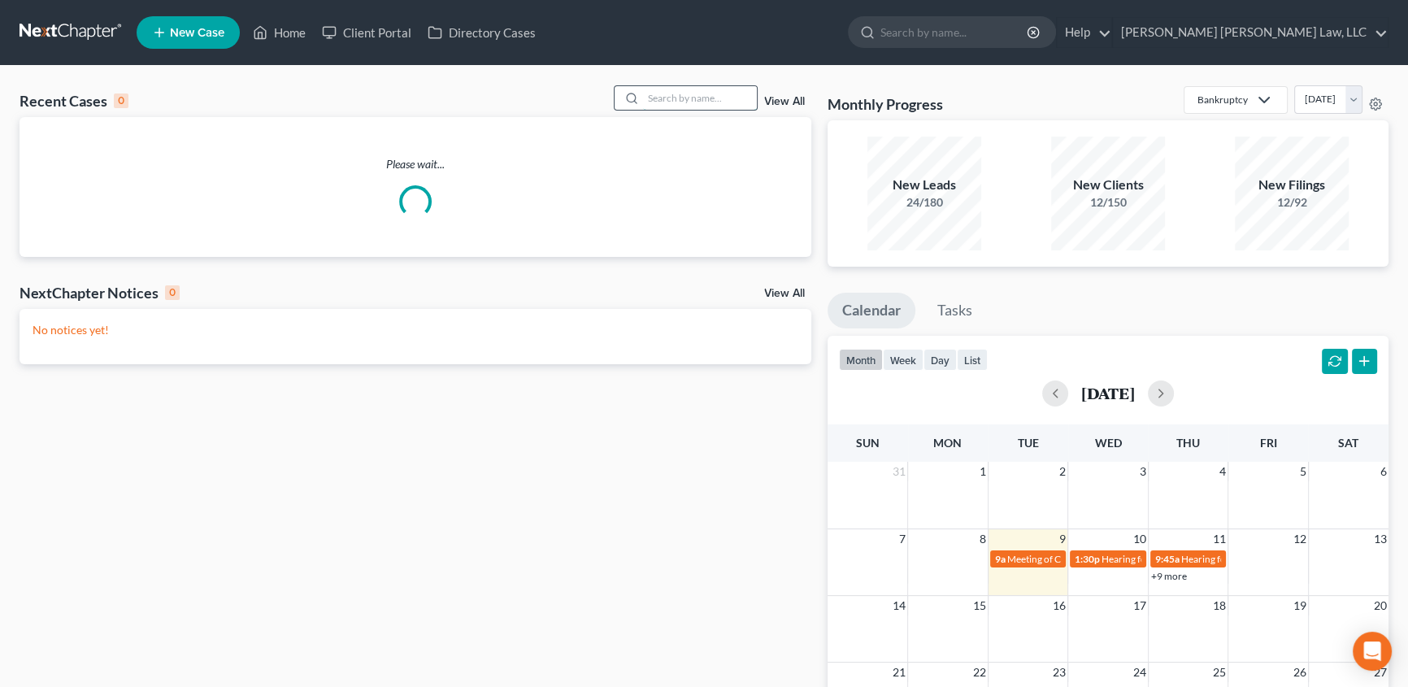
click at [658, 98] on input "search" at bounding box center [700, 98] width 114 height 24
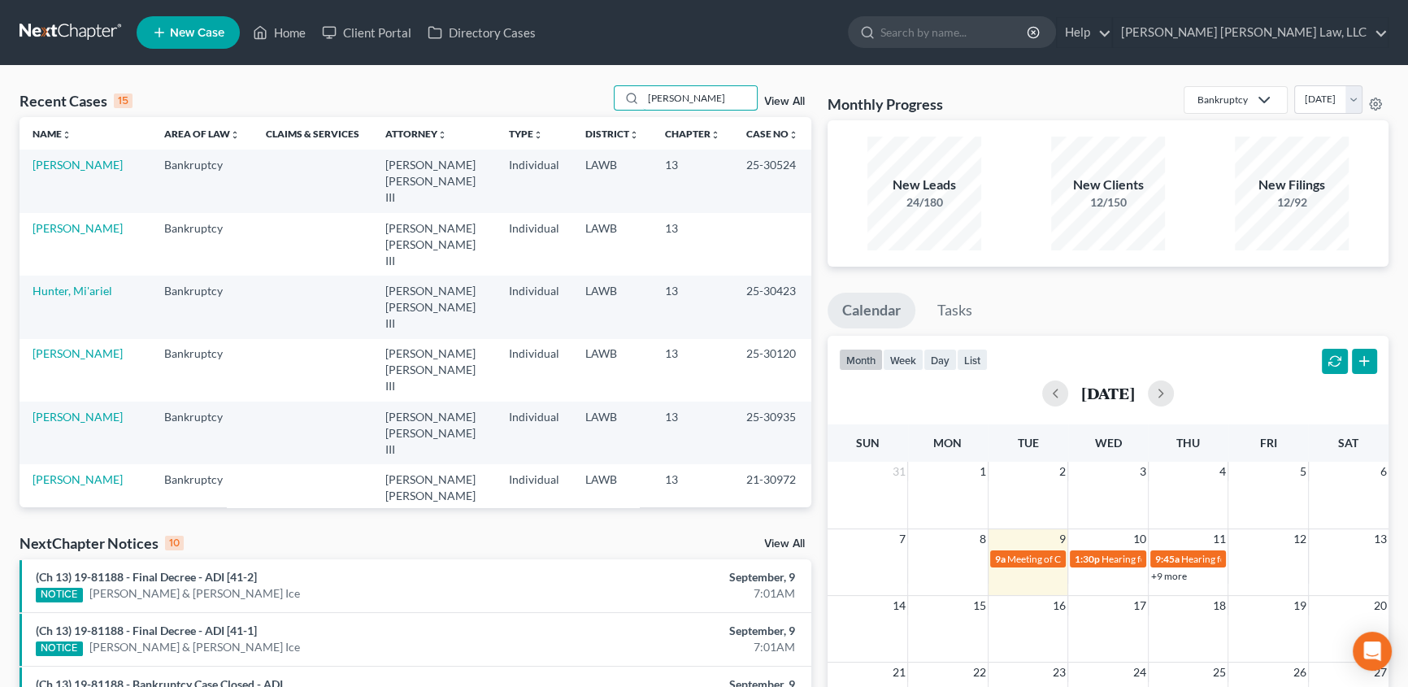
type input "hunt"
